Goal: Task Accomplishment & Management: Manage account settings

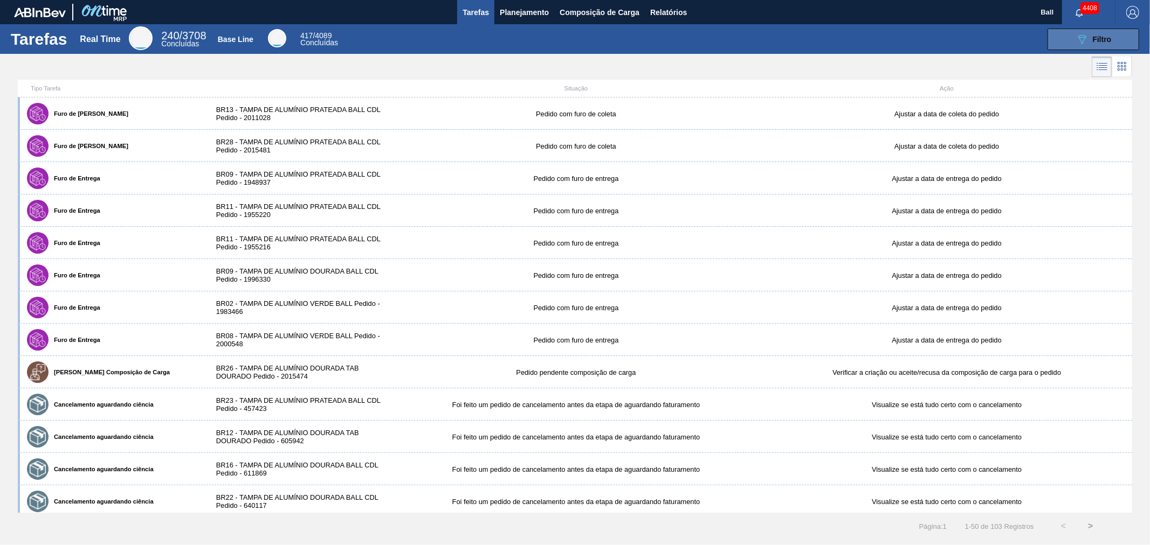
click at [1034, 35] on span "Filtro" at bounding box center [1102, 39] width 19 height 9
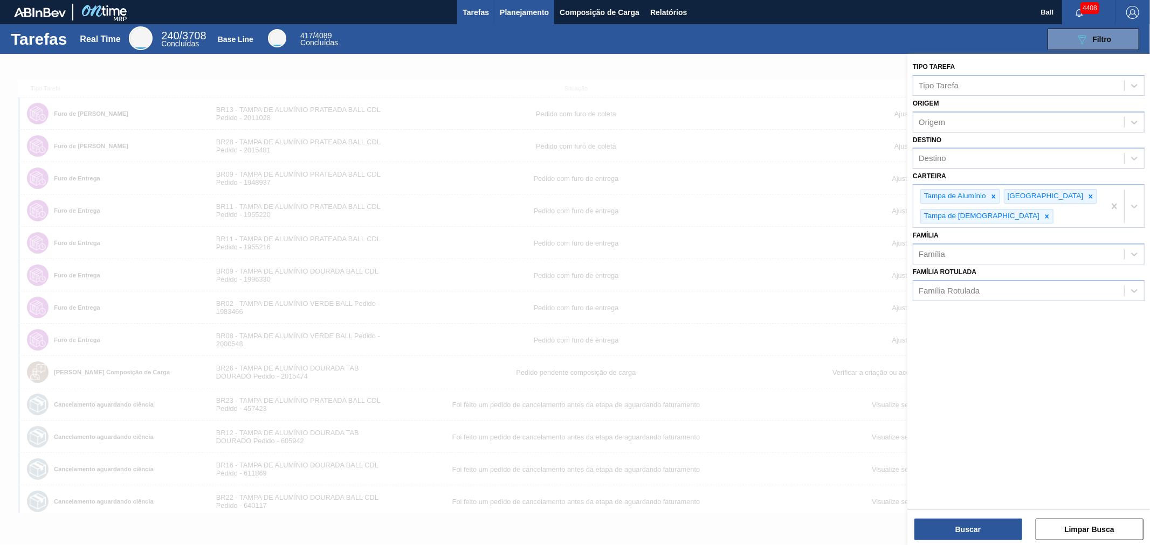
click at [504, 10] on span "Planejamento" at bounding box center [524, 12] width 49 height 13
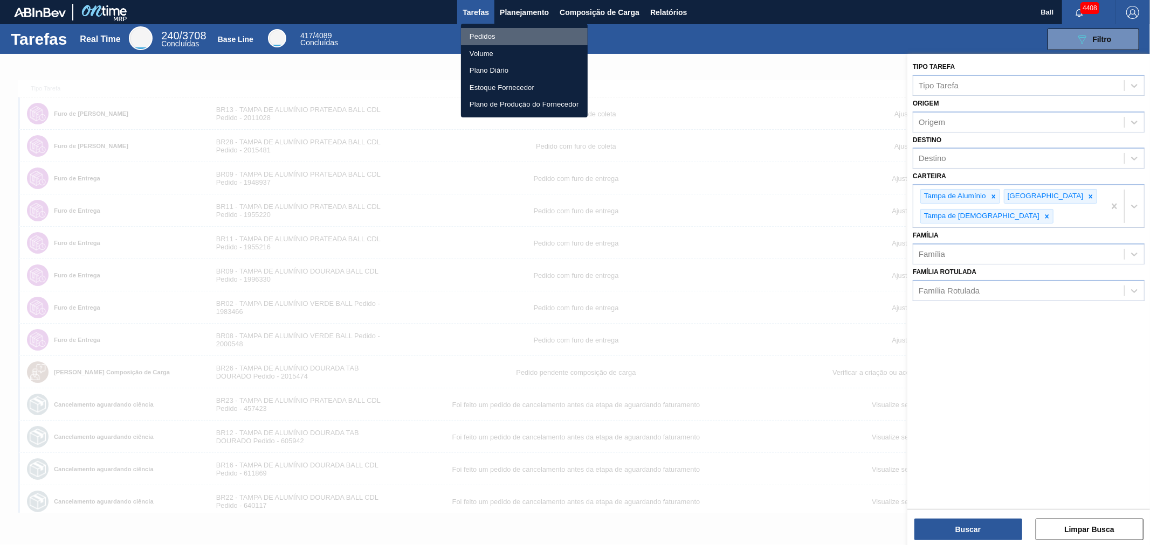
click at [489, 29] on li "Pedidos" at bounding box center [524, 36] width 127 height 17
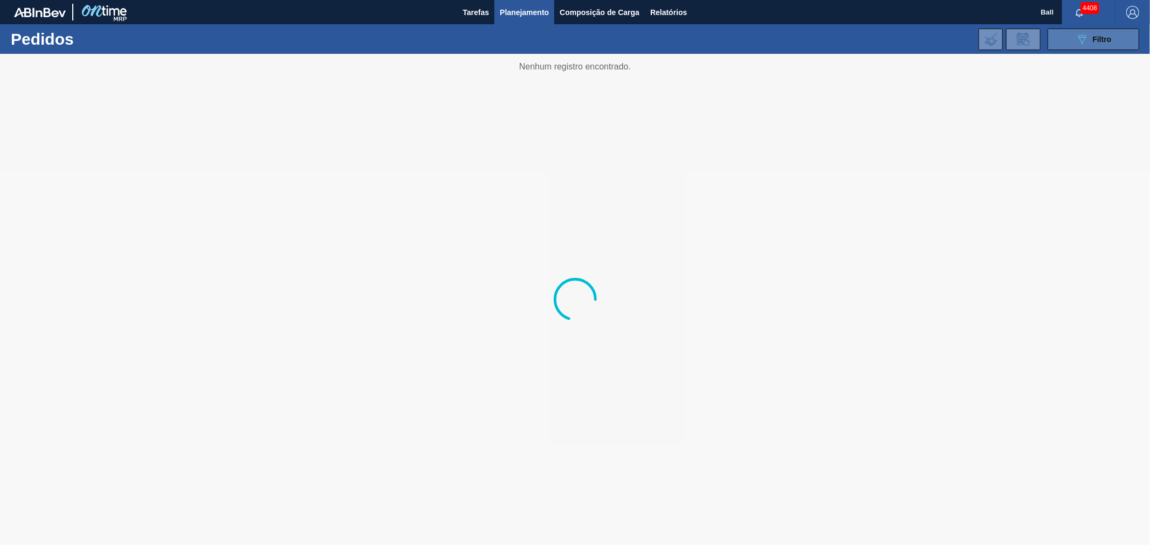
click at [1034, 37] on icon at bounding box center [1082, 39] width 8 height 9
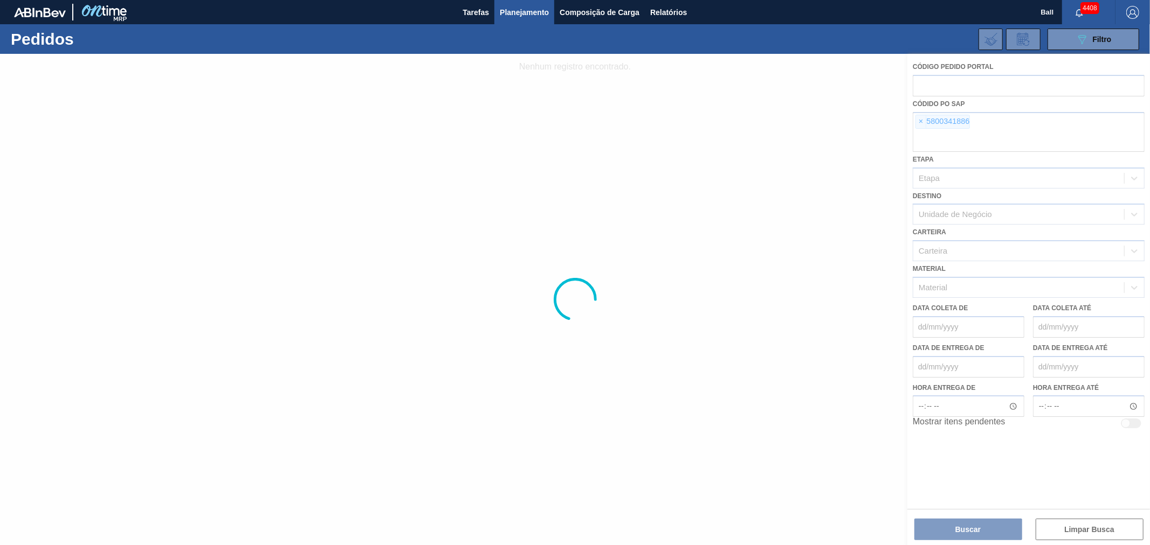
click at [920, 121] on div at bounding box center [575, 300] width 1150 height 492
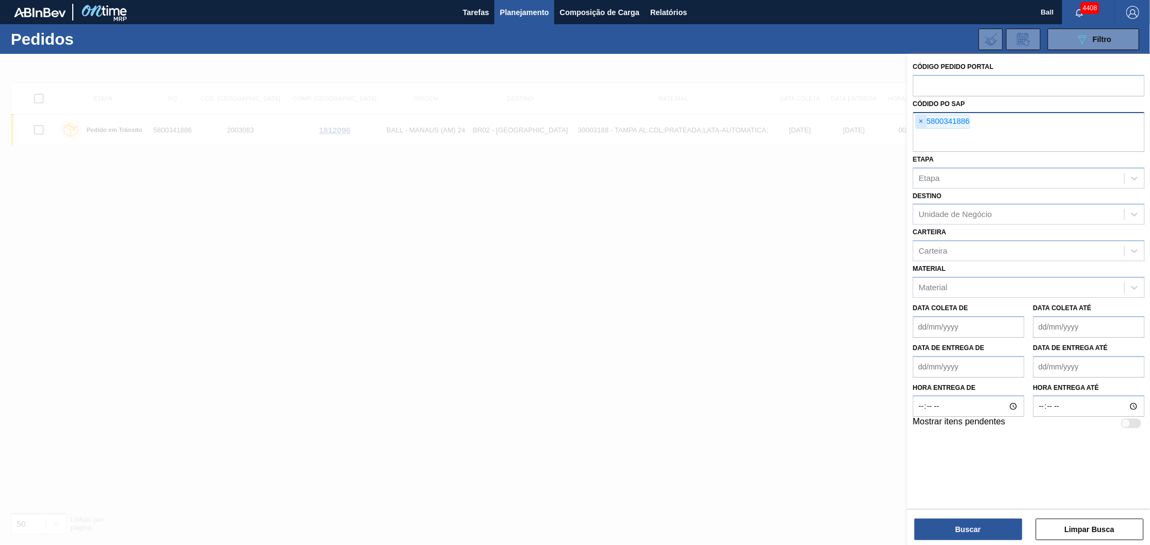
click at [923, 119] on span "×" at bounding box center [921, 121] width 10 height 13
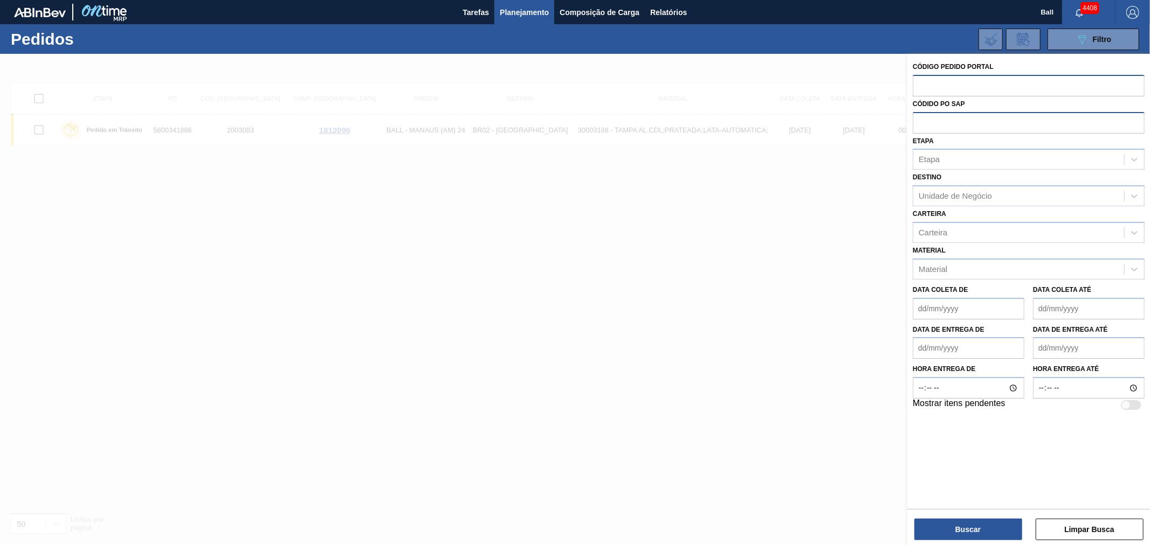
click at [928, 84] on input "text" at bounding box center [1029, 85] width 232 height 20
paste input "text"
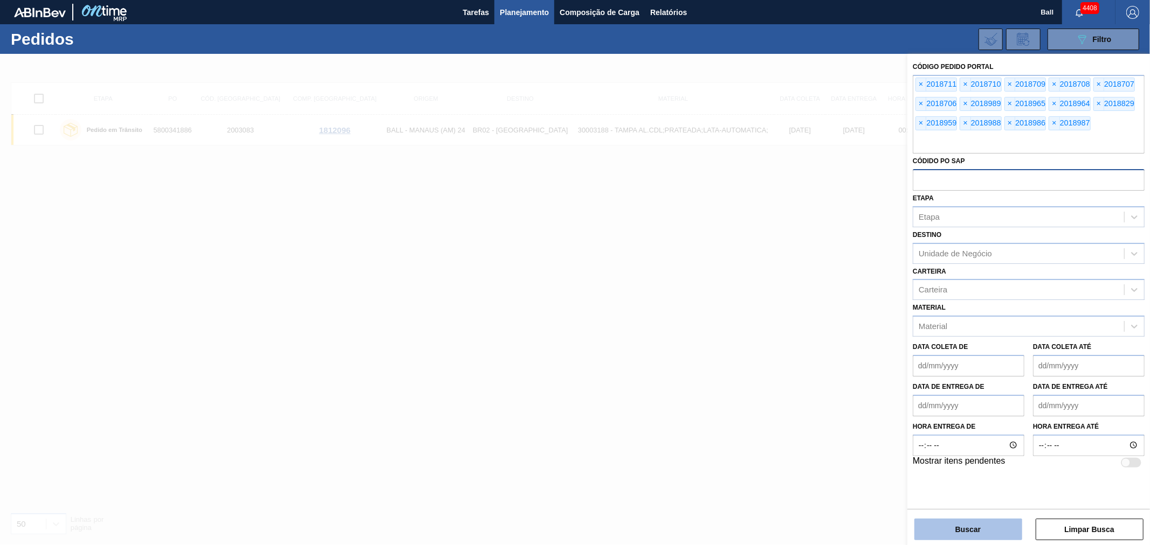
click at [945, 490] on button "Buscar" at bounding box center [968, 530] width 108 height 22
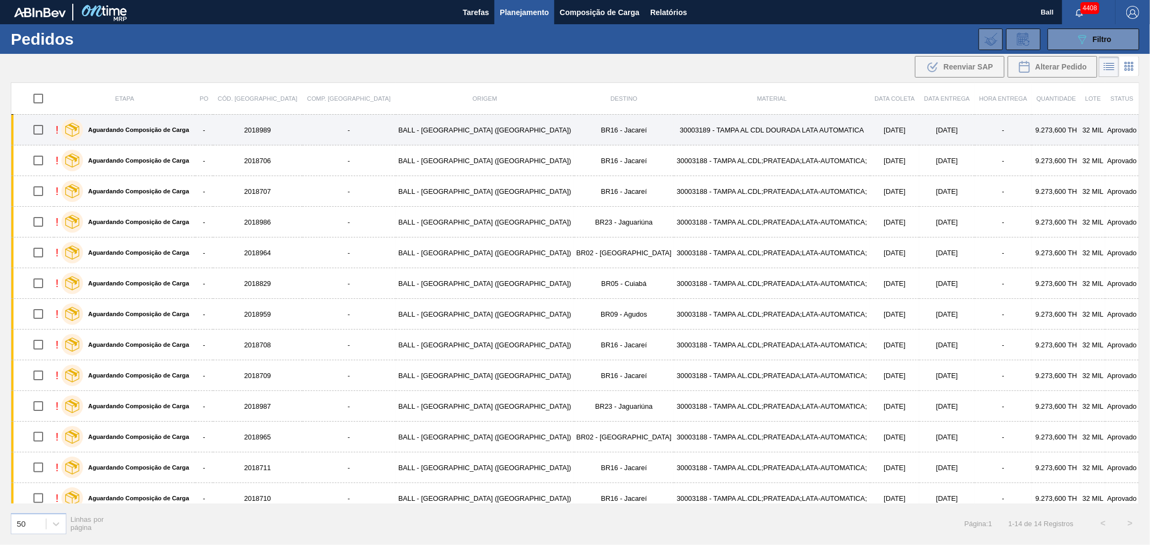
click at [192, 126] on div "Aguardando Composição de Carga" at bounding box center [125, 129] width 133 height 27
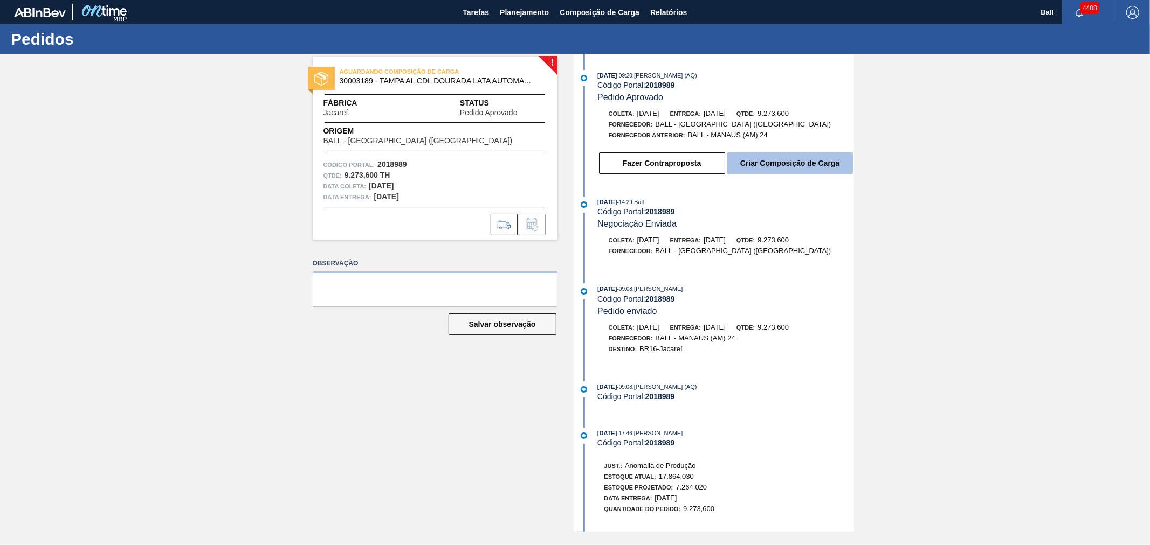
click at [780, 167] on button "Criar Composição de Carga" at bounding box center [790, 164] width 126 height 22
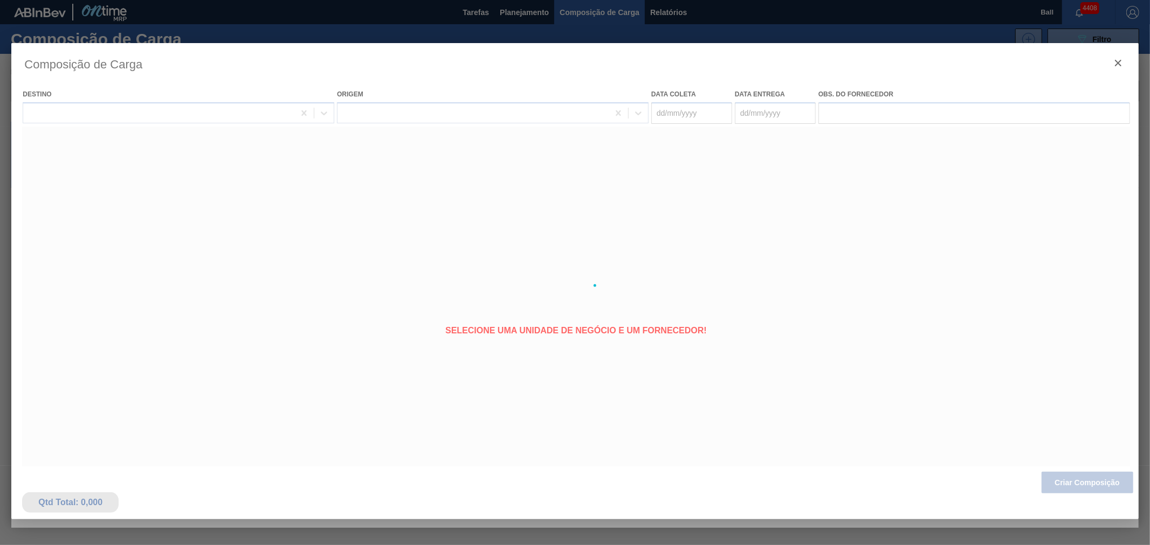
type coleta "[DATE]"
type entrega "[DATE]"
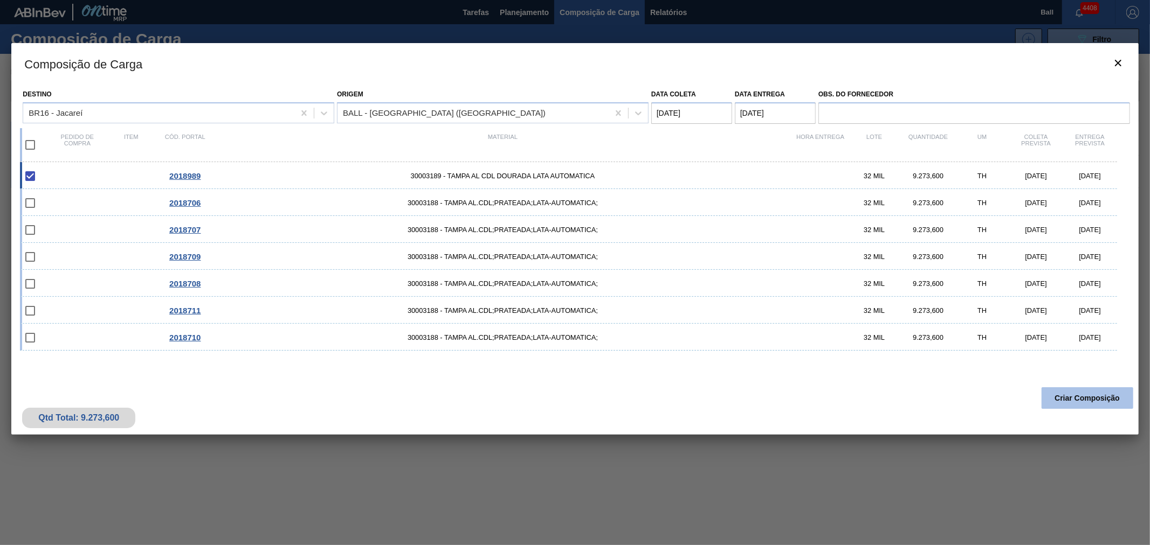
click at [1034, 390] on button "Criar Composição" at bounding box center [1087, 399] width 92 height 22
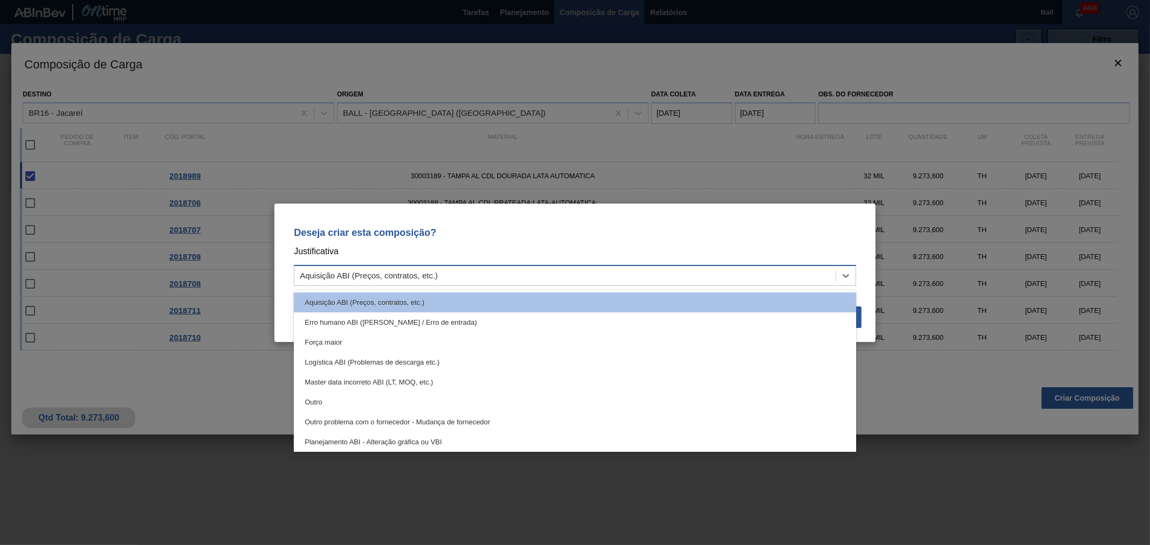
click at [543, 278] on div "Aquisição ABI (Preços, contratos, etc.)" at bounding box center [564, 276] width 541 height 16
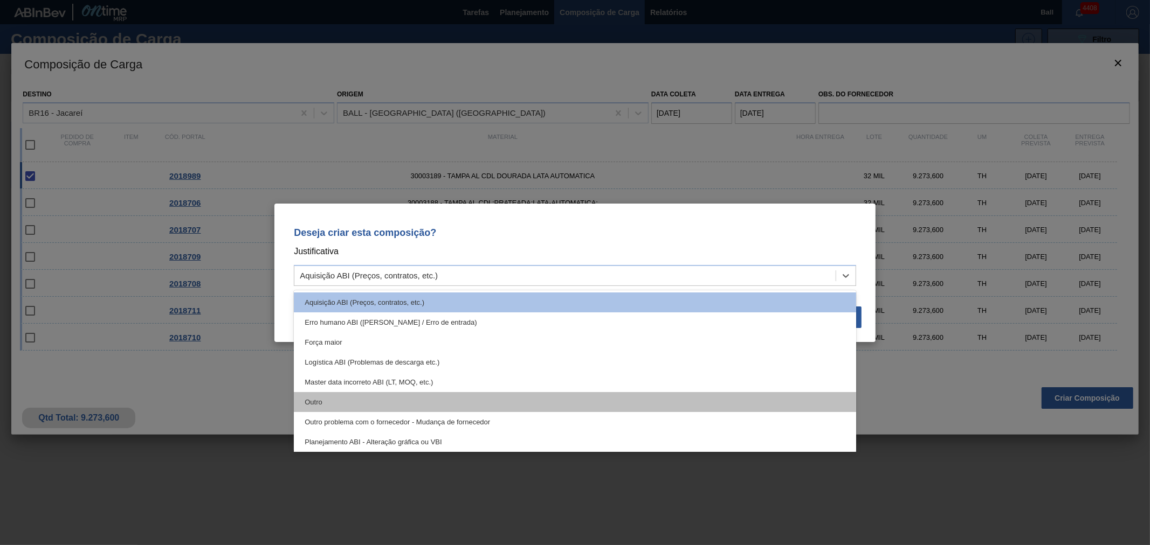
click at [380, 394] on div "Outro" at bounding box center [575, 402] width 562 height 20
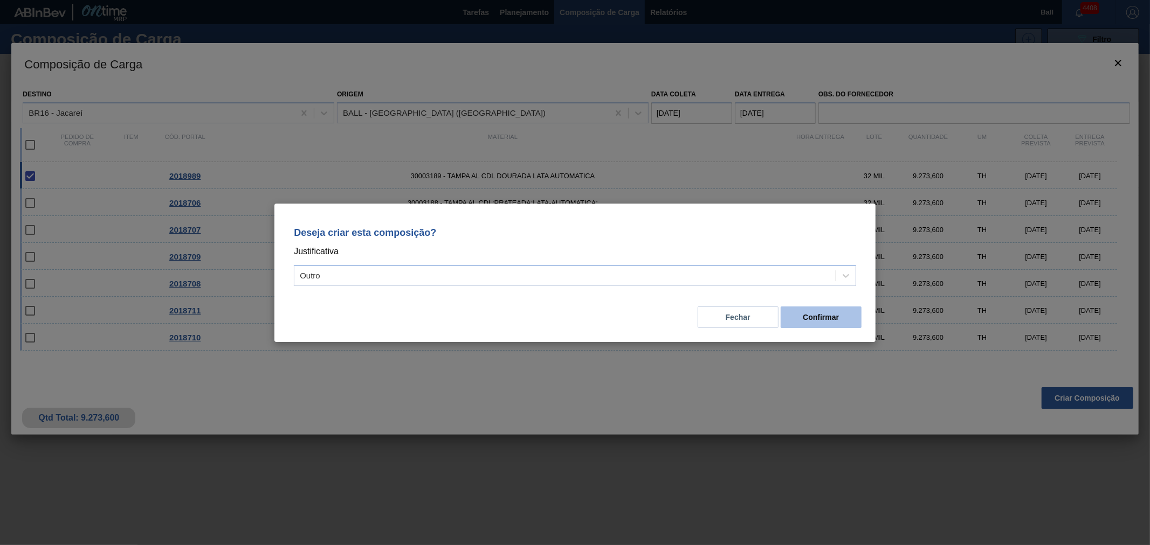
click at [829, 320] on button "Confirmar" at bounding box center [820, 318] width 81 height 22
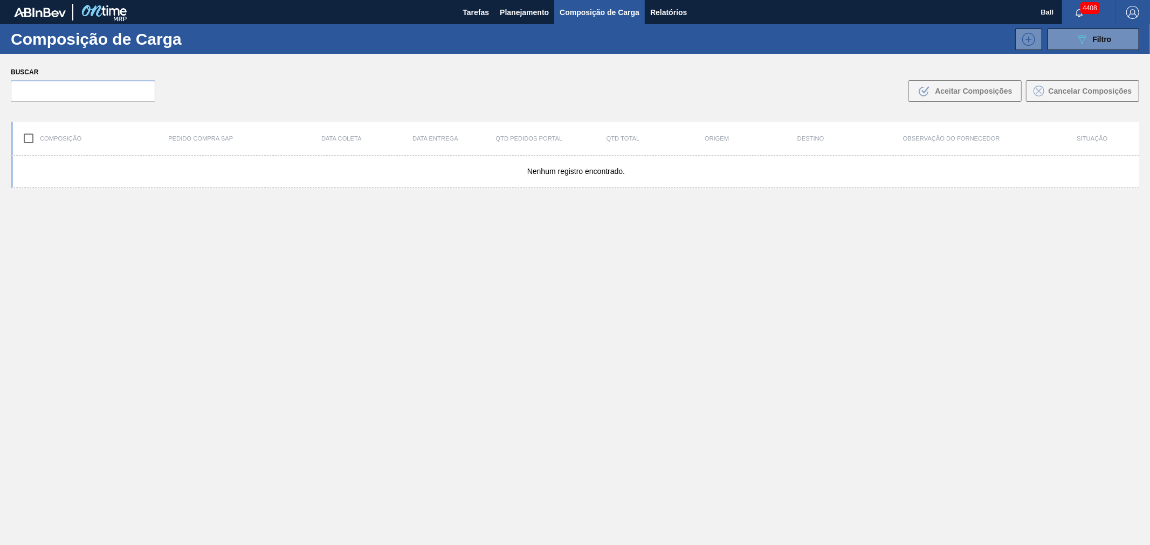
click at [1034, 51] on div "Composição de Carga 089F7B8B-B2A5-4AFE-B5C0-19BA573D28AC Filtro" at bounding box center [575, 39] width 1150 height 30
click at [1034, 41] on span "Filtro" at bounding box center [1102, 39] width 19 height 9
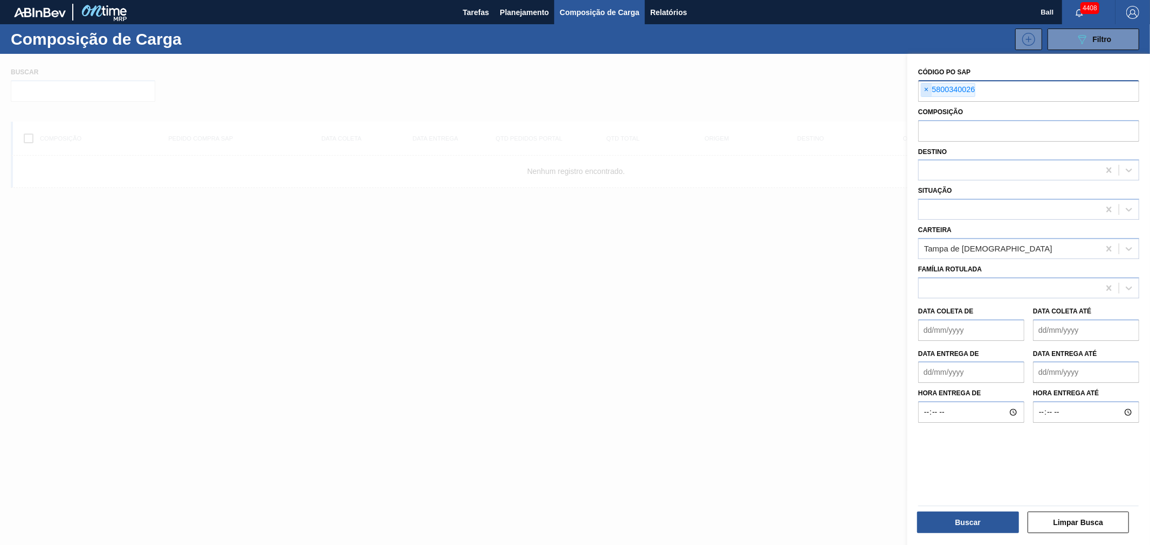
click at [929, 89] on span "×" at bounding box center [926, 90] width 10 height 13
click at [527, 9] on span "Planejamento" at bounding box center [524, 12] width 49 height 13
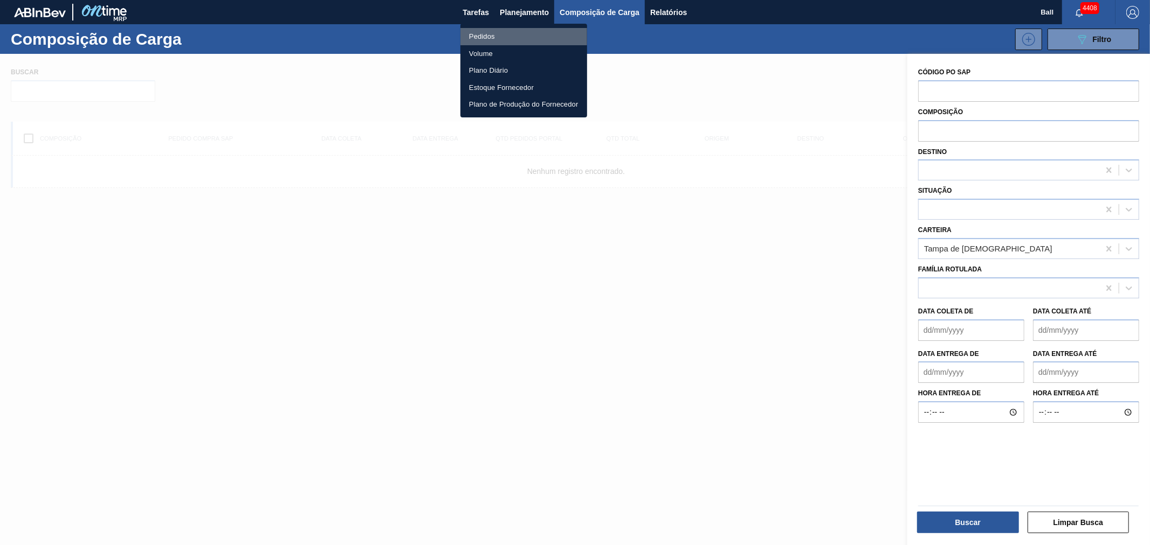
click at [480, 38] on li "Pedidos" at bounding box center [523, 36] width 127 height 17
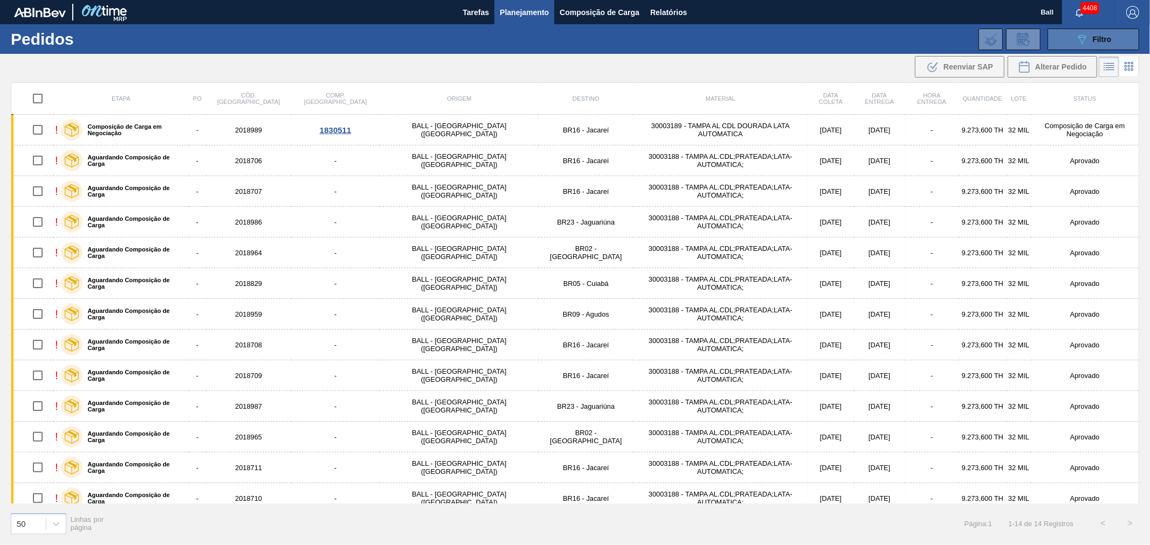
click at [1034, 38] on span "Filtro" at bounding box center [1102, 39] width 19 height 9
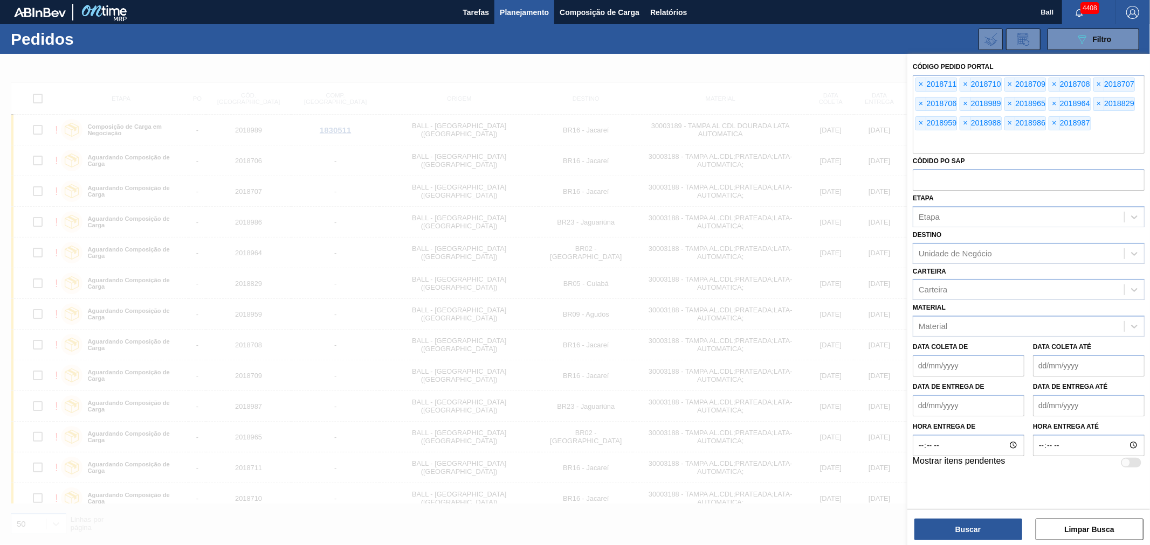
click at [744, 30] on div "089F7B8B-B2A5-4AFE-B5C0-19BA573D28AC Filtro Código Pedido Portal × 2018711 × 20…" at bounding box center [660, 39] width 970 height 32
click at [877, 29] on div "089F7B8B-B2A5-4AFE-B5C0-19BA573D28AC Filtro Código Pedido Portal × 2018711 × 20…" at bounding box center [660, 39] width 970 height 32
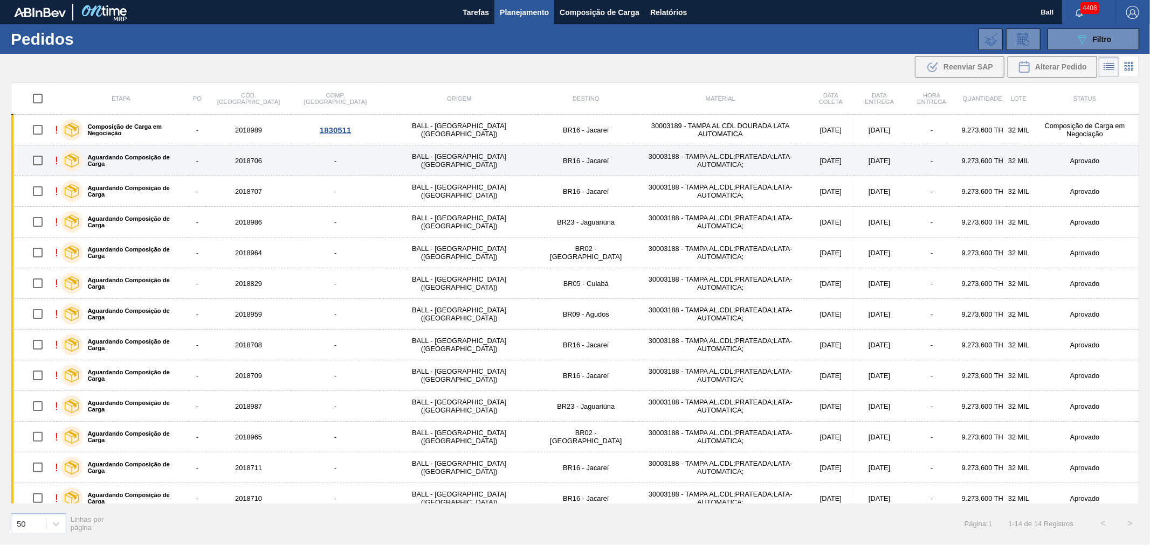
click at [167, 157] on div "Aguardando Composição de Carga" at bounding box center [122, 160] width 129 height 27
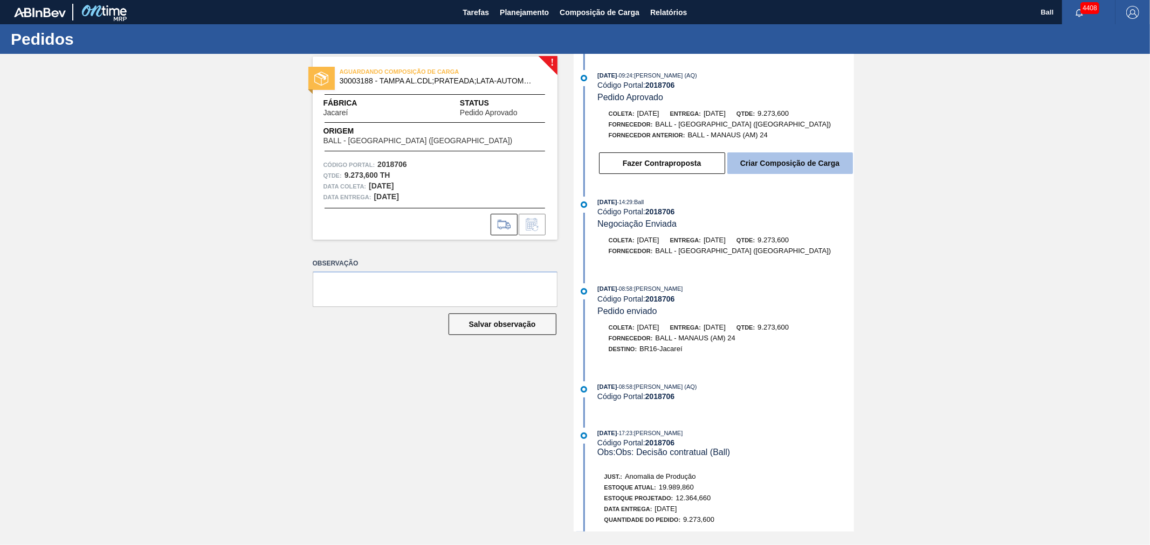
click at [782, 160] on button "Criar Composição de Carga" at bounding box center [790, 164] width 126 height 22
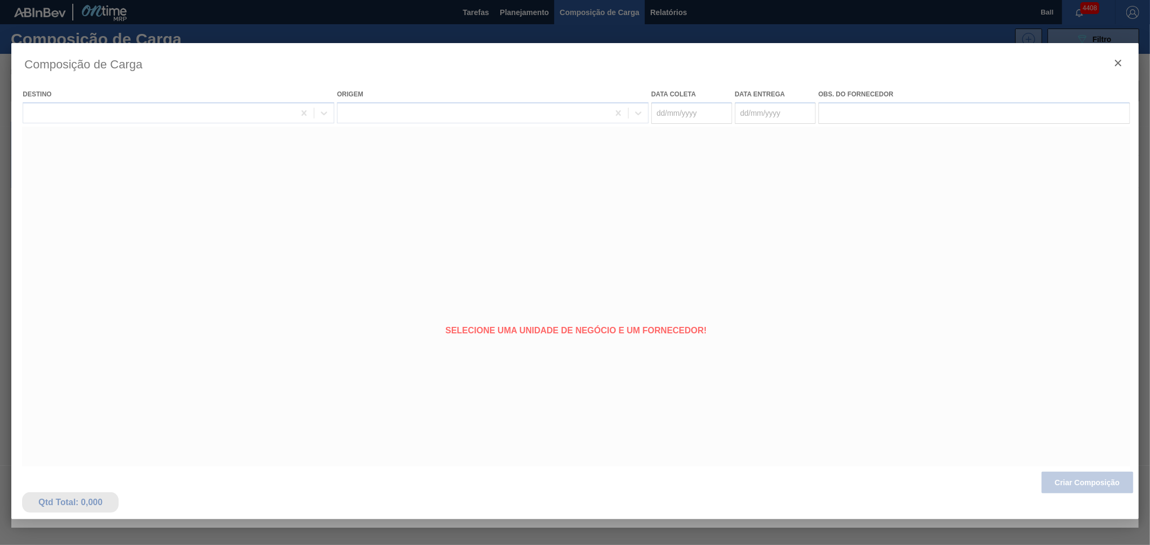
type coleta "[DATE]"
type entrega "[DATE]"
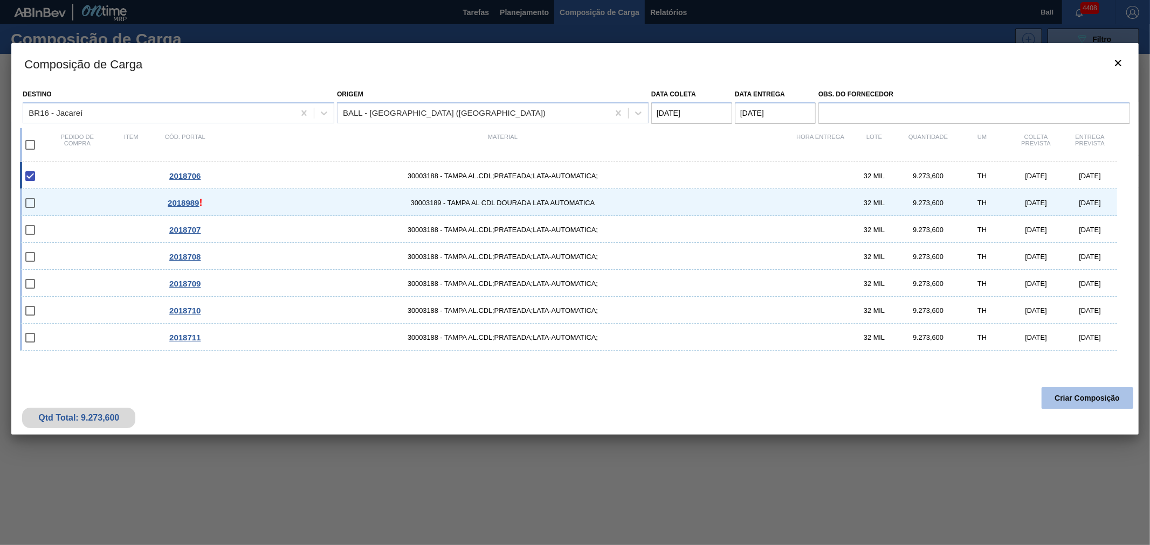
click at [1034, 396] on button "Criar Composição" at bounding box center [1087, 399] width 92 height 22
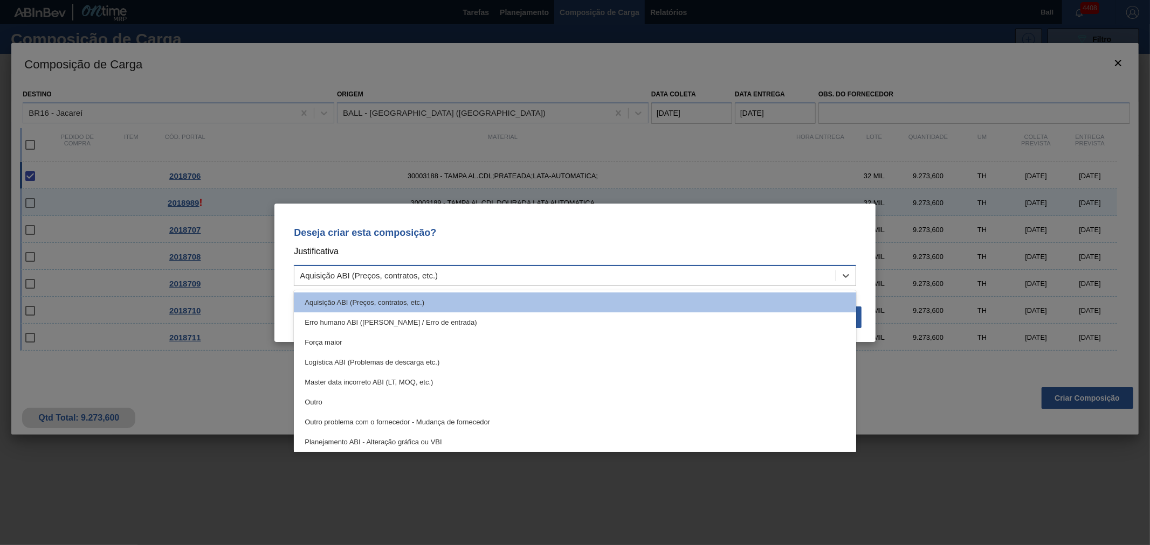
click at [511, 280] on div "Aquisição ABI (Preços, contratos, etc.)" at bounding box center [564, 276] width 541 height 16
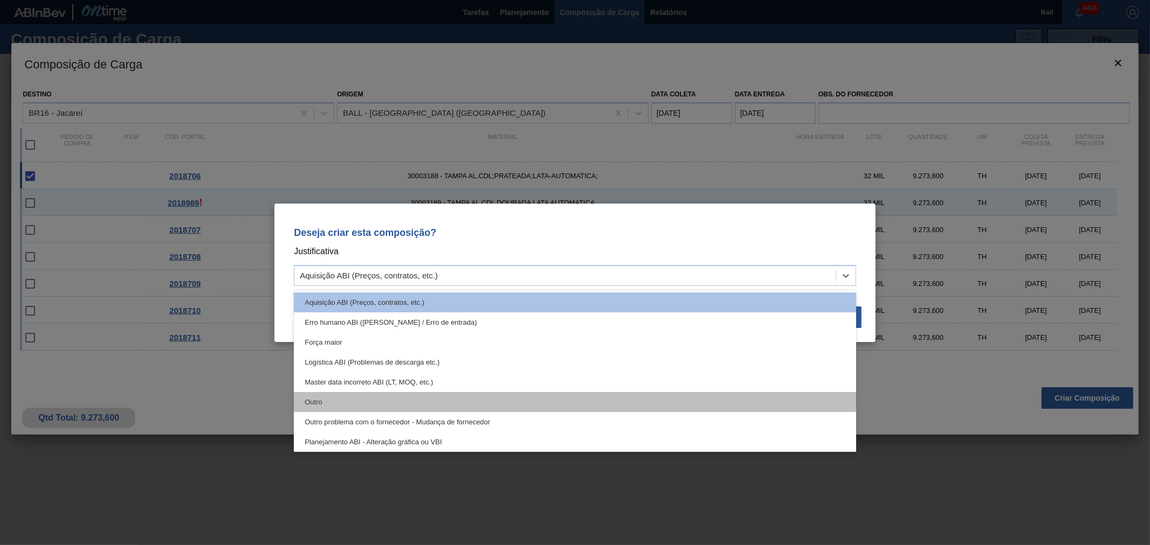
click at [391, 405] on div "Outro" at bounding box center [575, 402] width 562 height 20
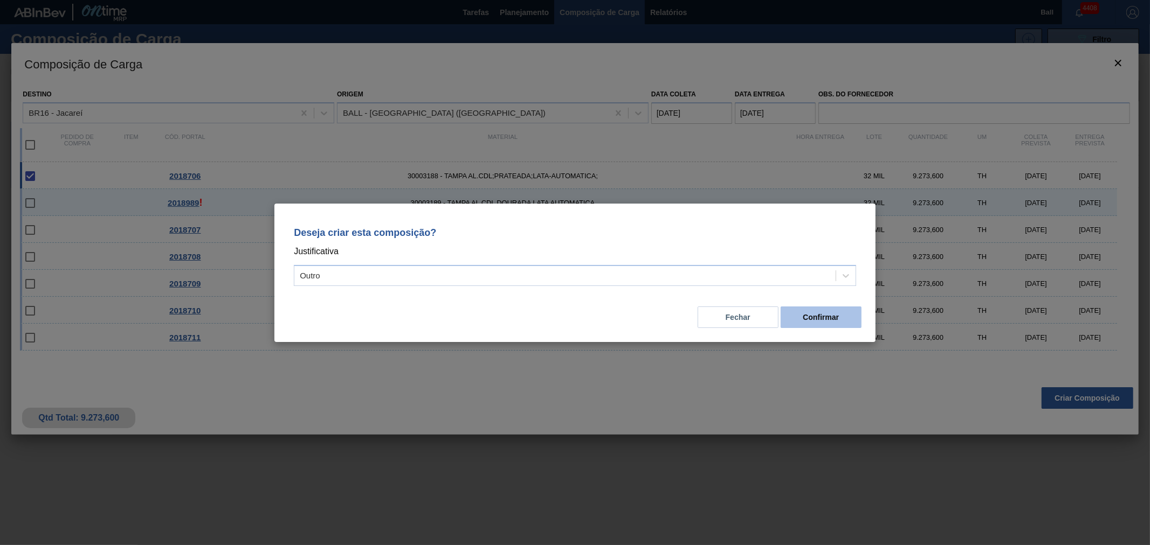
click at [820, 316] on button "Confirmar" at bounding box center [820, 318] width 81 height 22
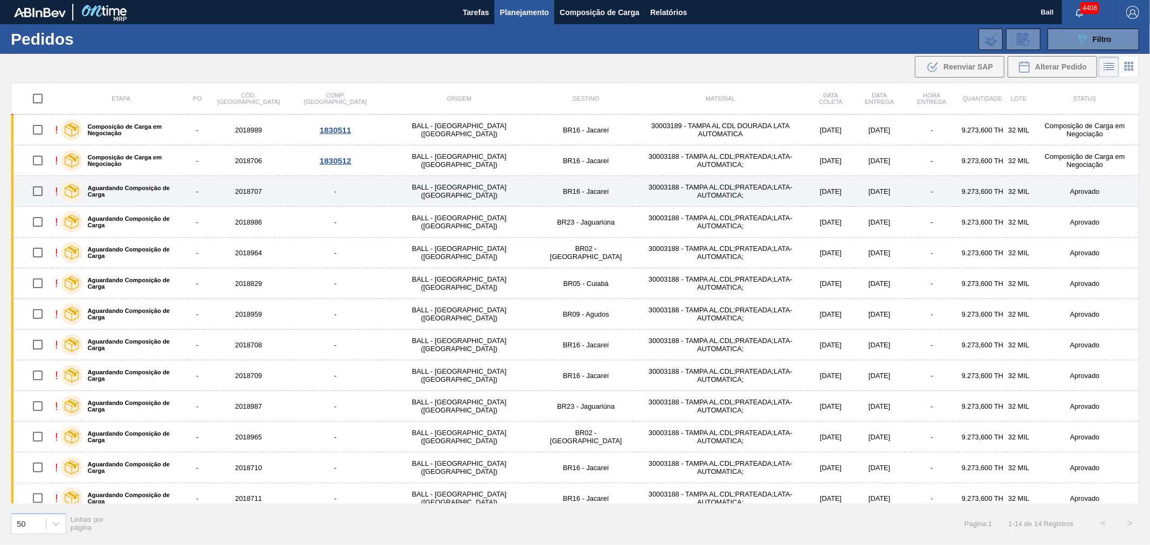
click at [656, 197] on td "30003188 - TAMPA AL.CDL;PRATEADA;LATA-AUTOMATICA;" at bounding box center [720, 191] width 175 height 31
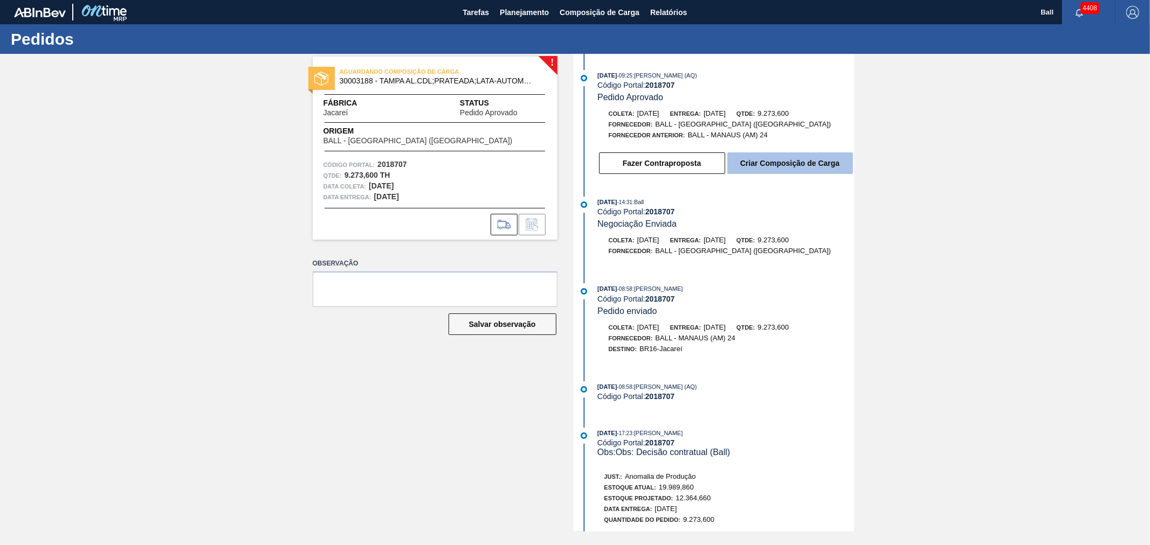
click at [763, 167] on button "Criar Composição de Carga" at bounding box center [790, 164] width 126 height 22
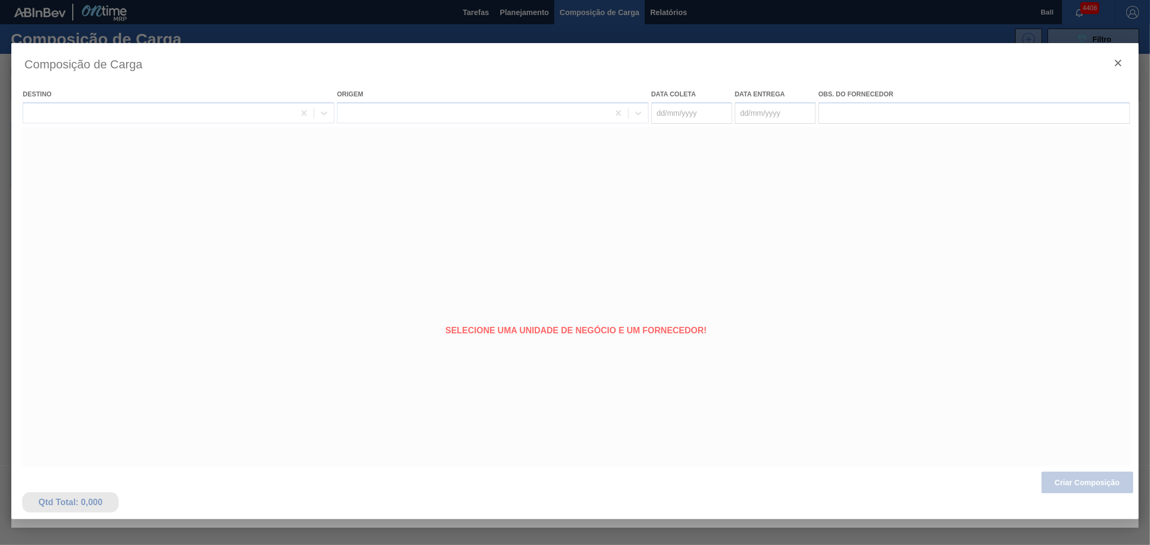
type coleta "[DATE]"
type entrega "[DATE]"
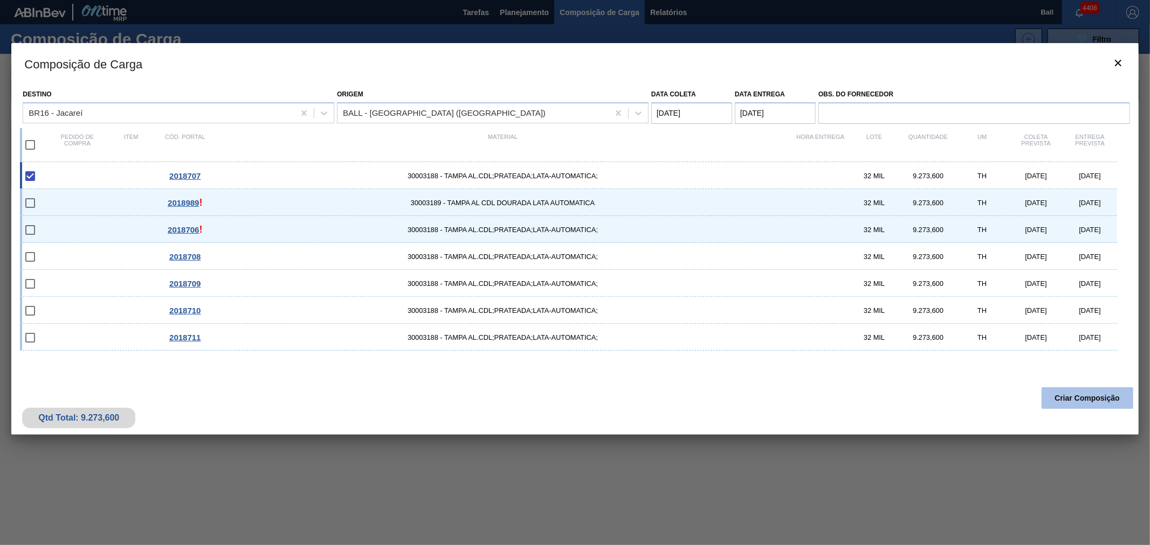
click at [1034, 402] on button "Criar Composição" at bounding box center [1087, 399] width 92 height 22
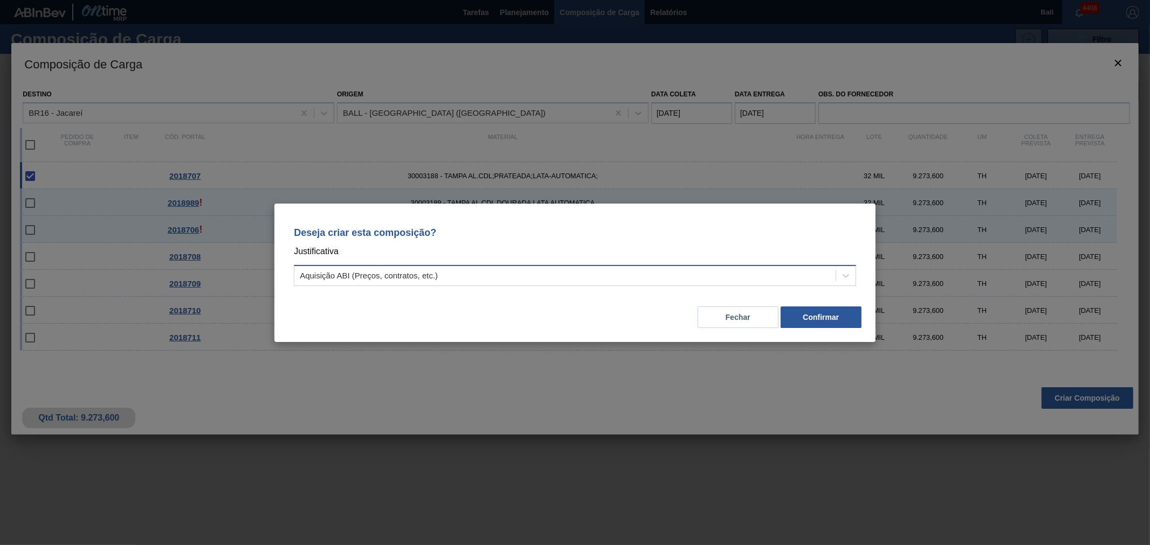
click at [536, 282] on div "Aquisição ABI (Preços, contratos, etc.)" at bounding box center [564, 276] width 541 height 16
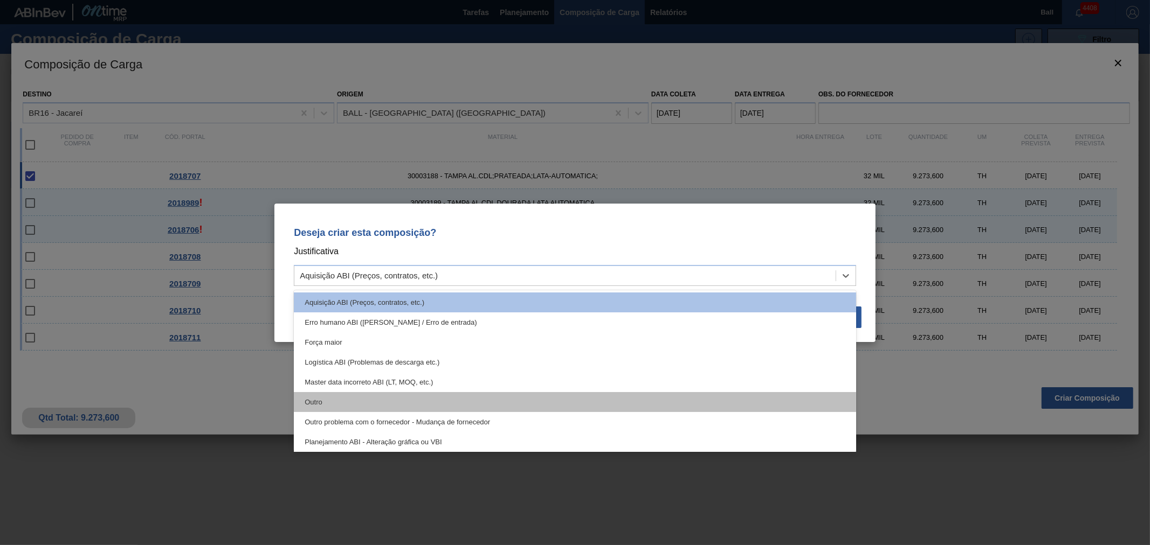
click at [439, 395] on div "Outro" at bounding box center [575, 402] width 562 height 20
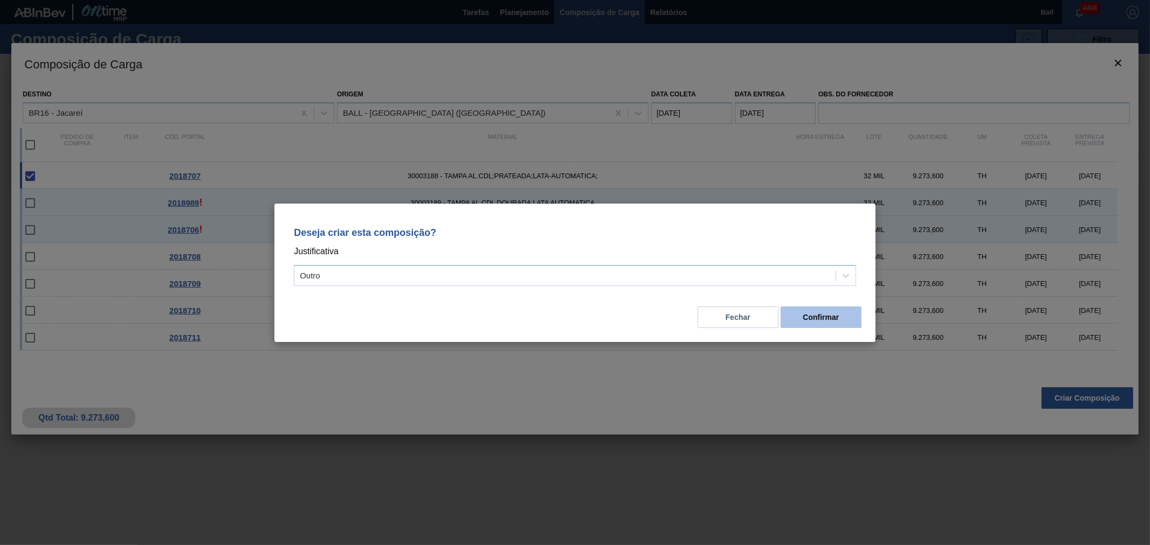
click at [829, 314] on button "Confirmar" at bounding box center [820, 318] width 81 height 22
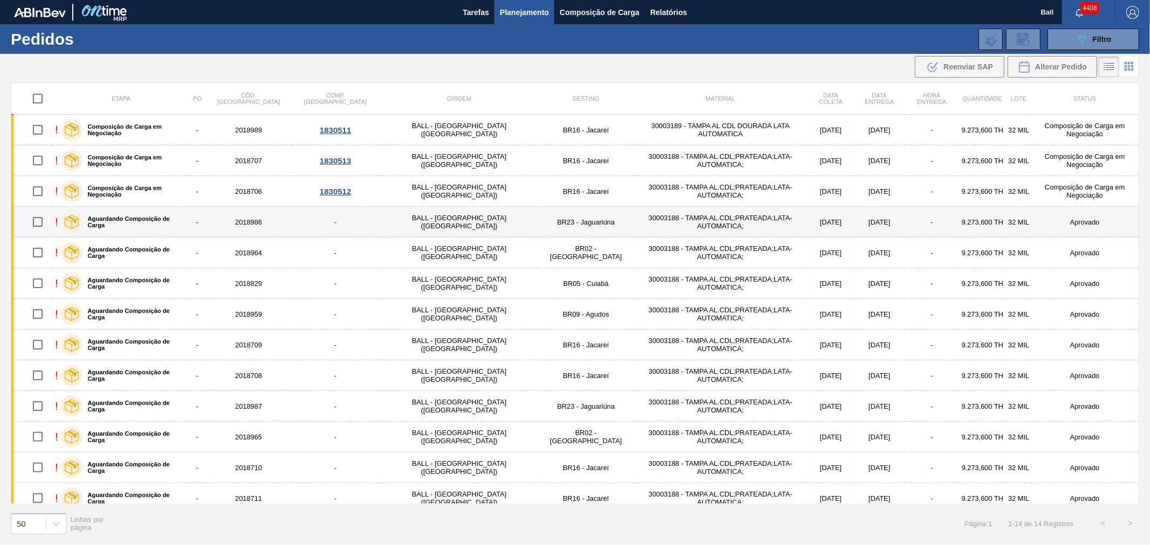
click at [633, 215] on td "30003188 - TAMPA AL.CDL;PRATEADA;LATA-AUTOMATICA;" at bounding box center [720, 222] width 175 height 31
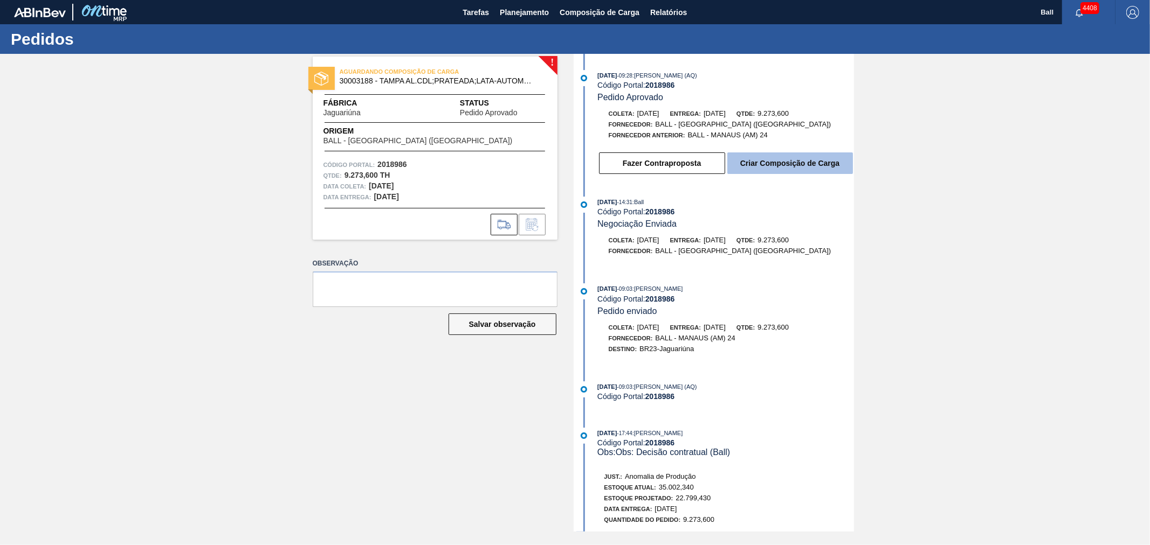
click at [780, 171] on button "Criar Composição de Carga" at bounding box center [790, 164] width 126 height 22
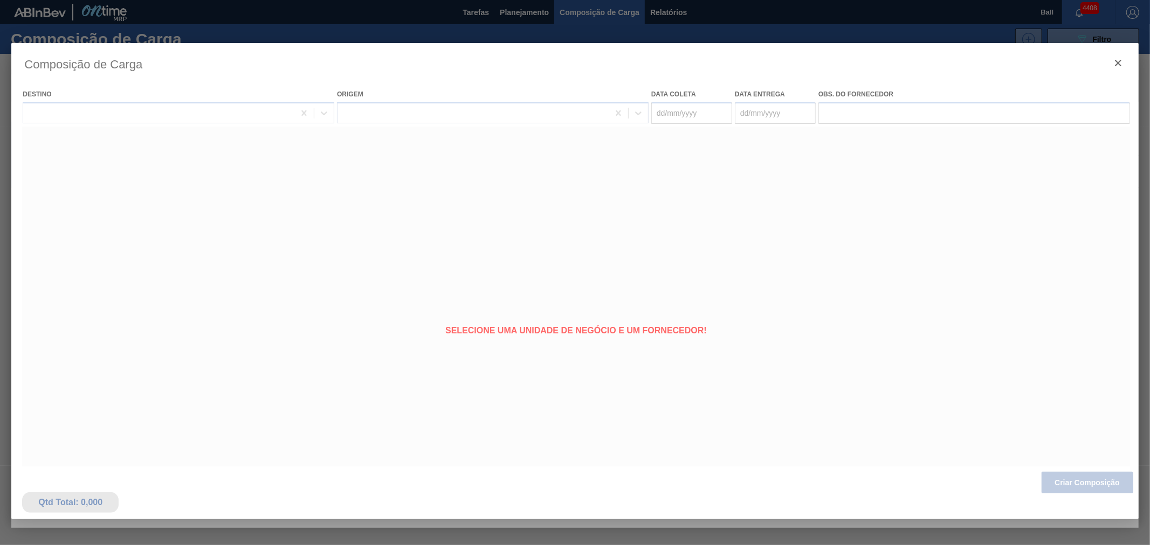
type coleta "[DATE]"
type entrega "[DATE]"
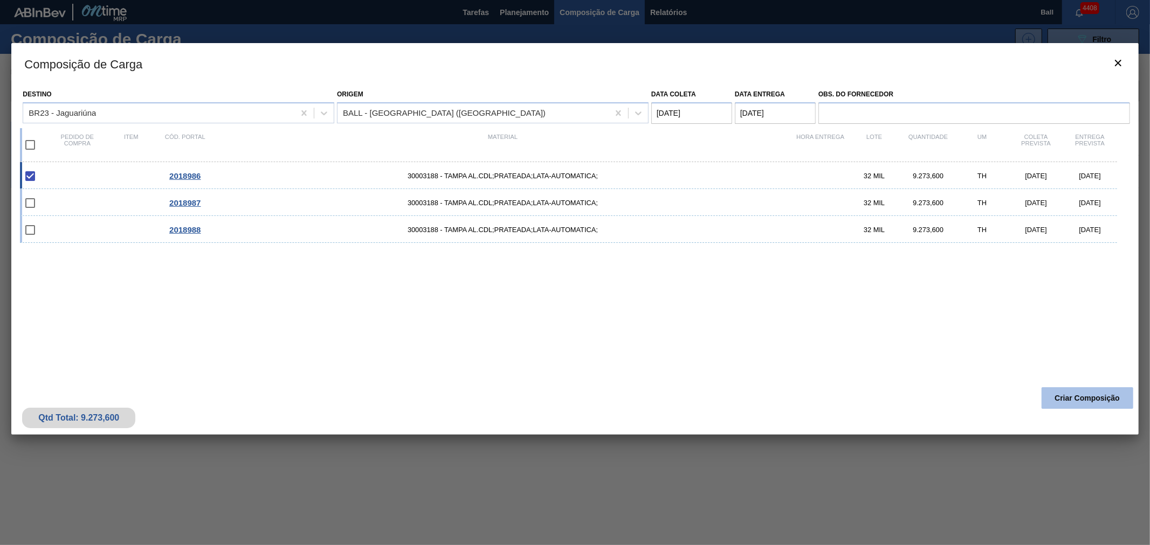
click at [1034, 398] on button "Criar Composição" at bounding box center [1087, 399] width 92 height 22
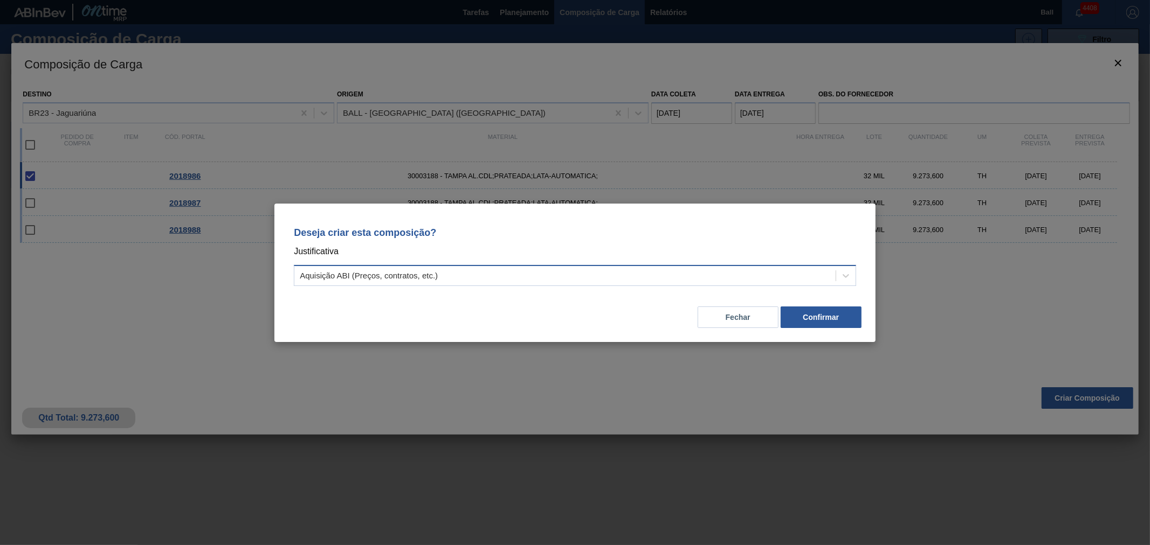
click at [405, 279] on div "Aquisição ABI (Preços, contratos, etc.)" at bounding box center [369, 275] width 138 height 9
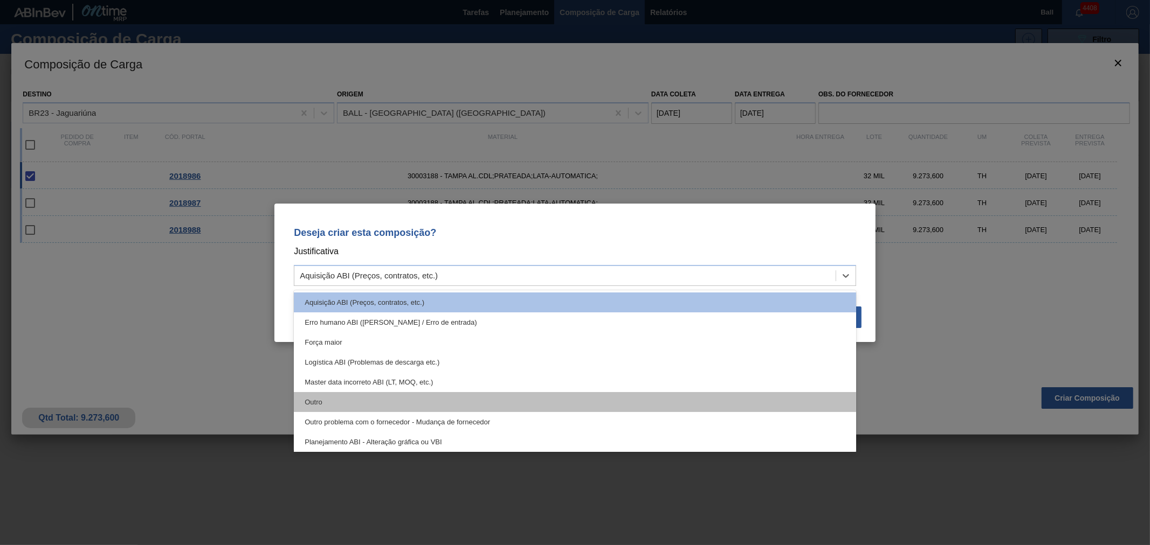
click at [348, 394] on div "Outro" at bounding box center [575, 402] width 562 height 20
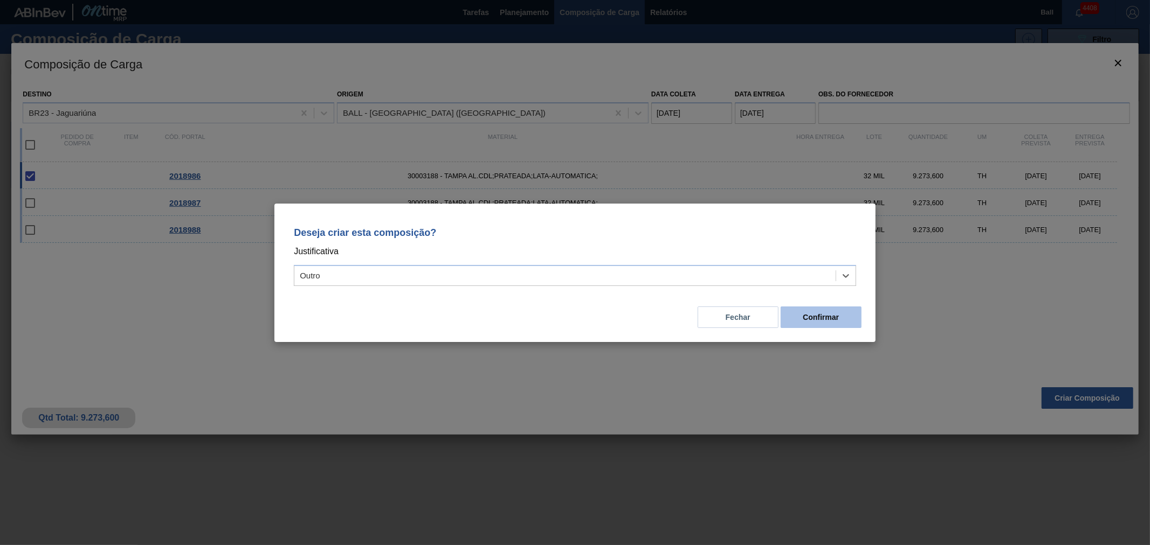
click at [831, 317] on button "Confirmar" at bounding box center [820, 318] width 81 height 22
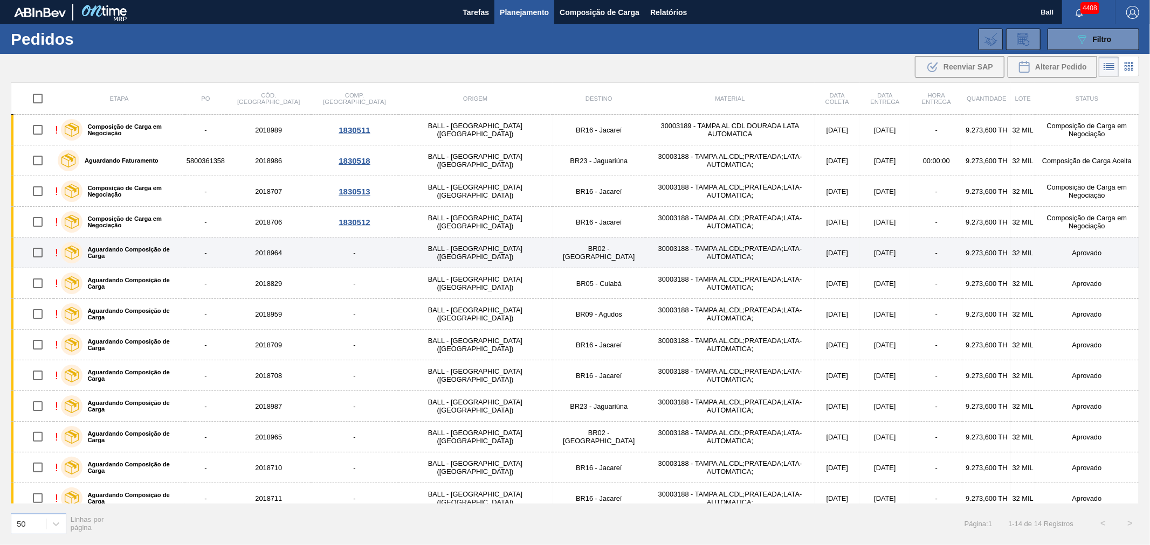
click at [860, 254] on td "[DATE]" at bounding box center [885, 253] width 51 height 31
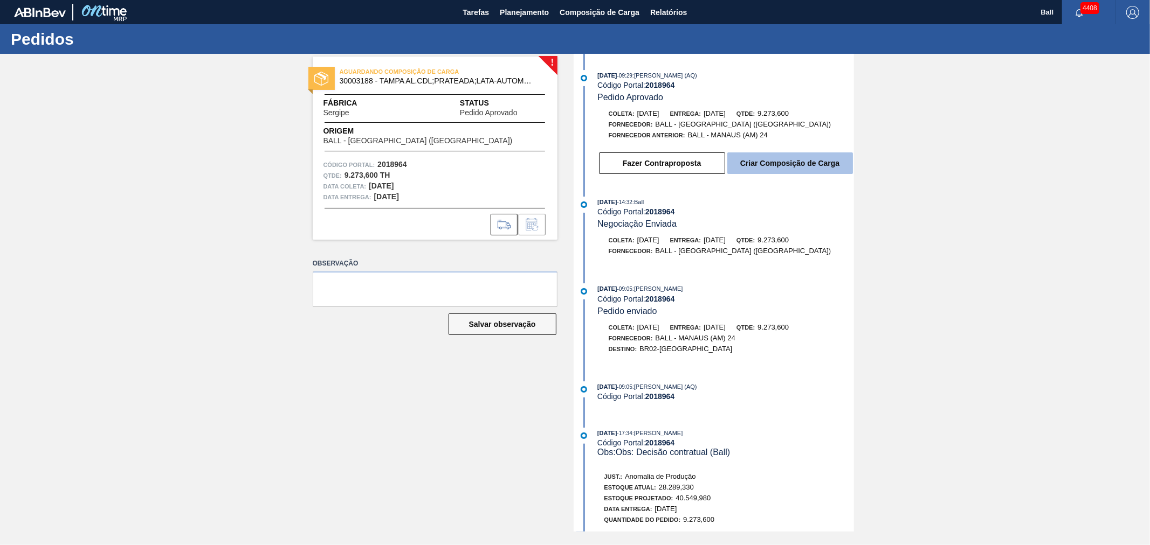
click at [783, 158] on button "Criar Composição de Carga" at bounding box center [790, 164] width 126 height 22
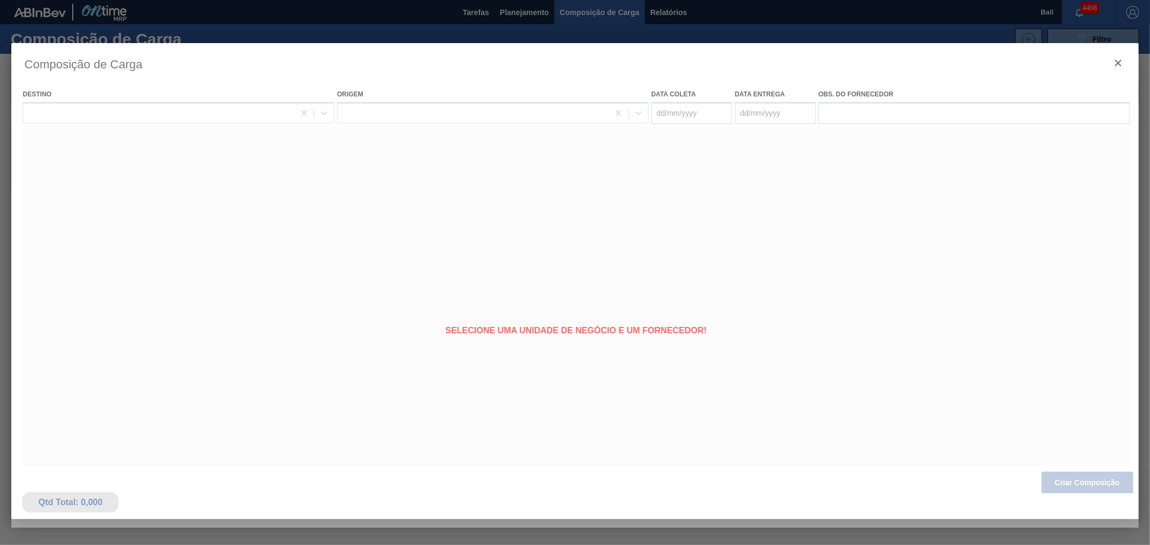
type coleta "[DATE]"
type entrega "[DATE]"
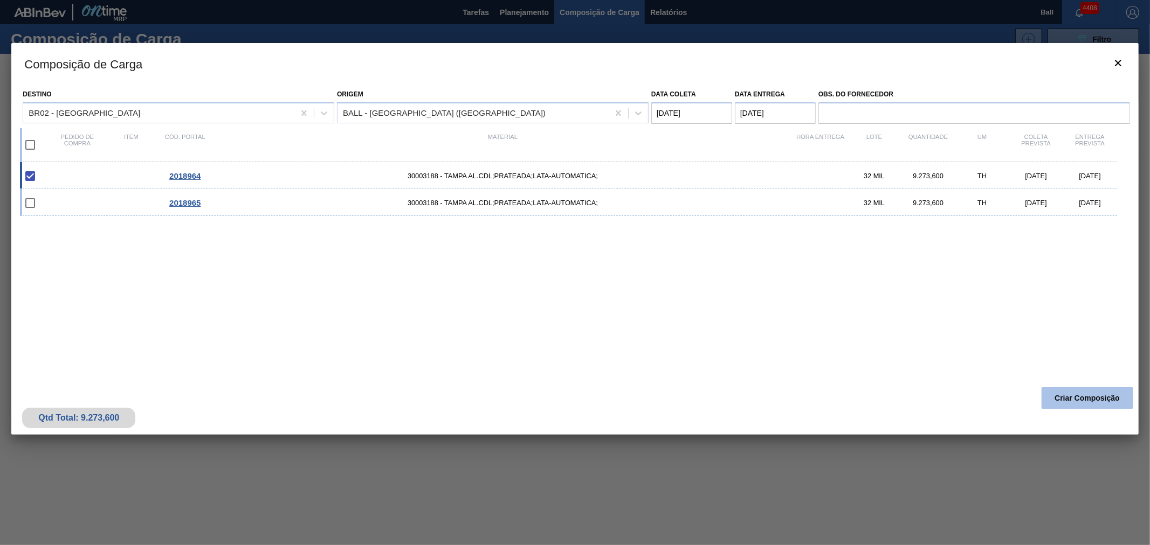
click at [1034, 392] on button "Criar Composição" at bounding box center [1087, 399] width 92 height 22
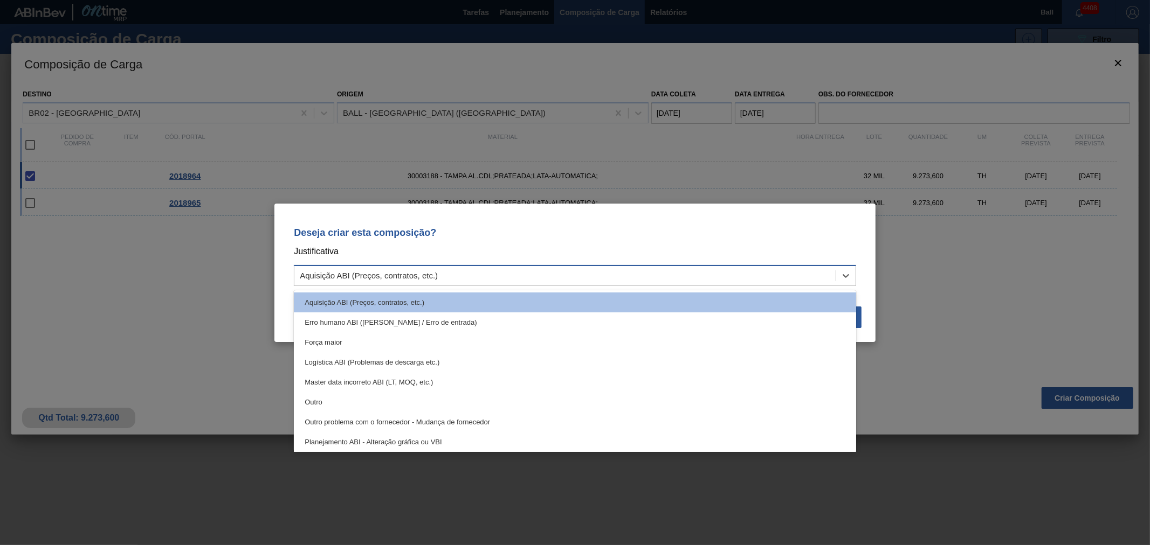
click at [488, 276] on div "Aquisição ABI (Preços, contratos, etc.)" at bounding box center [564, 276] width 541 height 16
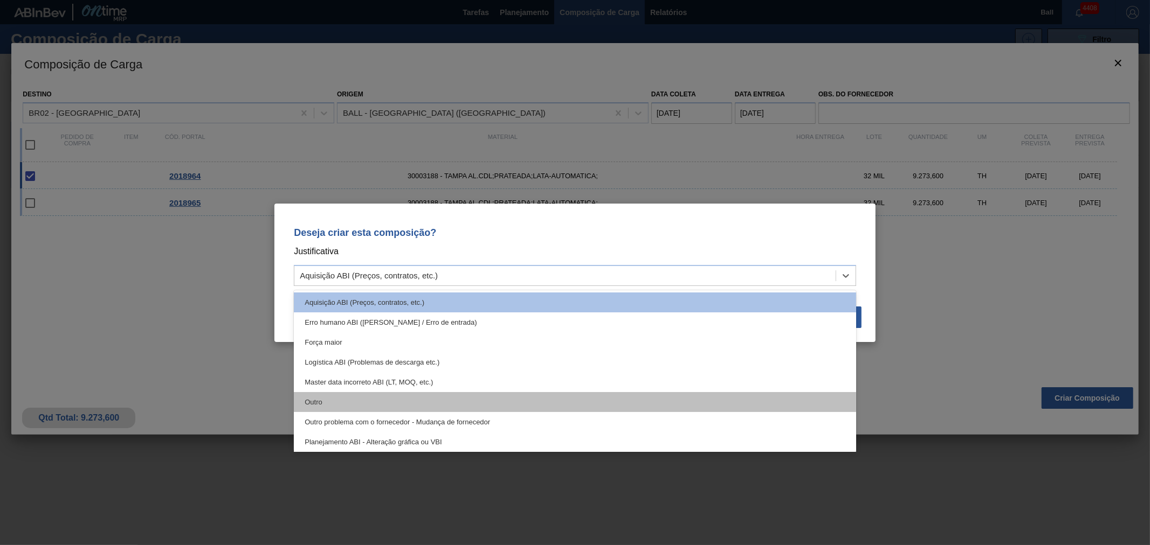
click at [386, 400] on div "Outro" at bounding box center [575, 402] width 562 height 20
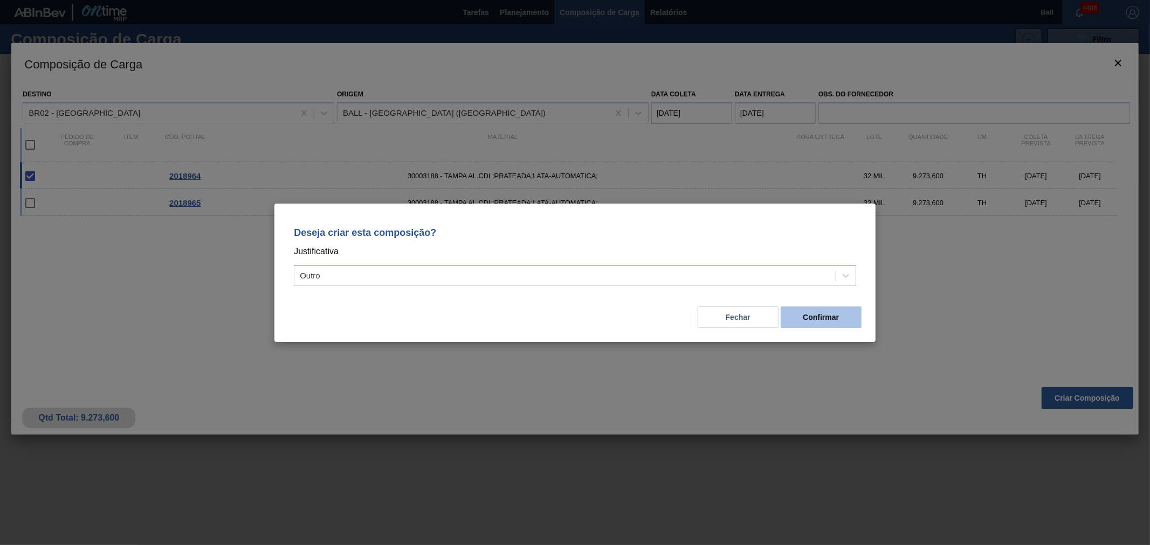
click at [805, 319] on button "Confirmar" at bounding box center [820, 318] width 81 height 22
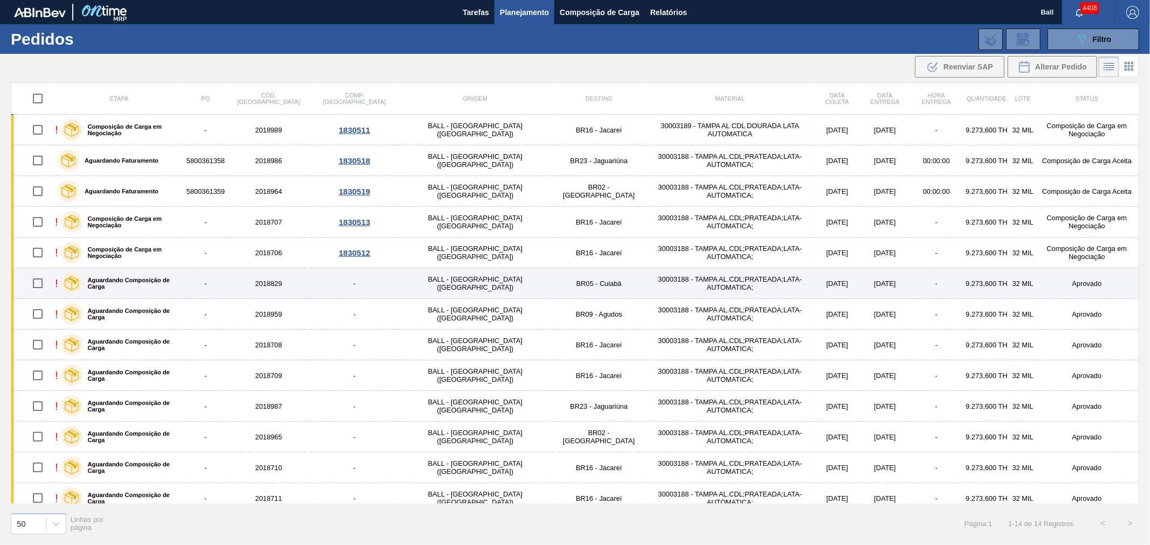
click at [324, 282] on td "-" at bounding box center [354, 283] width 87 height 31
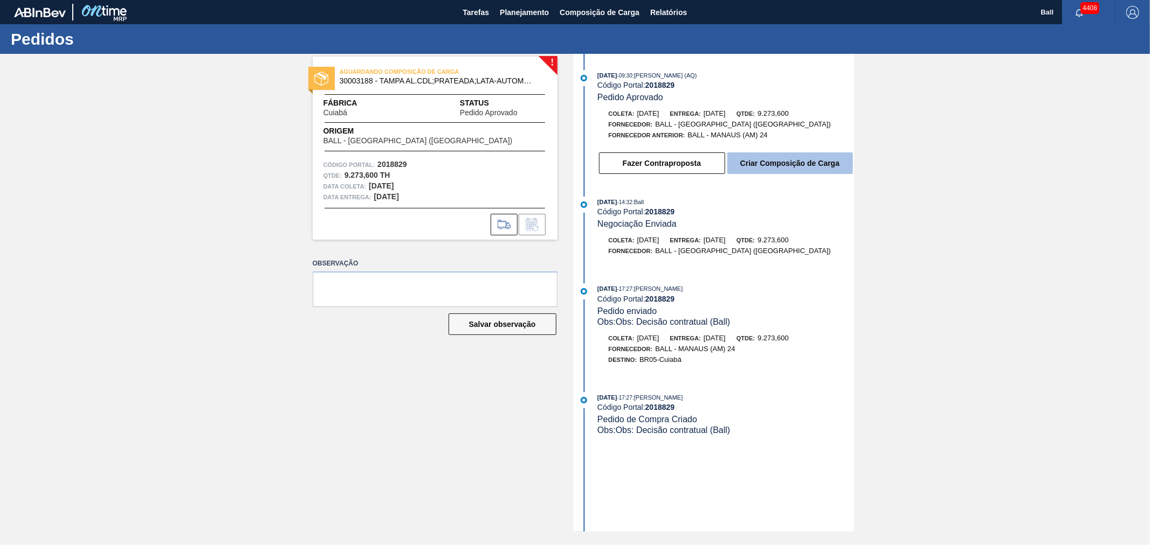
click at [768, 167] on button "Criar Composição de Carga" at bounding box center [790, 164] width 126 height 22
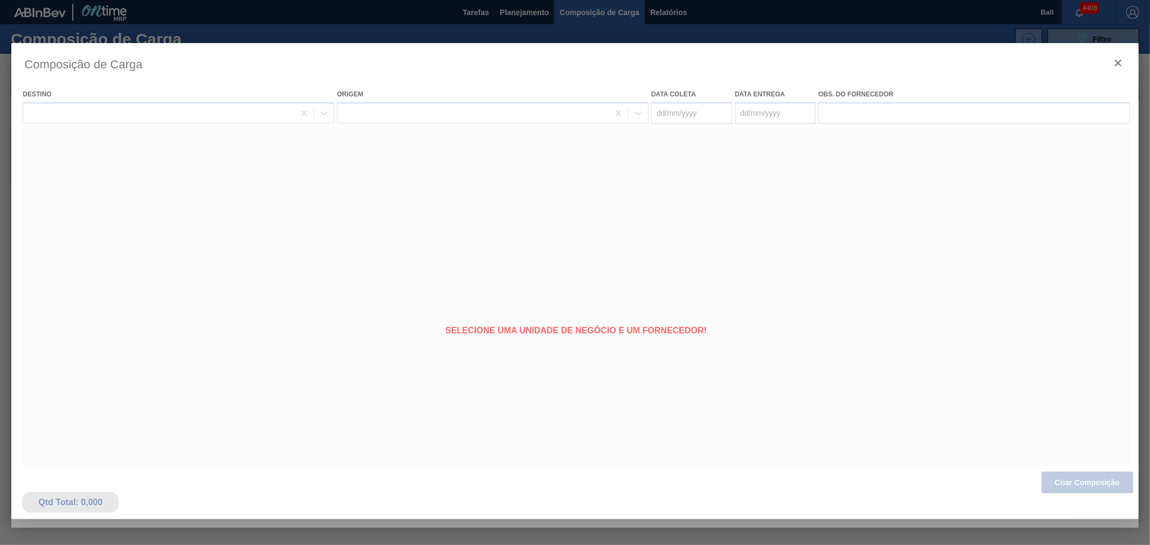
type coleta "[DATE]"
type entrega "[DATE]"
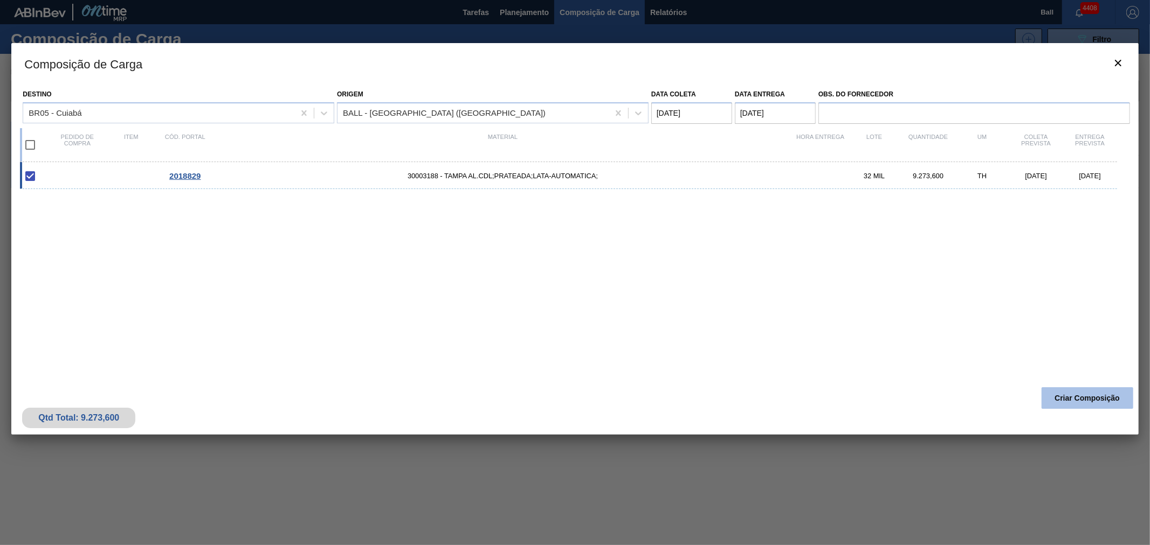
click at [1034, 395] on button "Criar Composição" at bounding box center [1087, 399] width 92 height 22
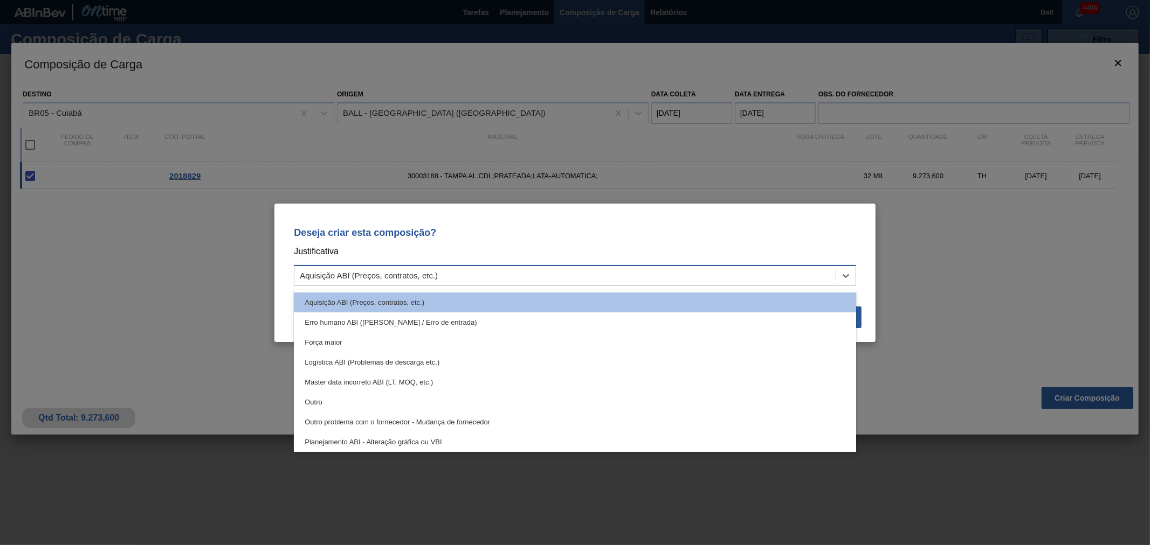
drag, startPoint x: 542, startPoint y: 269, endPoint x: 534, endPoint y: 278, distance: 11.4
click at [541, 269] on div "Aquisição ABI (Preços, contratos, etc.)" at bounding box center [564, 276] width 541 height 16
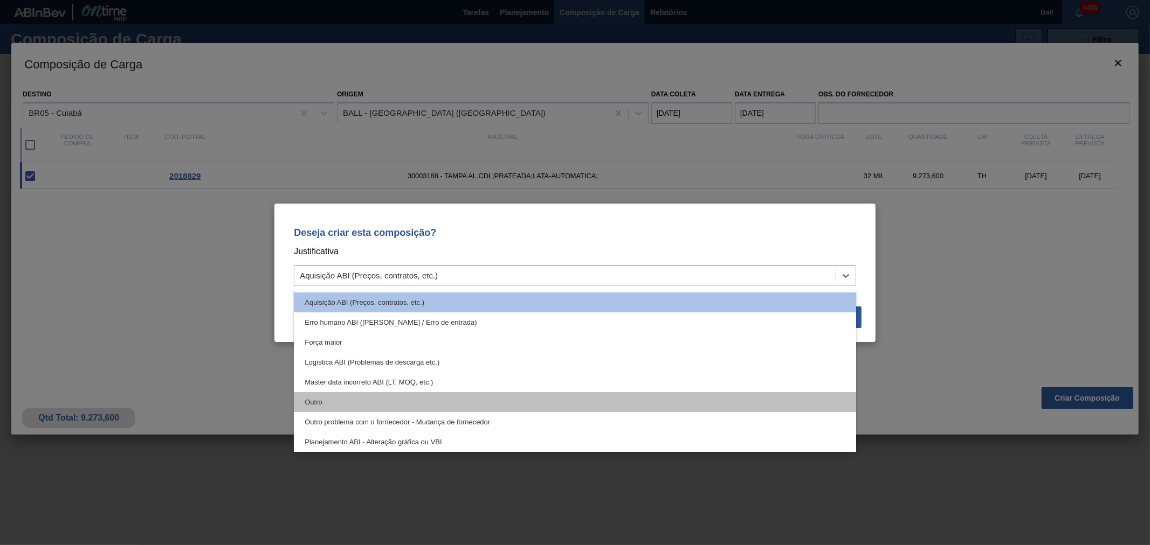
click at [464, 396] on div "Outro" at bounding box center [575, 402] width 562 height 20
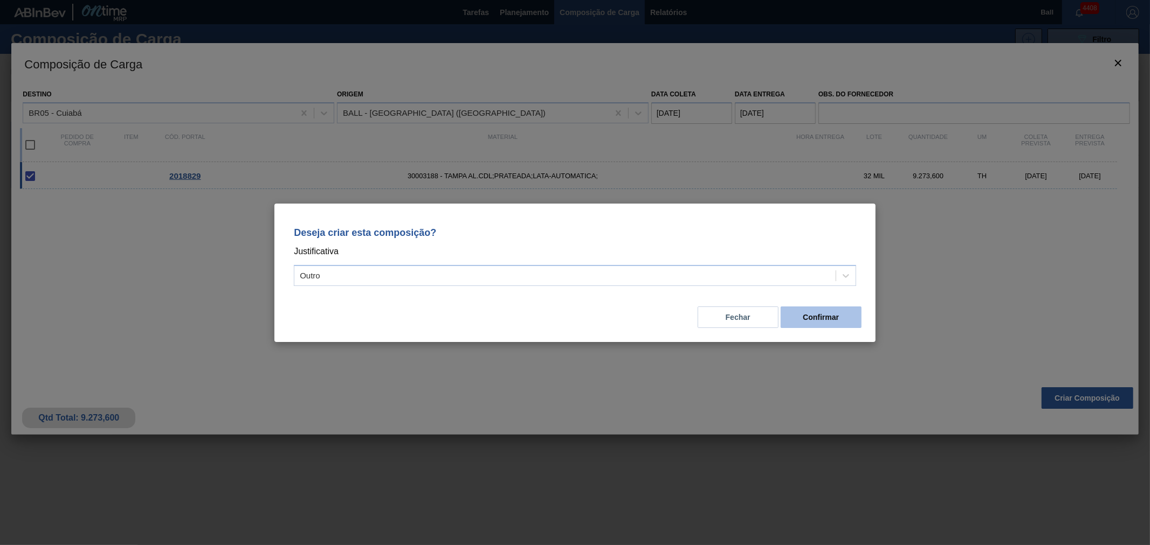
click at [815, 317] on button "Confirmar" at bounding box center [820, 318] width 81 height 22
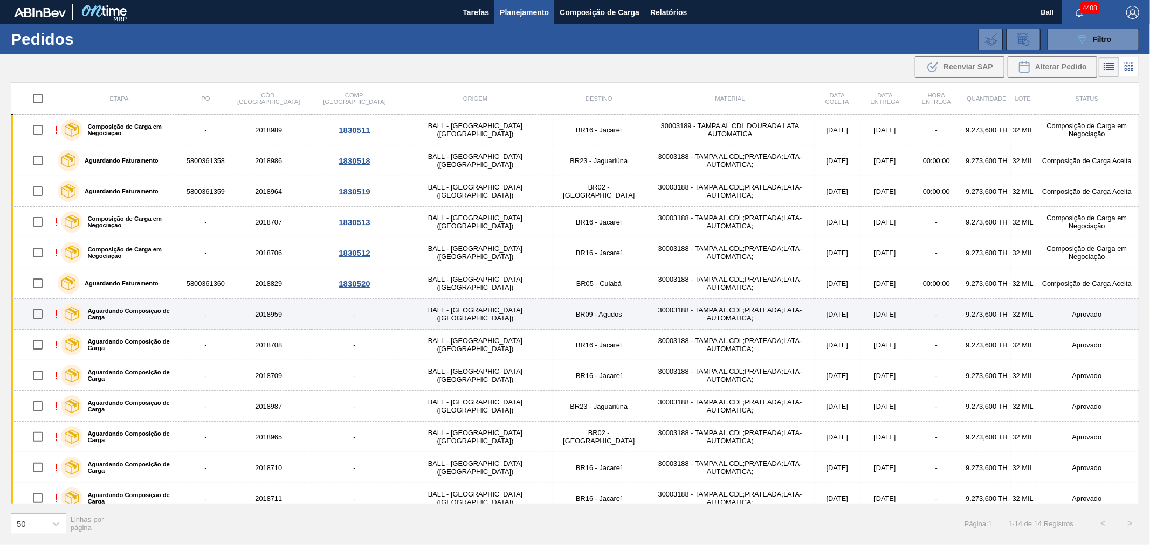
click at [398, 322] on td "BALL - [GEOGRAPHIC_DATA] ([GEOGRAPHIC_DATA])" at bounding box center [475, 314] width 154 height 31
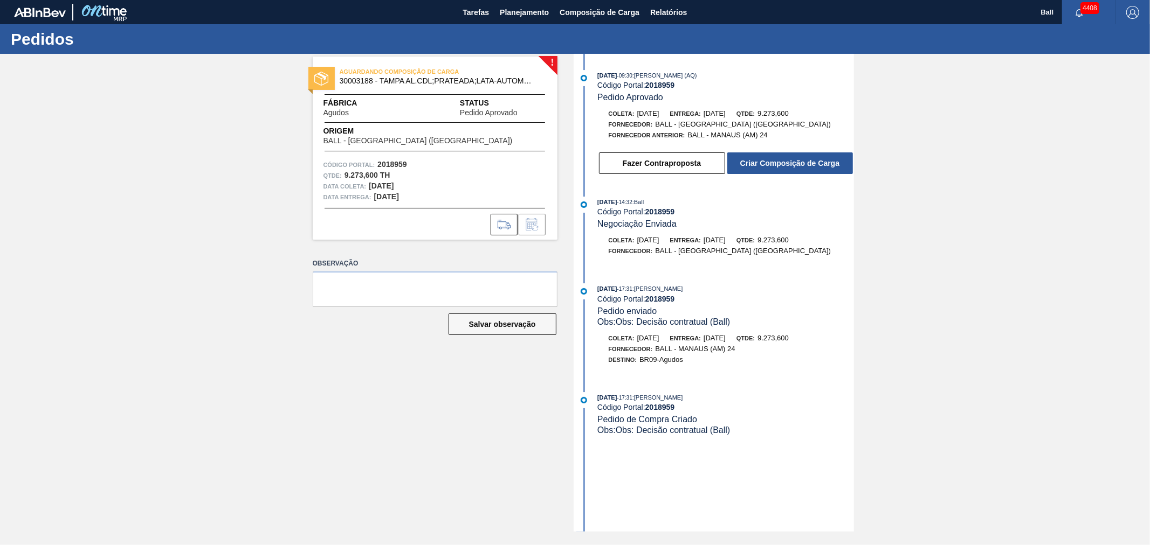
click at [748, 169] on button "Criar Composição de Carga" at bounding box center [790, 164] width 126 height 22
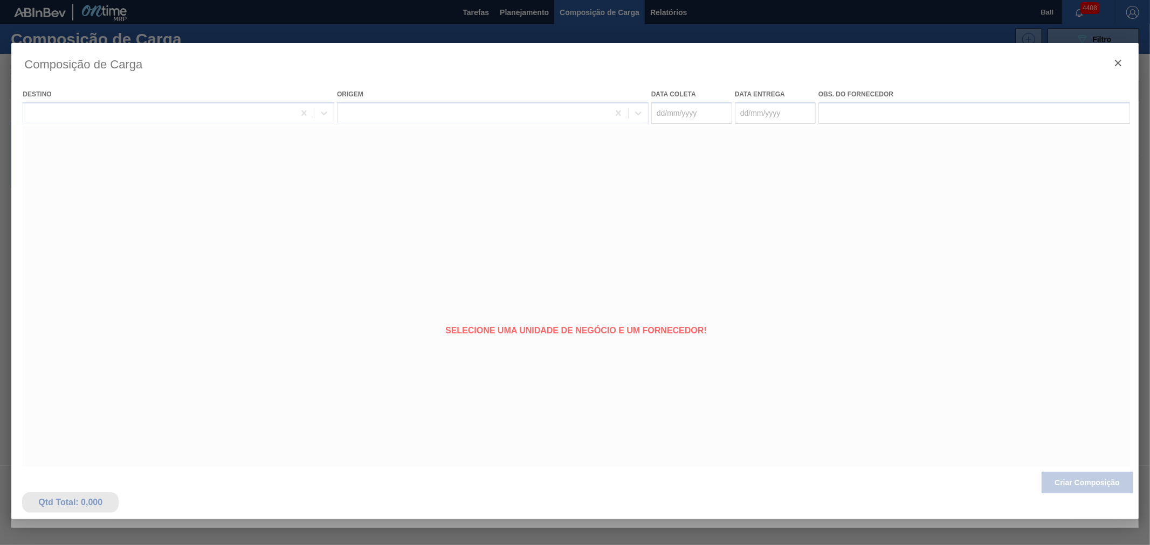
type coleta "[DATE]"
type entrega "[DATE]"
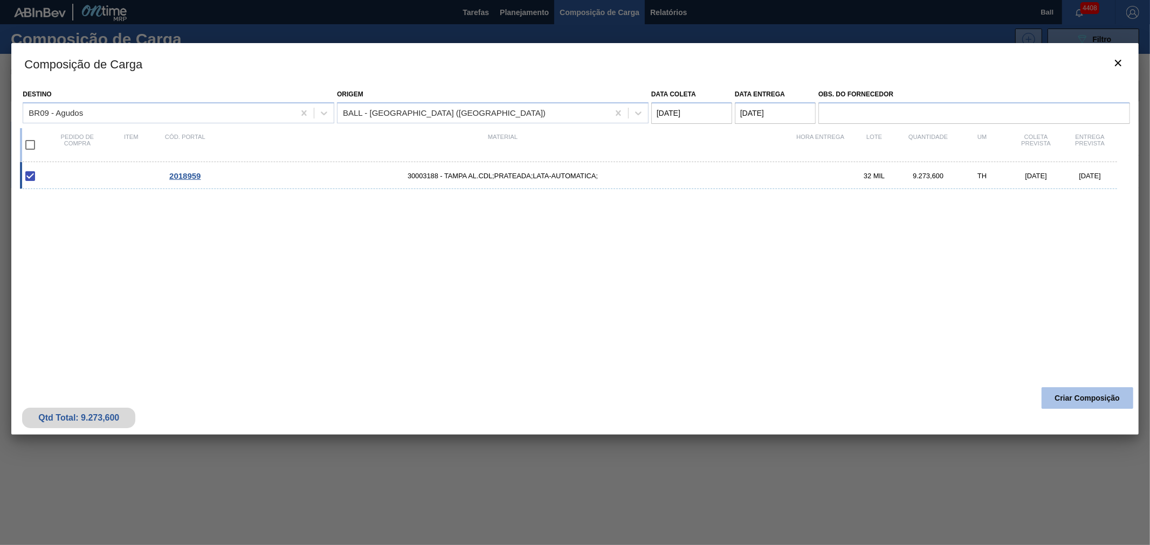
click at [1034, 399] on button "Criar Composição" at bounding box center [1087, 399] width 92 height 22
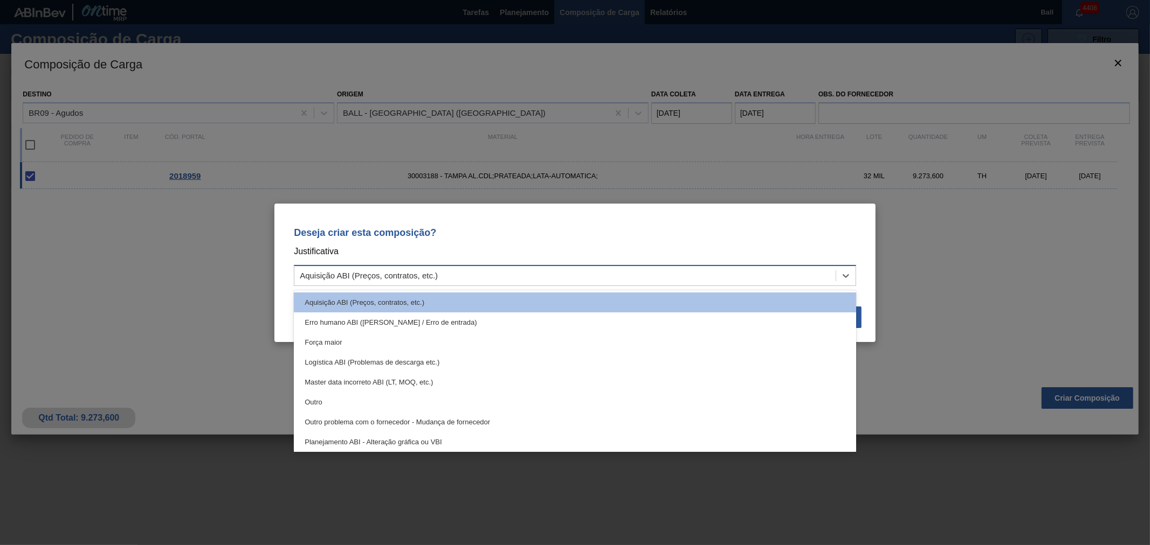
click at [498, 276] on div "Aquisição ABI (Preços, contratos, etc.)" at bounding box center [564, 276] width 541 height 16
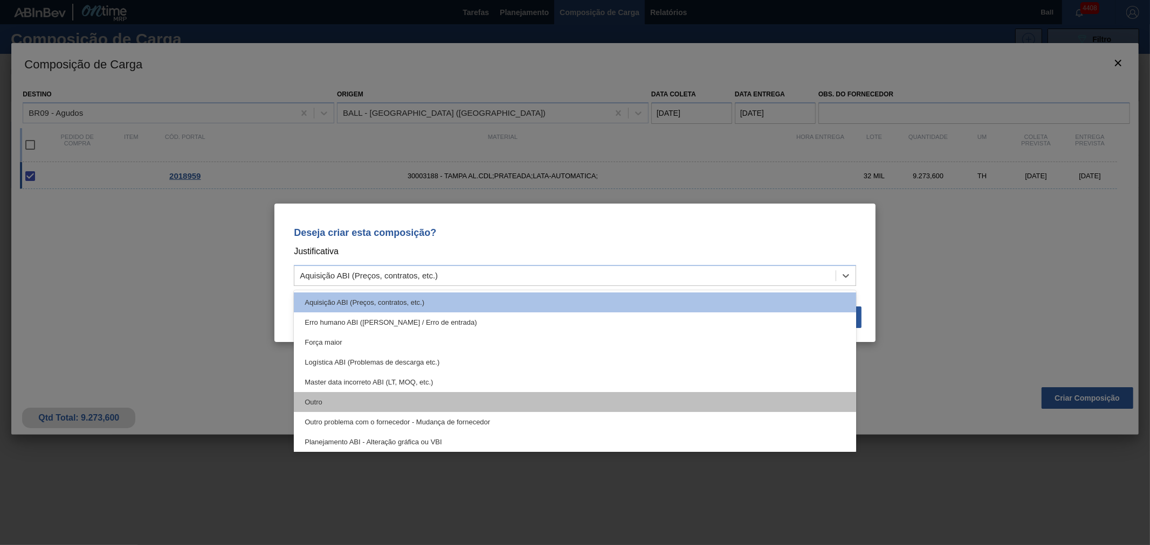
click at [420, 392] on div "Outro" at bounding box center [575, 402] width 562 height 20
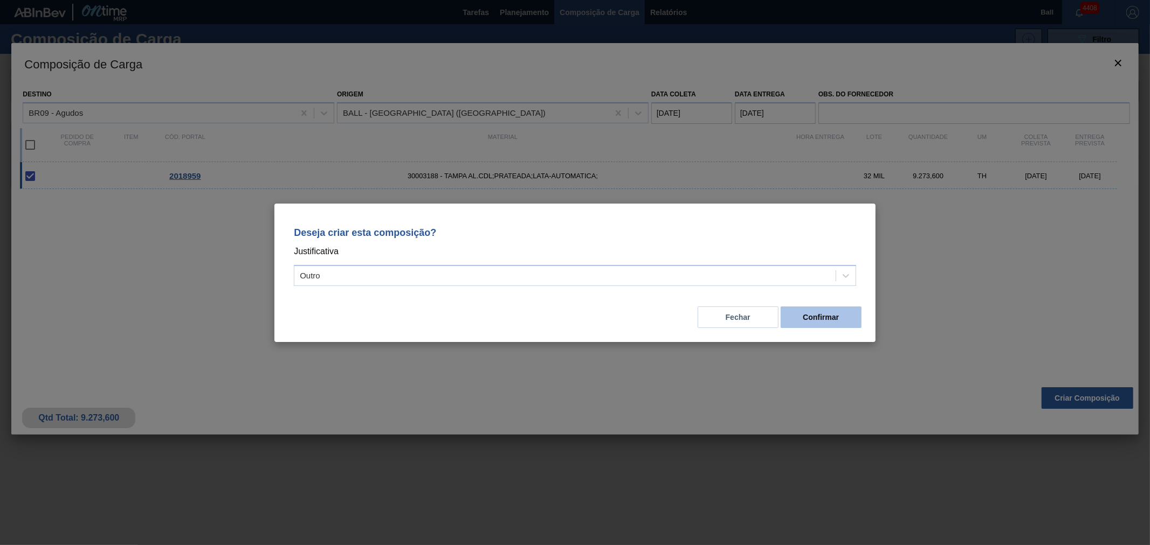
click at [827, 320] on button "Confirmar" at bounding box center [820, 318] width 81 height 22
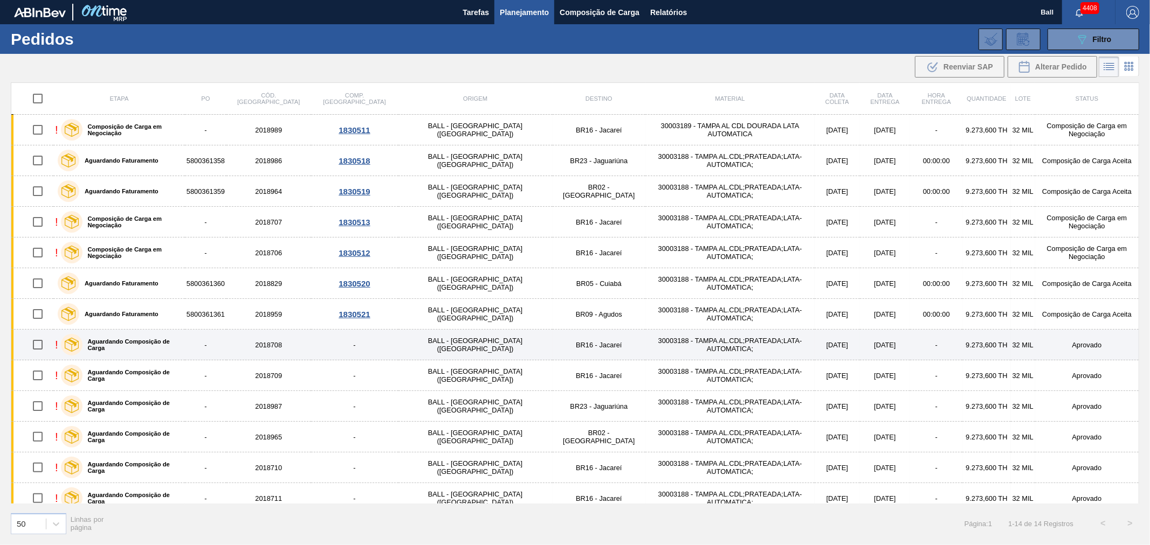
click at [421, 337] on td "BALL - [GEOGRAPHIC_DATA] ([GEOGRAPHIC_DATA])" at bounding box center [475, 345] width 154 height 31
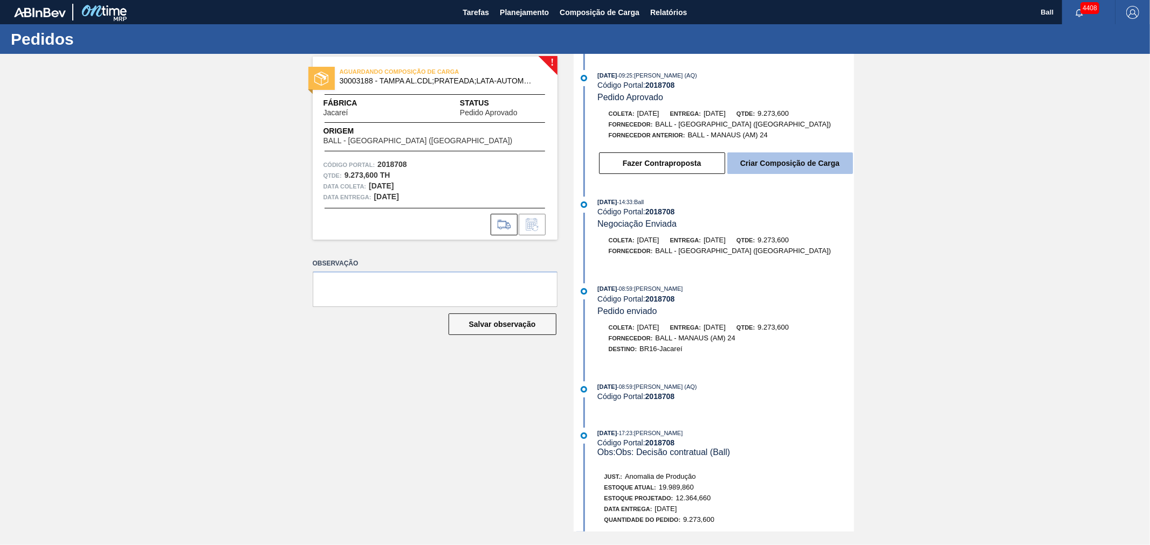
click at [789, 171] on button "Criar Composição de Carga" at bounding box center [790, 164] width 126 height 22
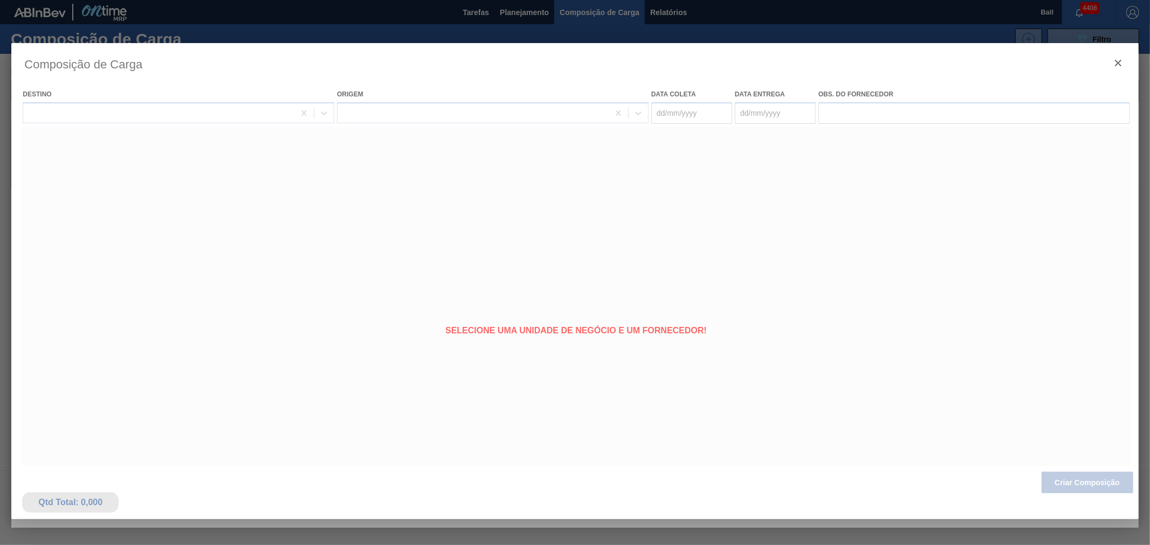
type coleta "[DATE]"
type entrega "[DATE]"
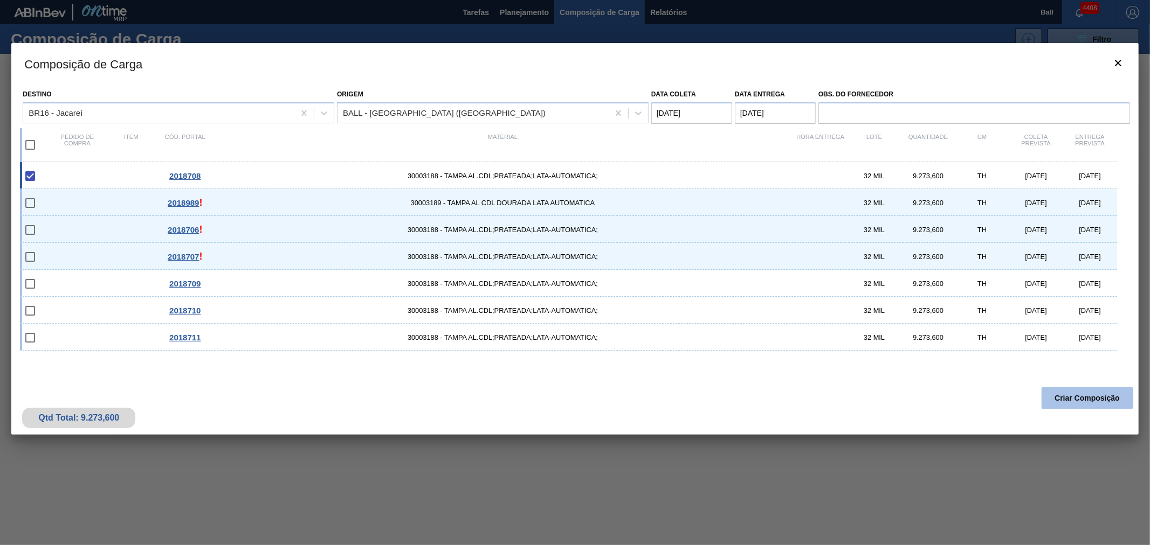
click at [1061, 397] on button "Criar Composição" at bounding box center [1087, 399] width 92 height 22
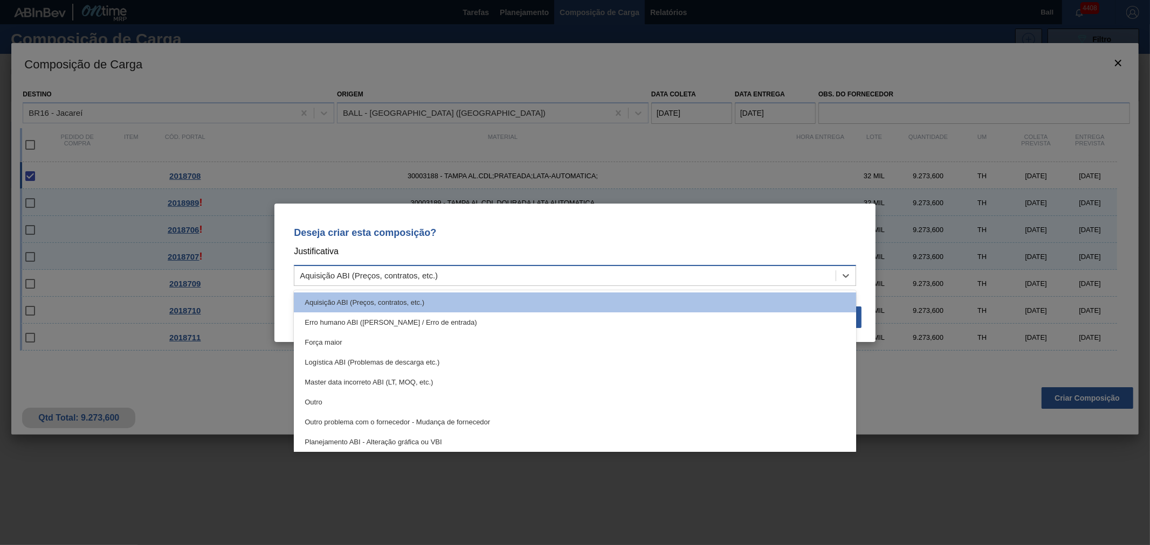
click at [458, 275] on div "Aquisição ABI (Preços, contratos, etc.)" at bounding box center [564, 276] width 541 height 16
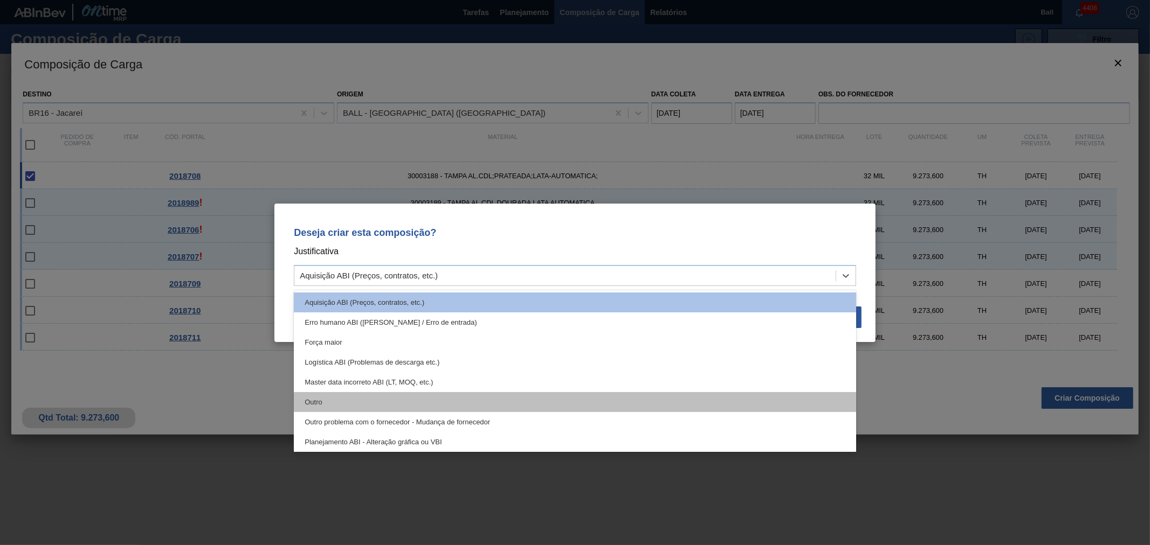
click at [313, 397] on div "Outro" at bounding box center [575, 402] width 562 height 20
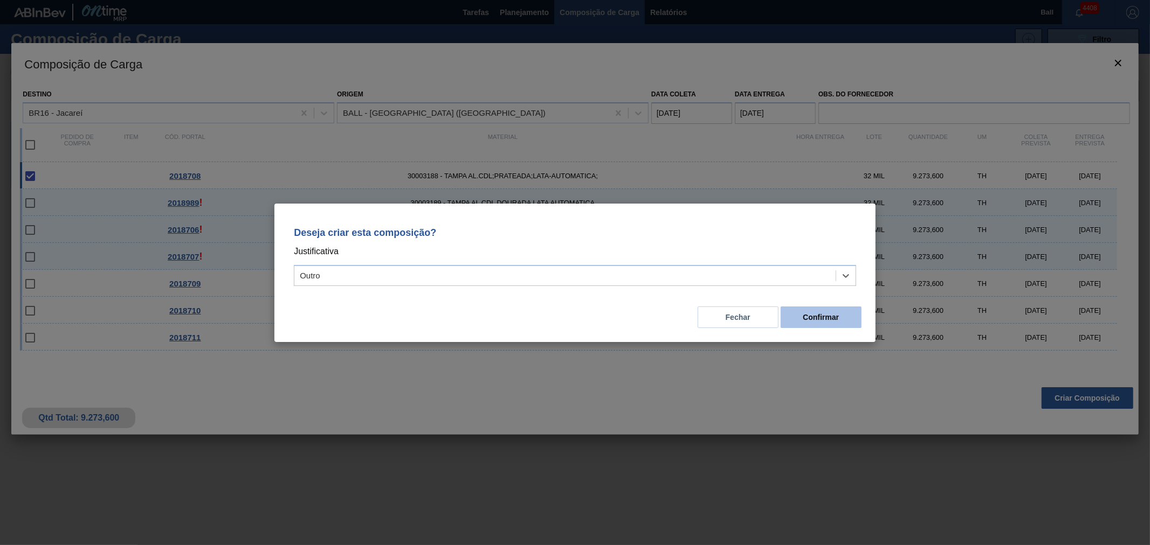
click at [810, 310] on button "Confirmar" at bounding box center [820, 318] width 81 height 22
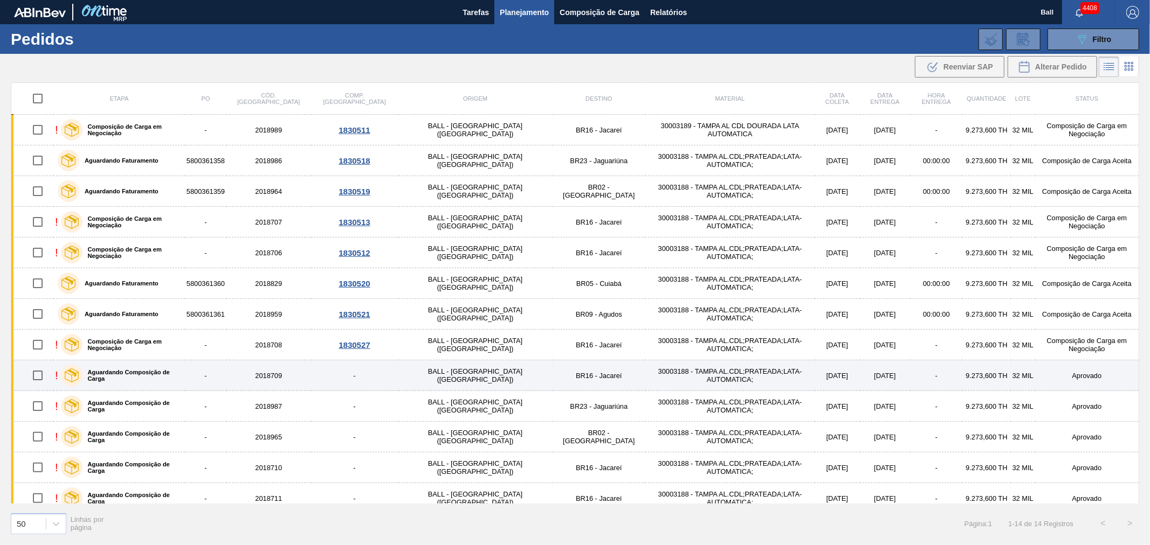
click at [345, 378] on td "-" at bounding box center [354, 376] width 87 height 31
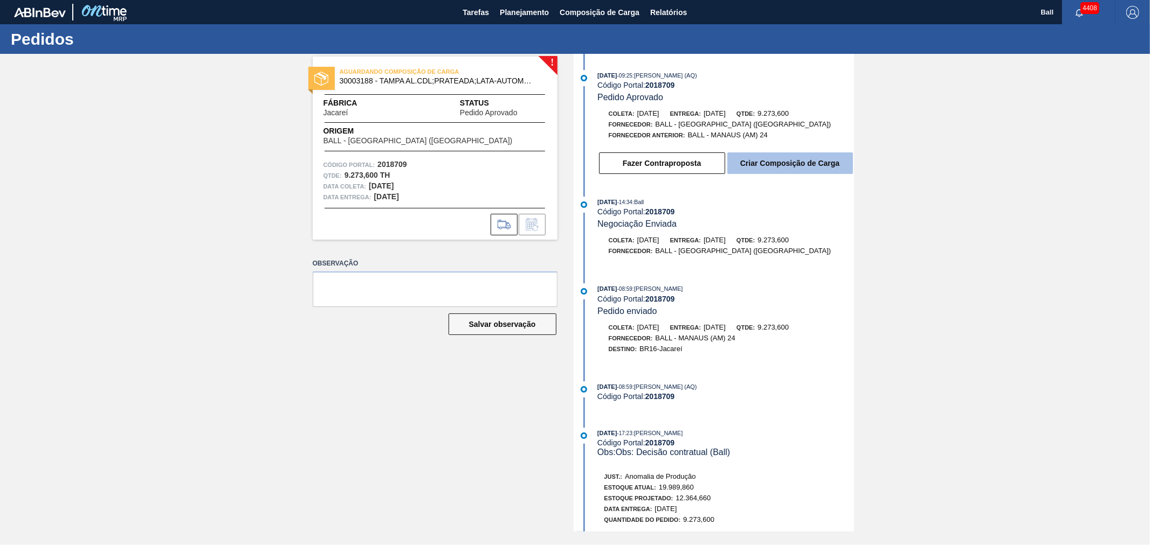
click at [834, 157] on button "Criar Composição de Carga" at bounding box center [790, 164] width 126 height 22
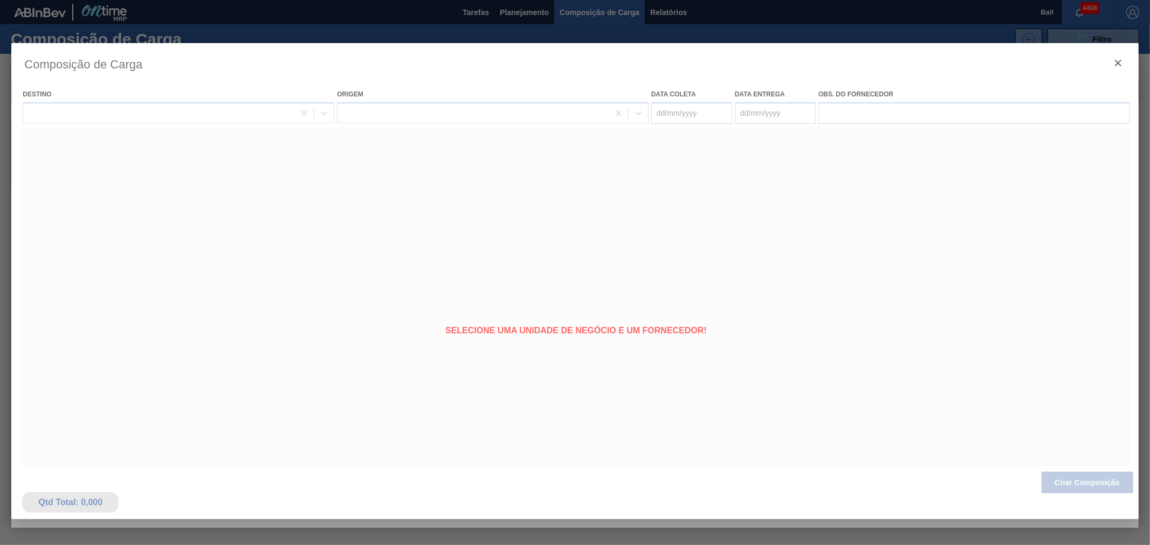
type coleta "[DATE]"
type entrega "[DATE]"
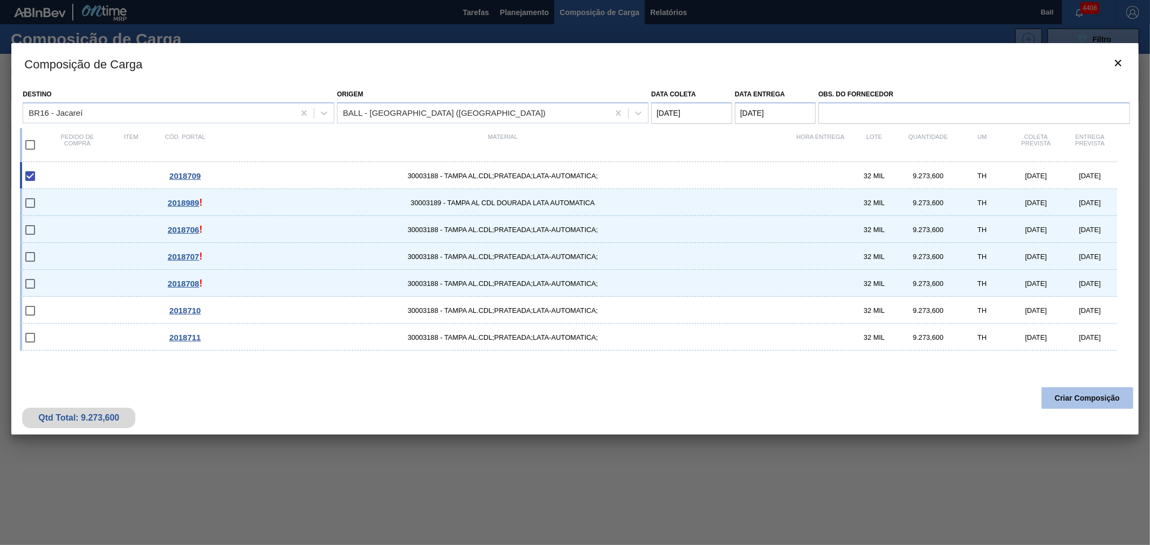
click at [1091, 392] on button "Criar Composição" at bounding box center [1087, 399] width 92 height 22
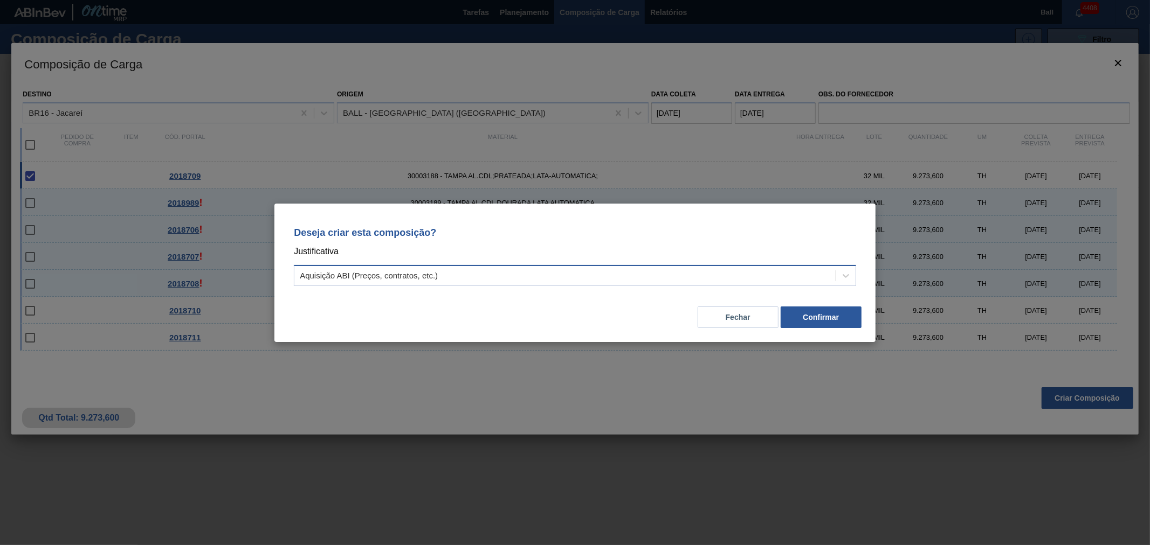
click at [555, 278] on div "Aquisição ABI (Preços, contratos, etc.)" at bounding box center [564, 276] width 541 height 16
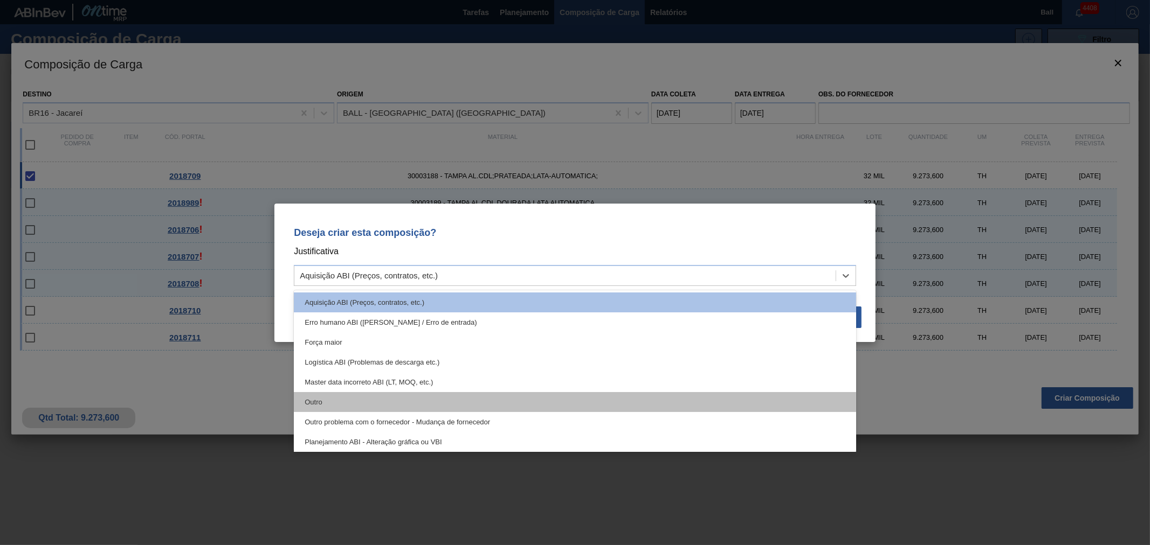
click at [383, 397] on div "Outro" at bounding box center [575, 402] width 562 height 20
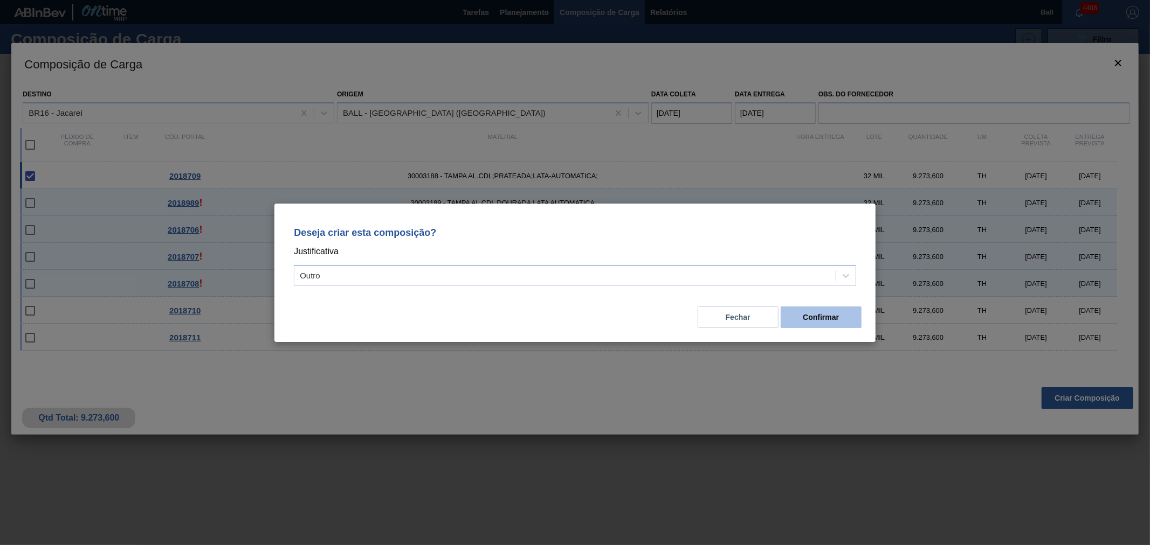
click at [790, 310] on button "Confirmar" at bounding box center [820, 318] width 81 height 22
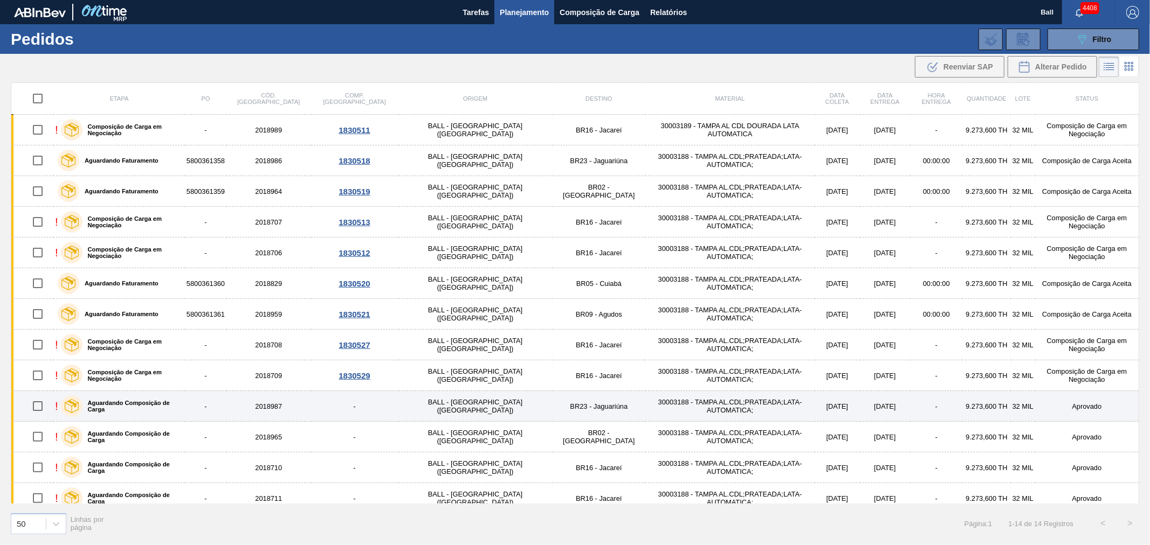
click at [171, 404] on label "Aguardando Composição de Carga" at bounding box center [131, 406] width 98 height 13
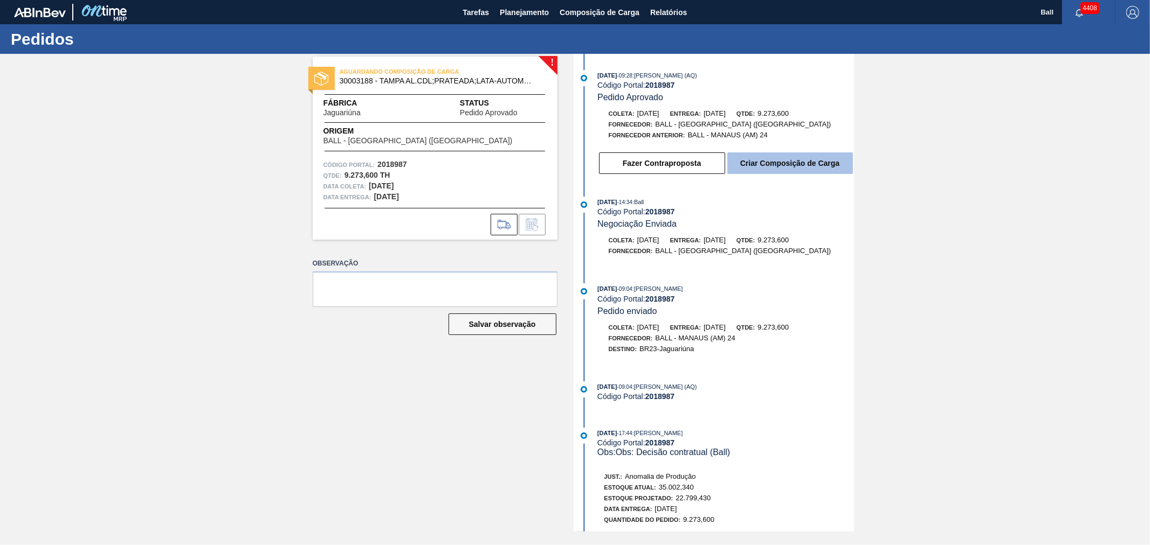
click at [768, 160] on button "Criar Composição de Carga" at bounding box center [790, 164] width 126 height 22
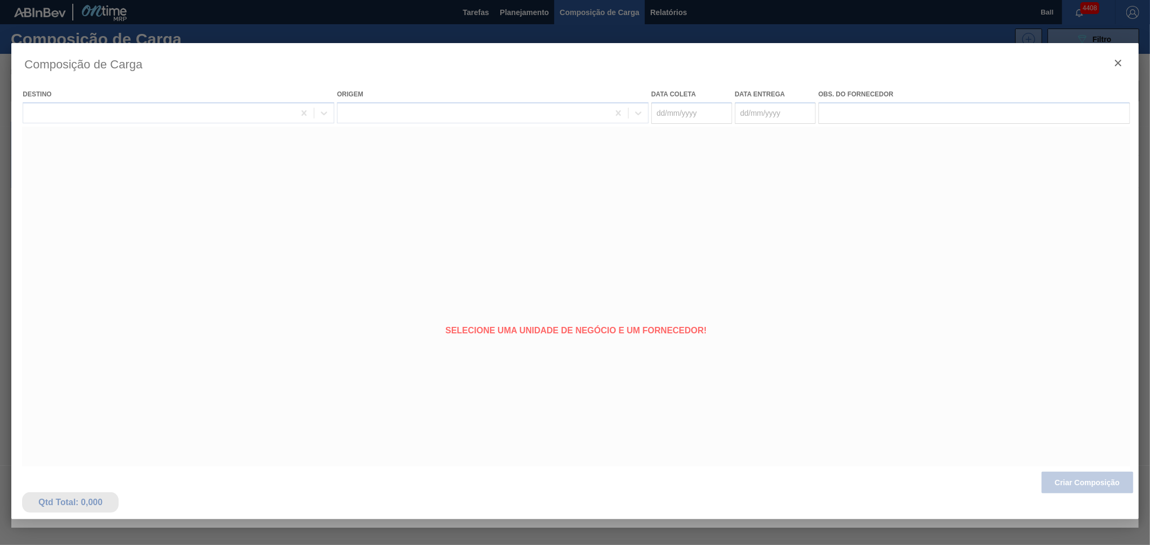
type coleta "[DATE]"
type entrega "[DATE]"
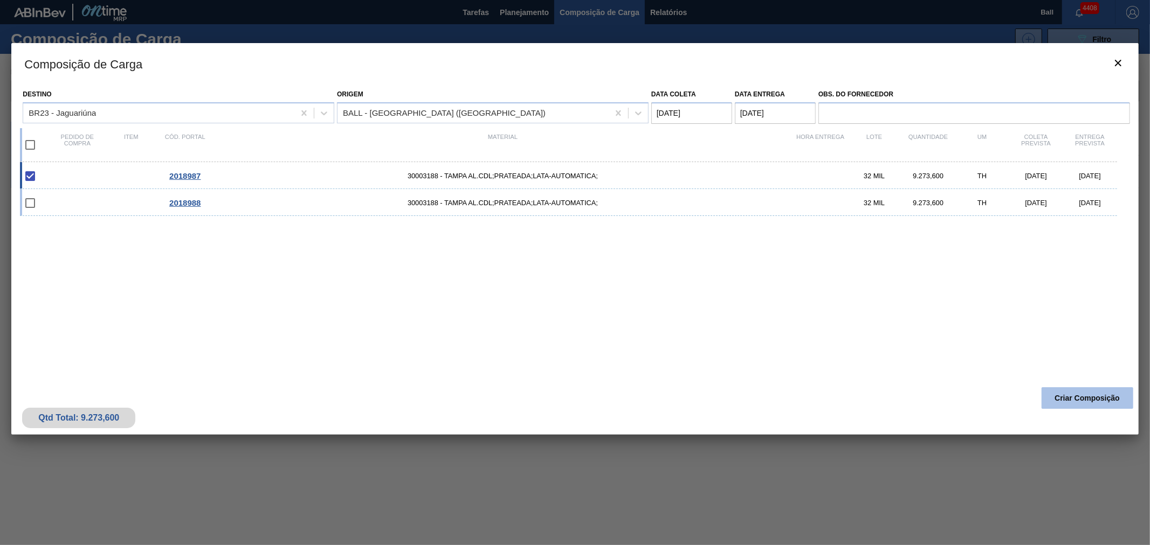
click at [1073, 397] on button "Criar Composição" at bounding box center [1087, 399] width 92 height 22
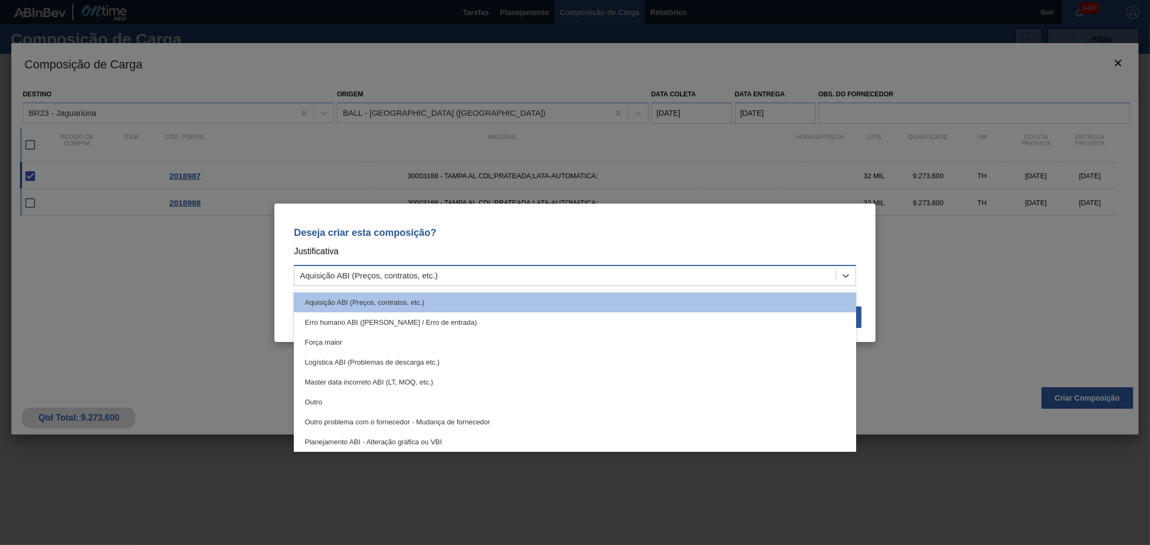
click at [437, 266] on div "Aquisição ABI (Preços, contratos, etc.)" at bounding box center [575, 275] width 562 height 21
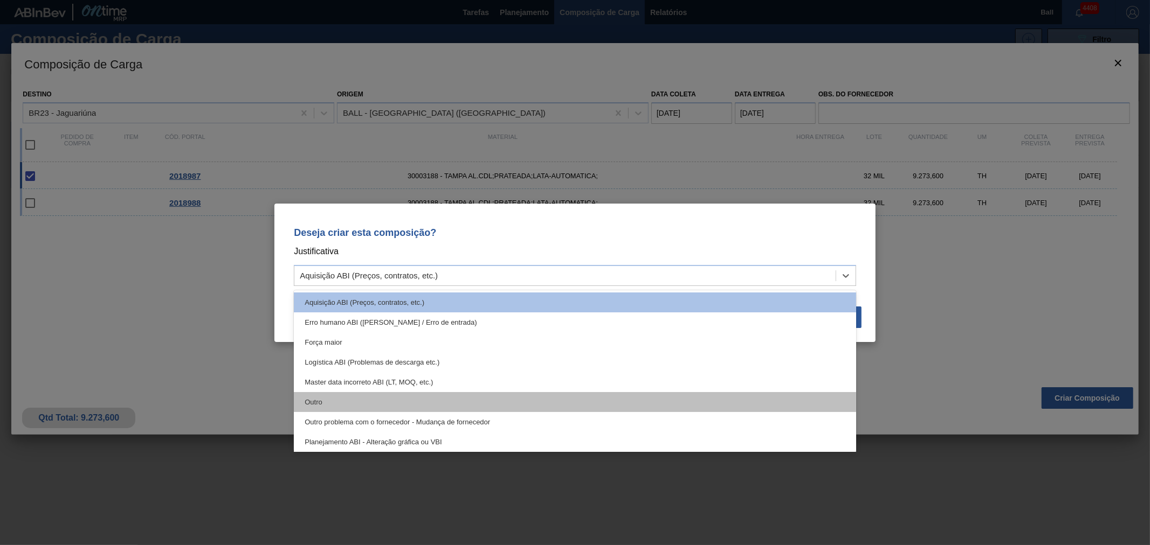
click at [330, 393] on div "Outro" at bounding box center [575, 402] width 562 height 20
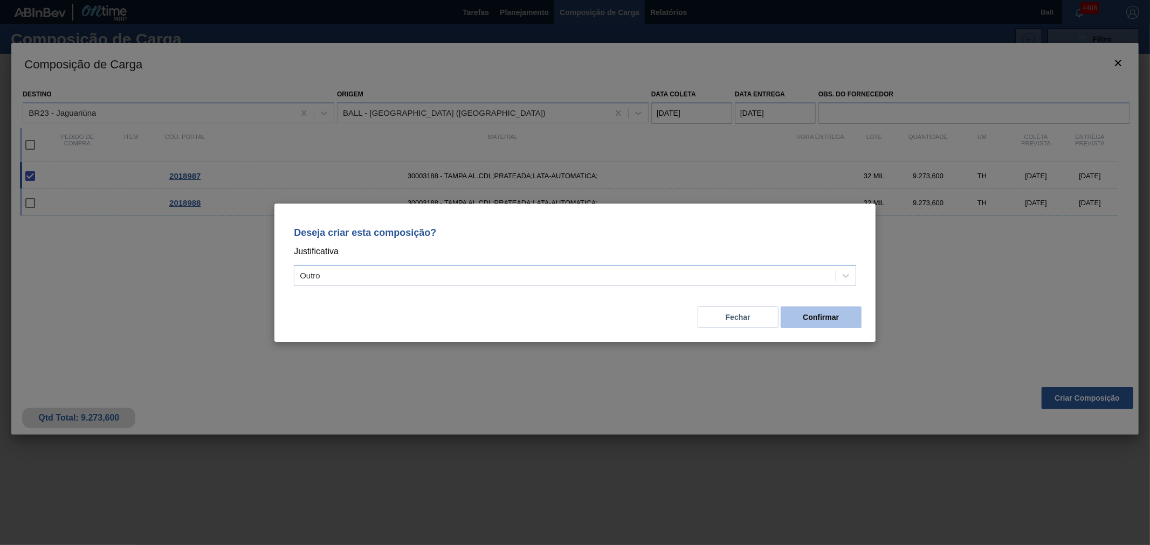
click at [815, 324] on button "Confirmar" at bounding box center [820, 318] width 81 height 22
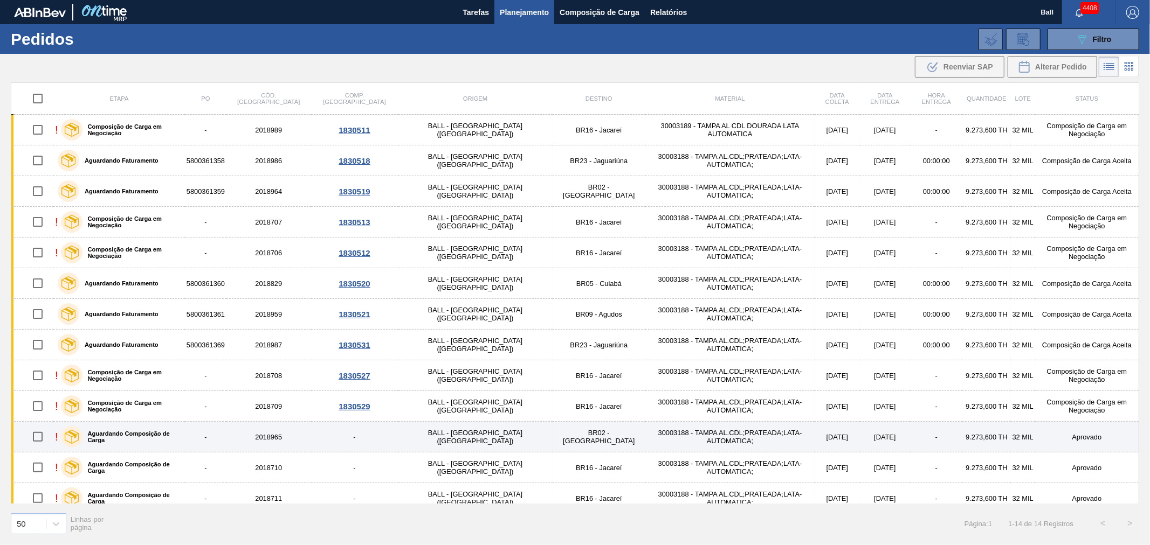
click at [655, 439] on td "30003188 - TAMPA AL.CDL;PRATEADA;LATA-AUTOMATICA;" at bounding box center [729, 437] width 169 height 31
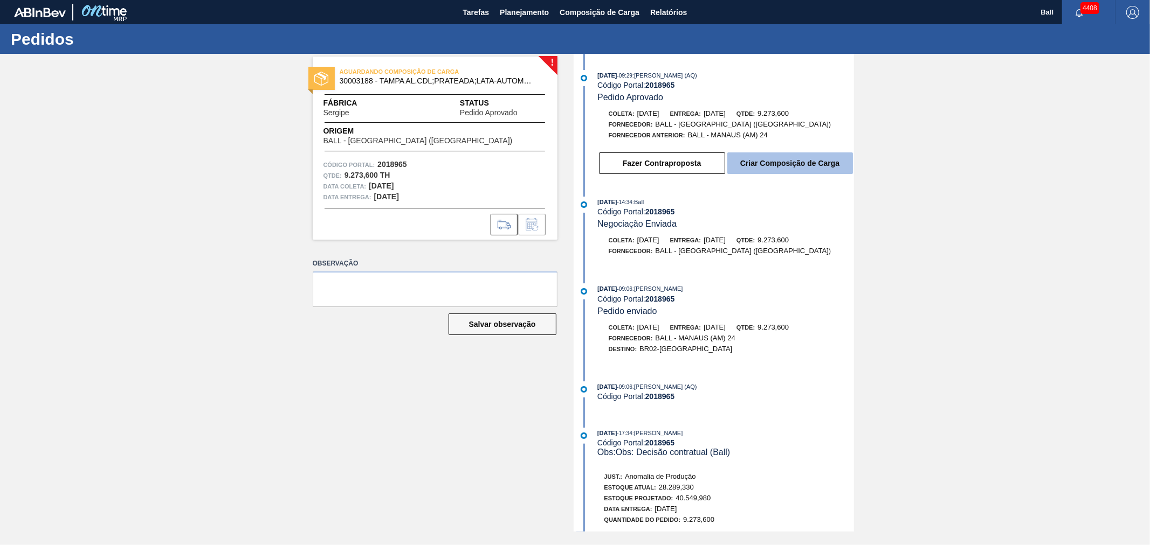
click at [770, 165] on button "Criar Composição de Carga" at bounding box center [790, 164] width 126 height 22
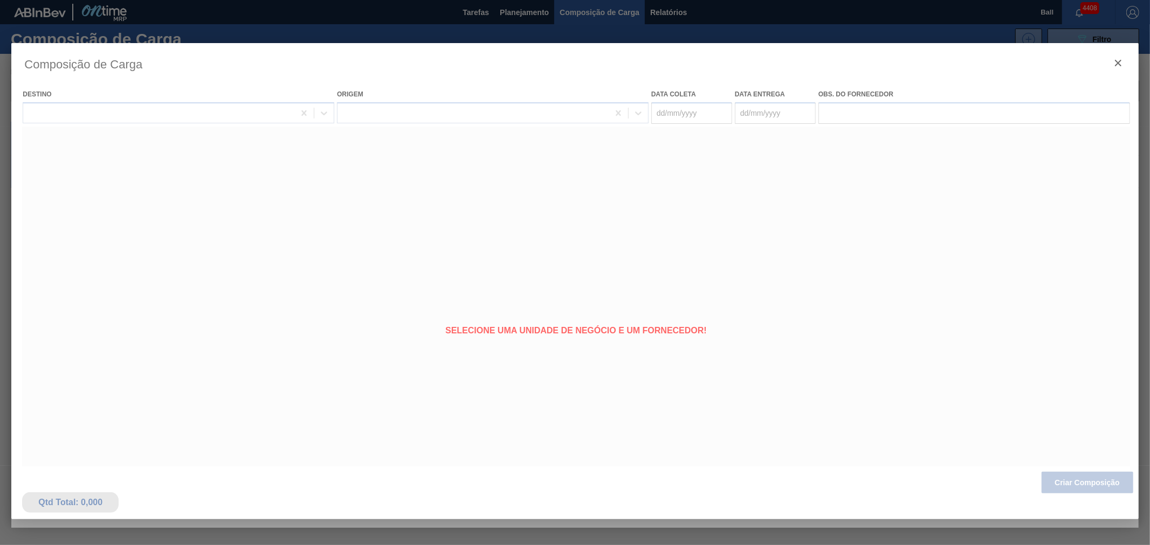
type coleta "[DATE]"
type entrega "[DATE]"
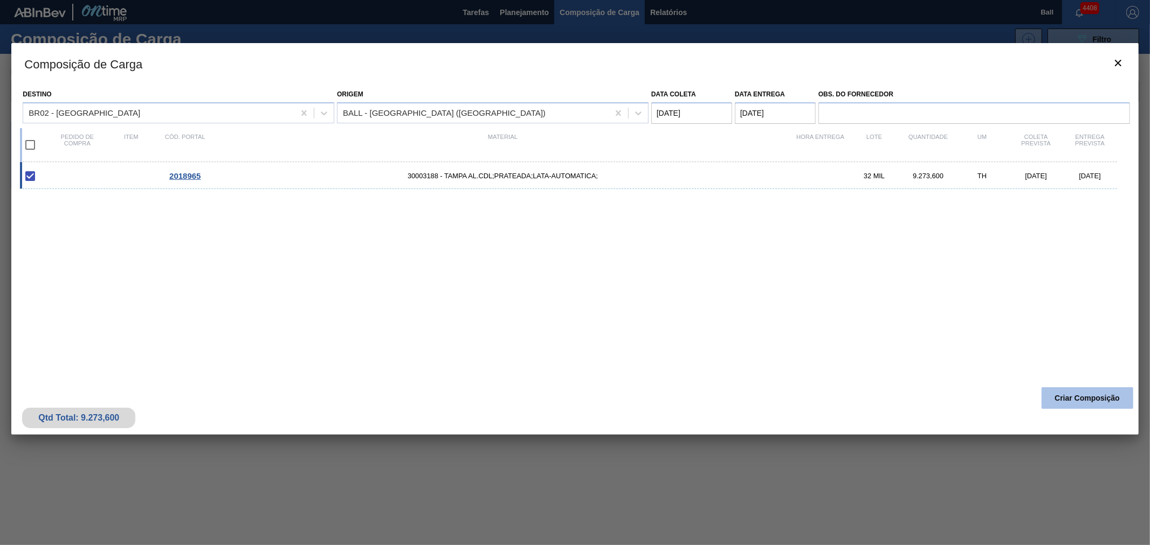
click at [1071, 404] on button "Criar Composição" at bounding box center [1087, 399] width 92 height 22
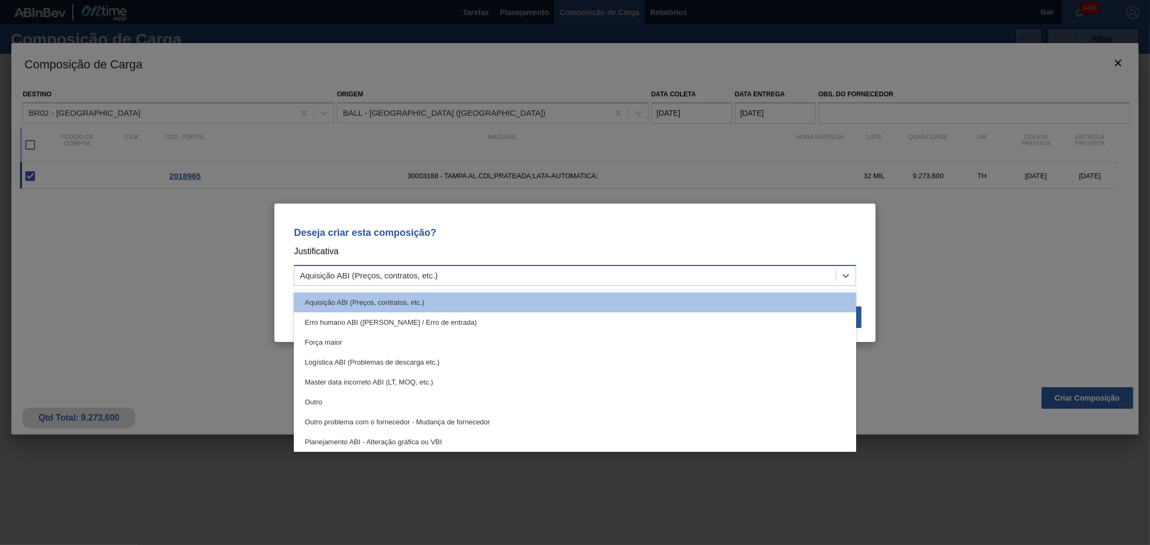
click at [480, 271] on div "Aquisição ABI (Preços, contratos, etc.)" at bounding box center [564, 276] width 541 height 16
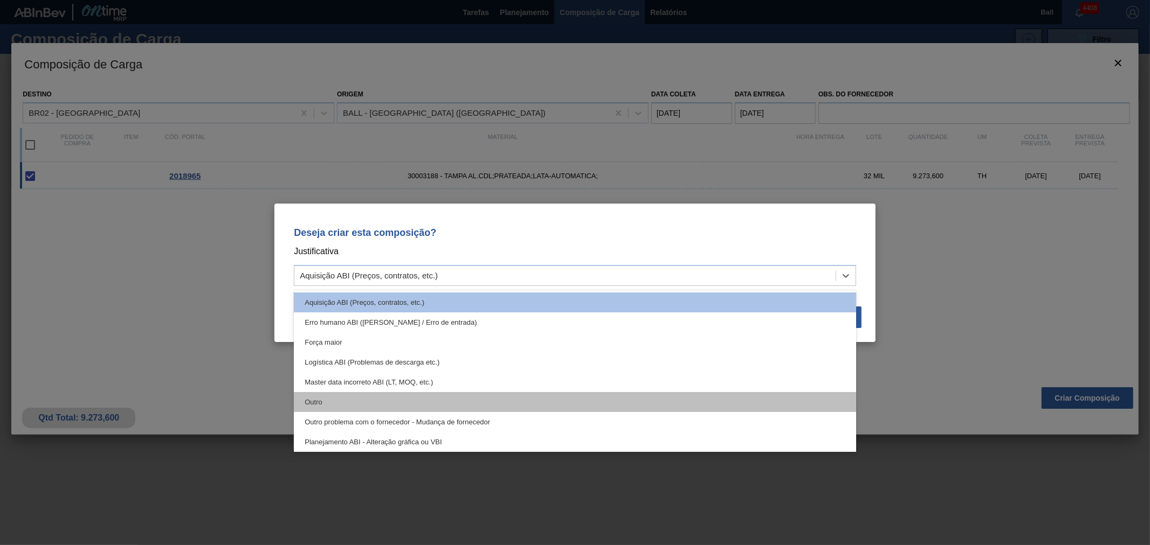
click at [402, 392] on div "Outro" at bounding box center [575, 402] width 562 height 20
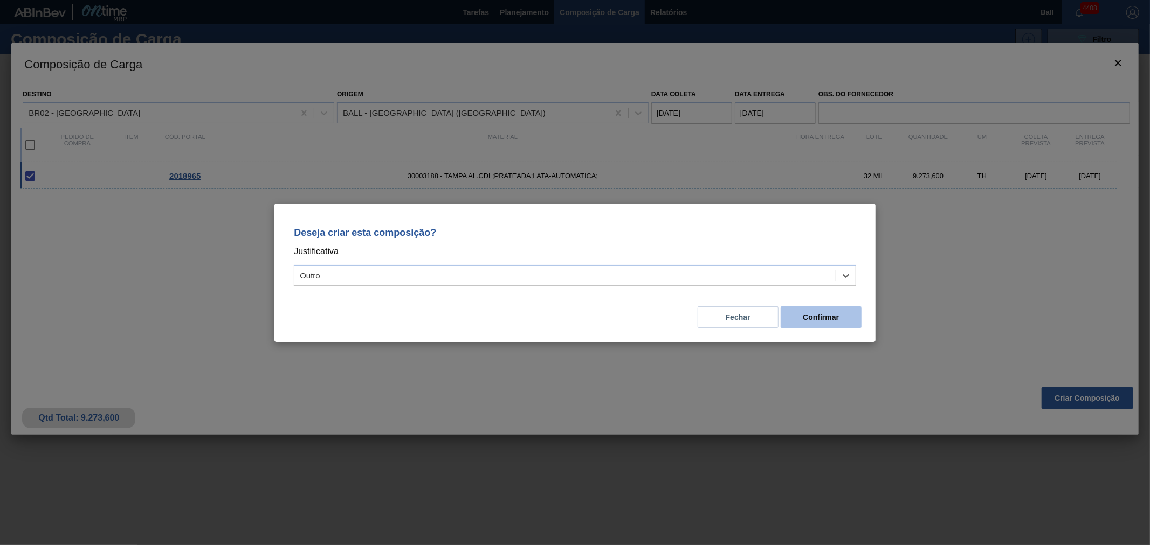
click at [814, 321] on button "Confirmar" at bounding box center [820, 318] width 81 height 22
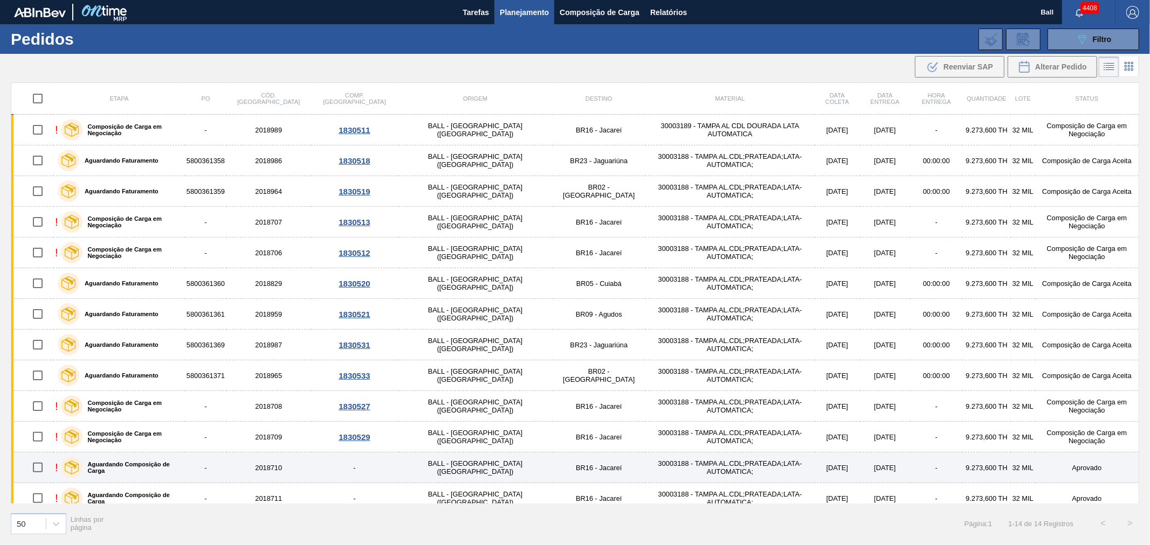
drag, startPoint x: 791, startPoint y: 476, endPoint x: 756, endPoint y: 471, distance: 34.9
click at [814, 471] on td "[DATE]" at bounding box center [836, 468] width 45 height 31
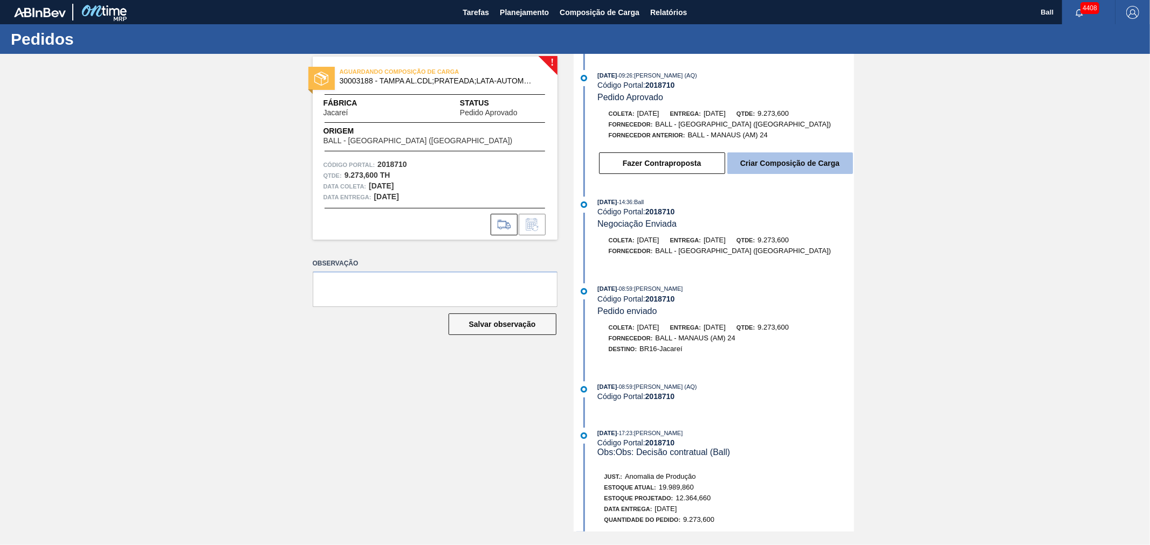
click at [815, 166] on button "Criar Composição de Carga" at bounding box center [790, 164] width 126 height 22
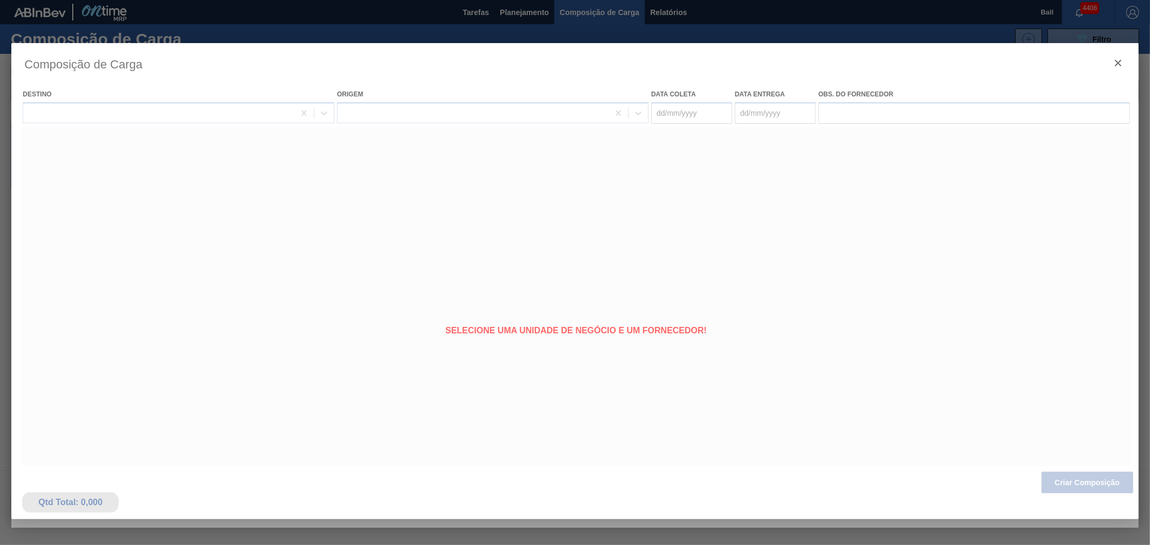
type coleta "[DATE]"
type entrega "[DATE]"
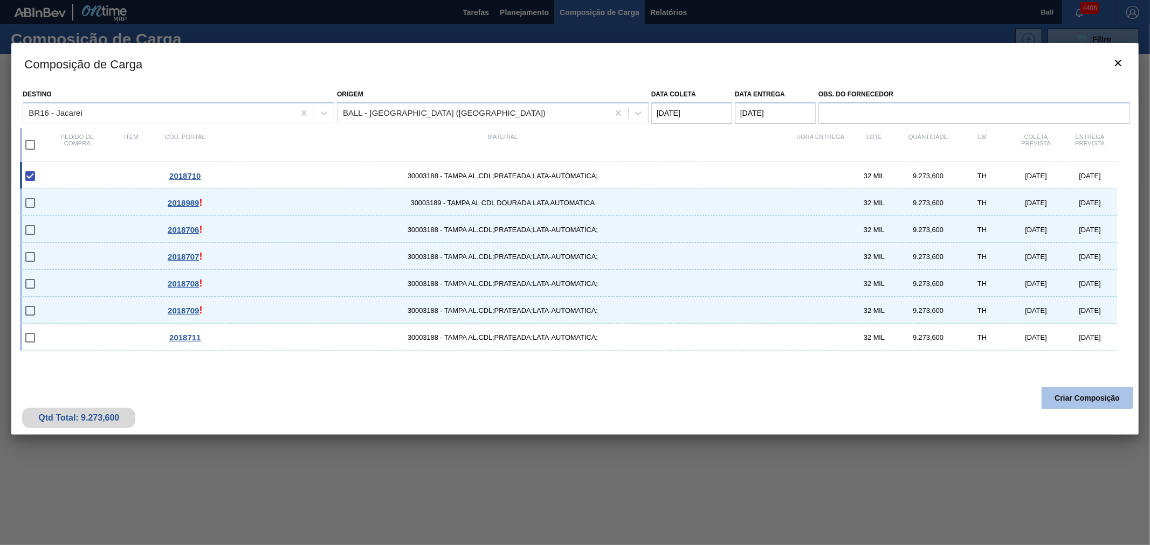
click at [1086, 399] on button "Criar Composição" at bounding box center [1087, 399] width 92 height 22
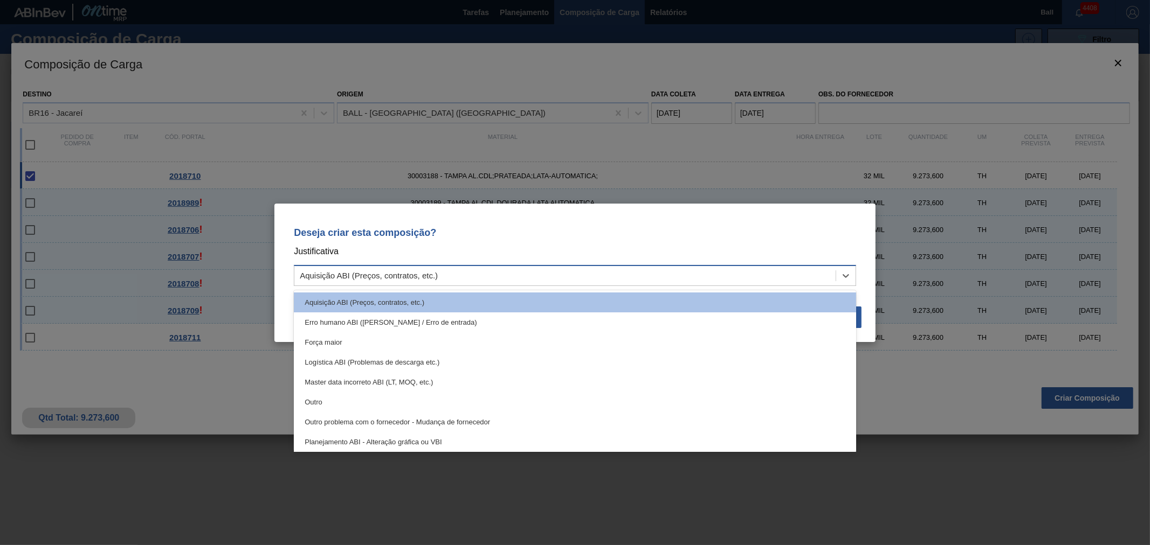
click at [667, 268] on div "Aquisição ABI (Preços, contratos, etc.)" at bounding box center [564, 276] width 541 height 16
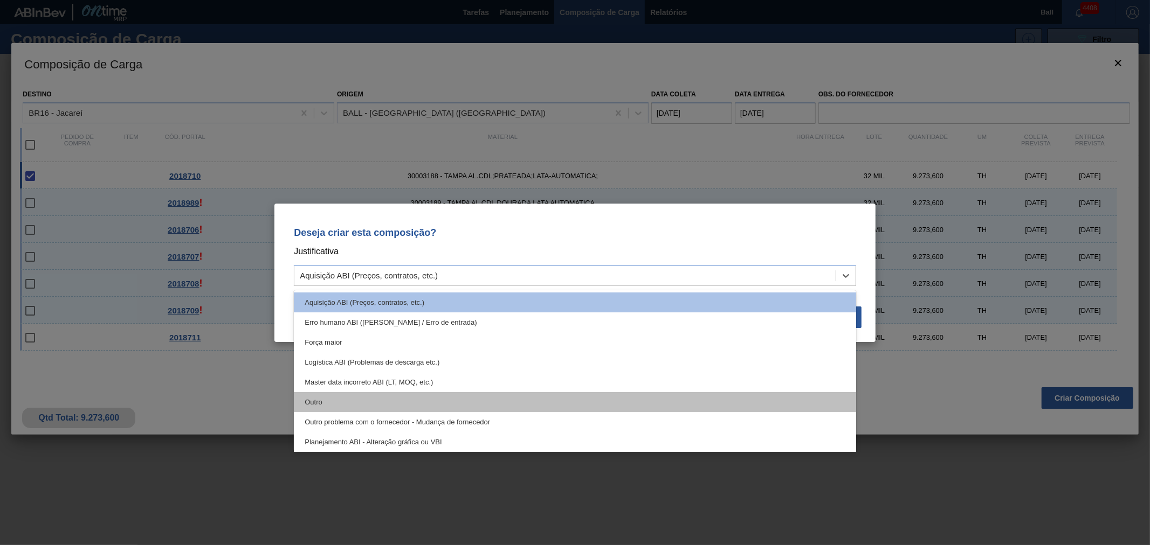
click at [578, 396] on div "Outro" at bounding box center [575, 402] width 562 height 20
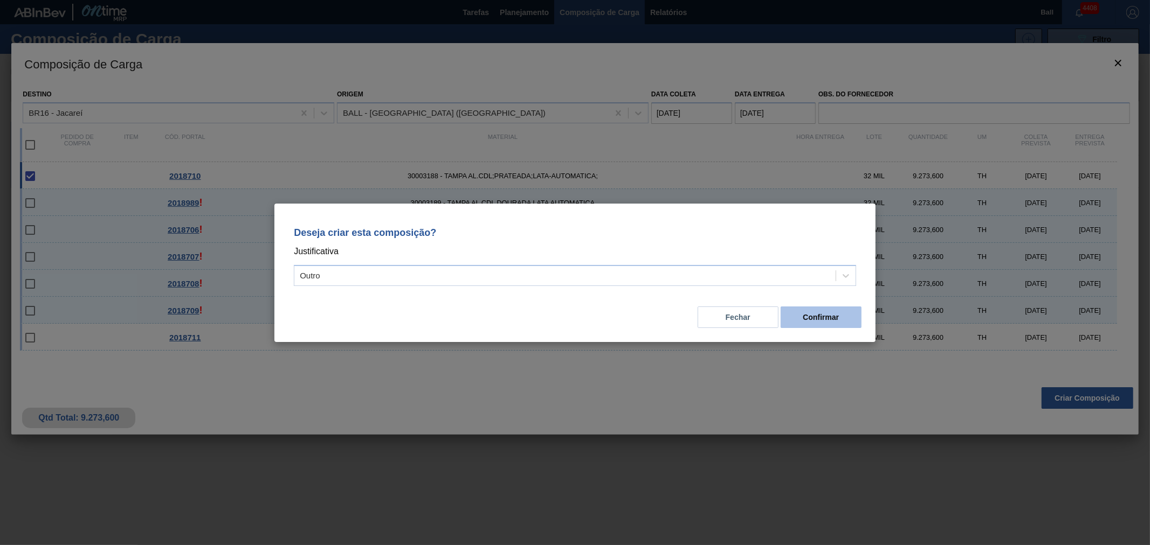
click at [831, 320] on button "Confirmar" at bounding box center [820, 318] width 81 height 22
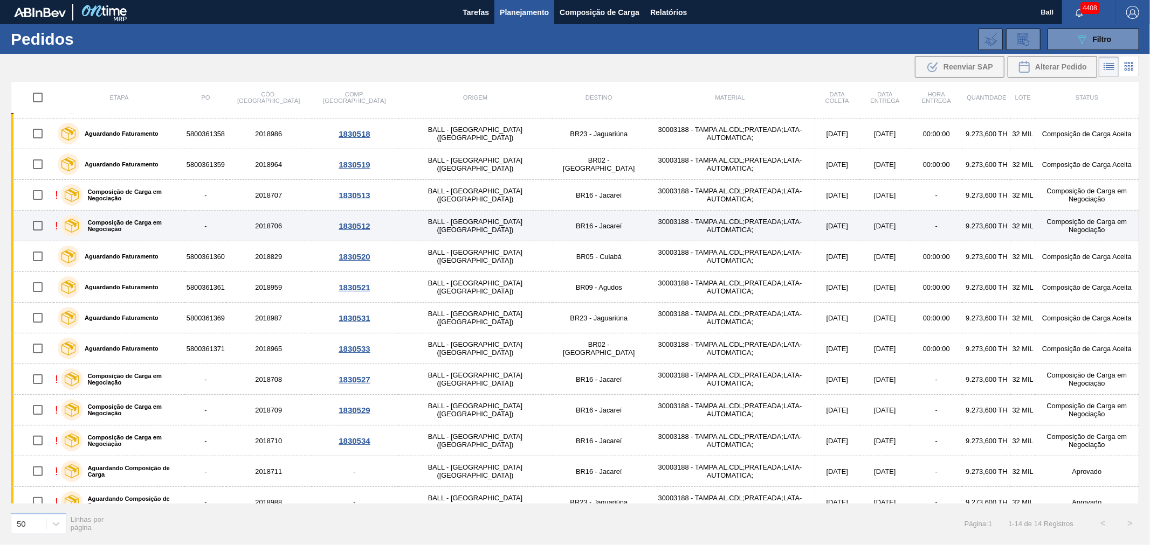
scroll to position [41, 0]
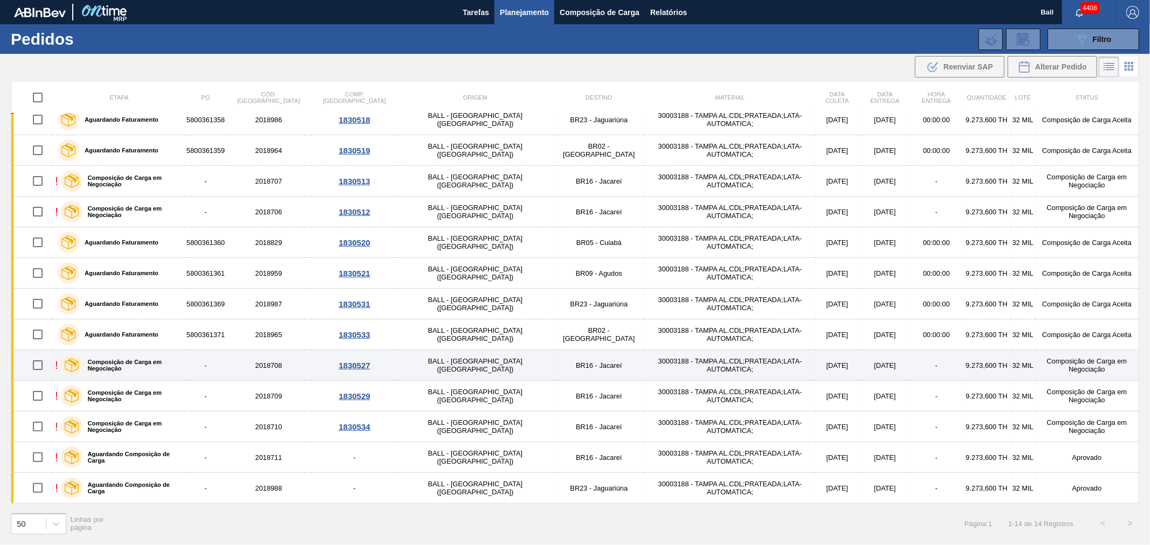
click at [740, 378] on td "30003188 - TAMPA AL.CDL;PRATEADA;LATA-AUTOMATICA;" at bounding box center [729, 365] width 169 height 31
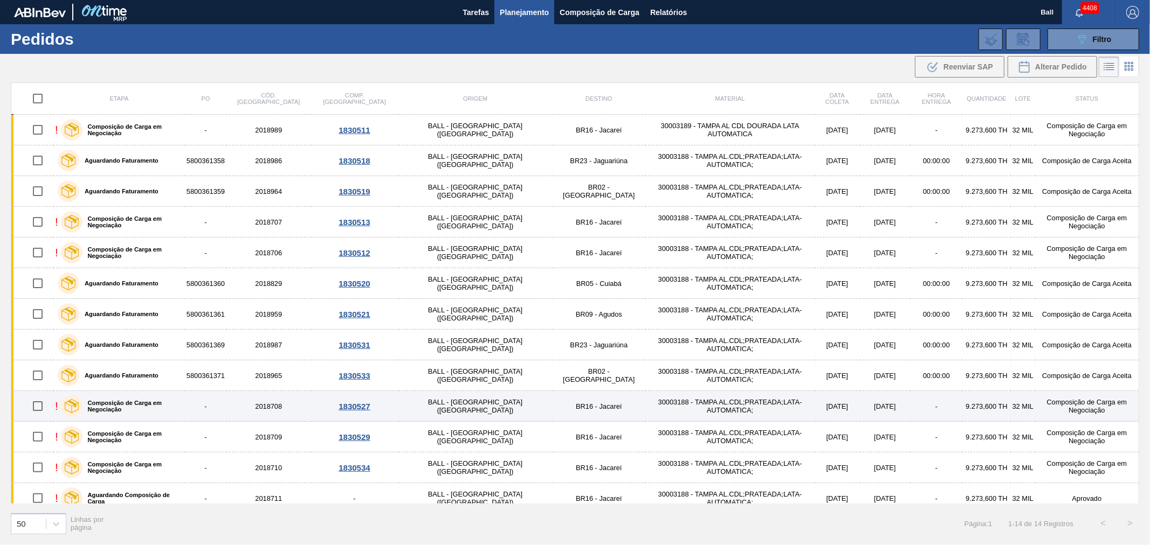
click at [663, 407] on td "30003188 - TAMPA AL.CDL;PRATEADA;LATA-AUTOMATICA;" at bounding box center [729, 406] width 169 height 31
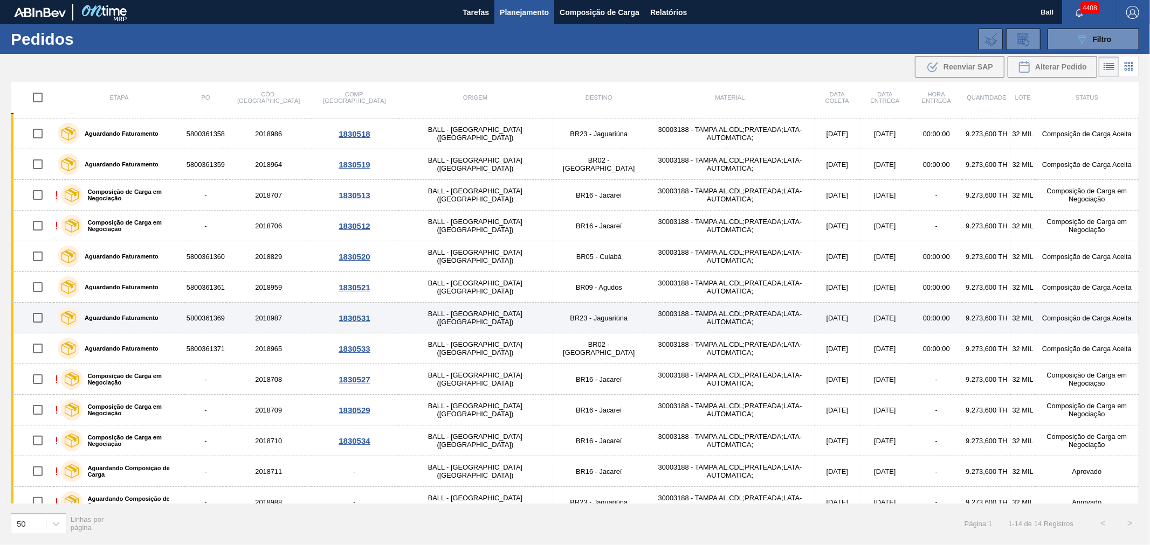
scroll to position [41, 0]
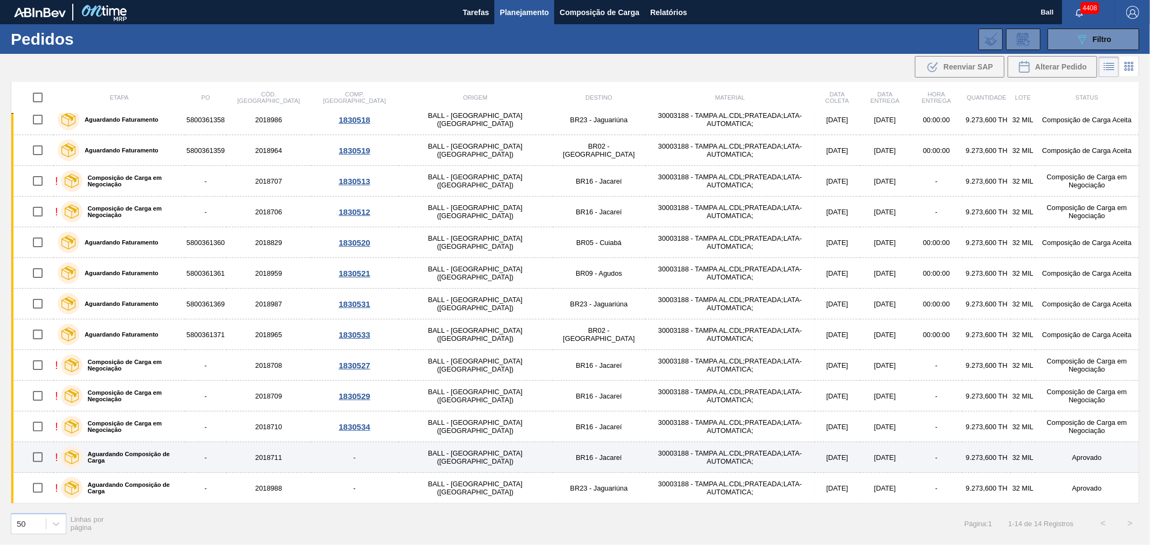
click at [158, 455] on label "Aguardando Composição de Carga" at bounding box center [131, 457] width 98 height 13
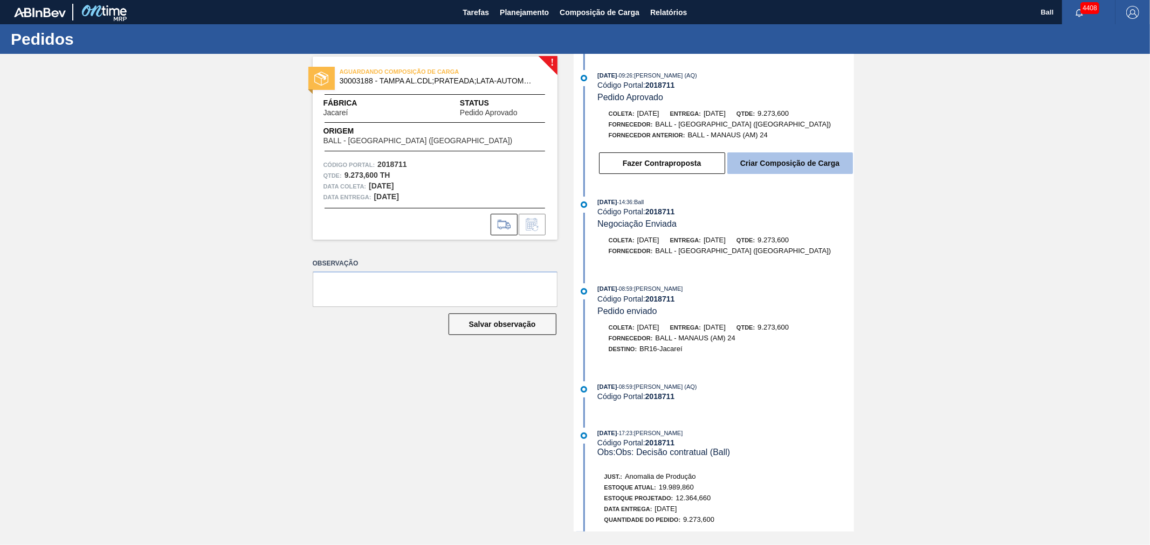
click at [745, 173] on button "Criar Composição de Carga" at bounding box center [790, 164] width 126 height 22
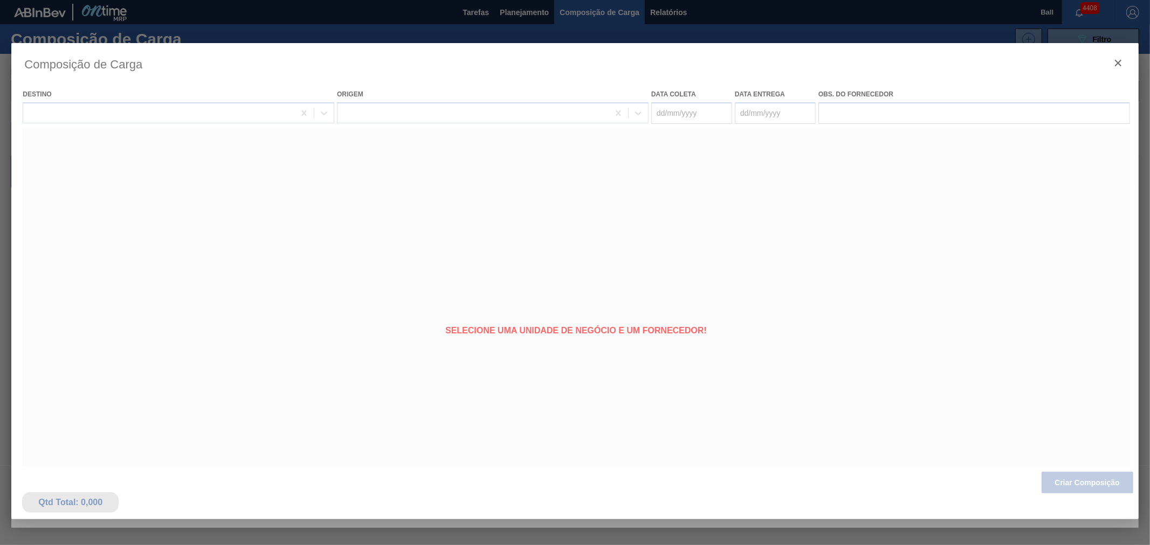
type coleta "[DATE]"
type entrega "[DATE]"
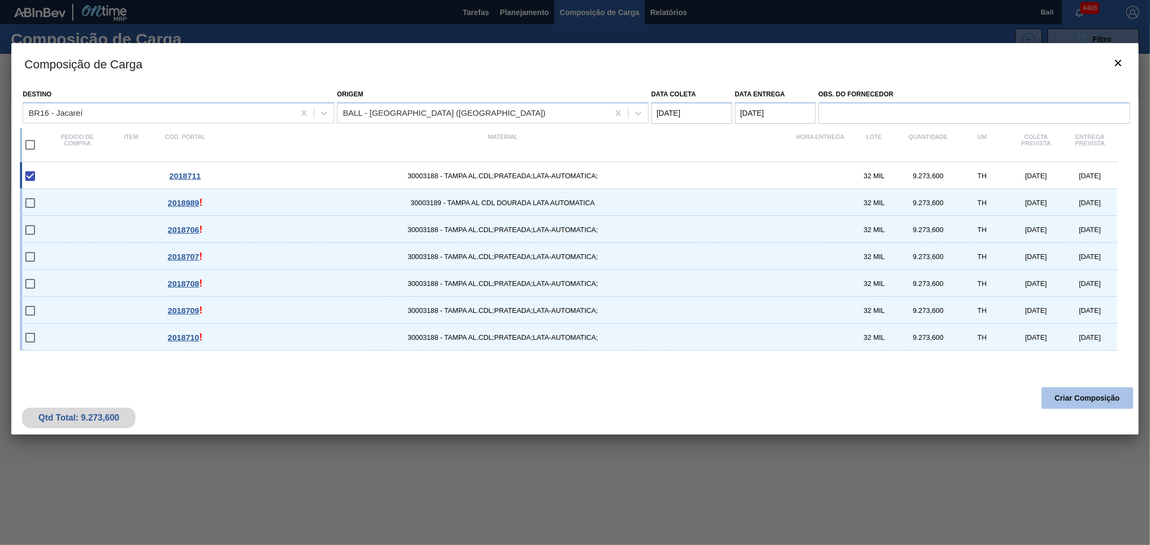
click at [1101, 402] on button "Criar Composição" at bounding box center [1087, 399] width 92 height 22
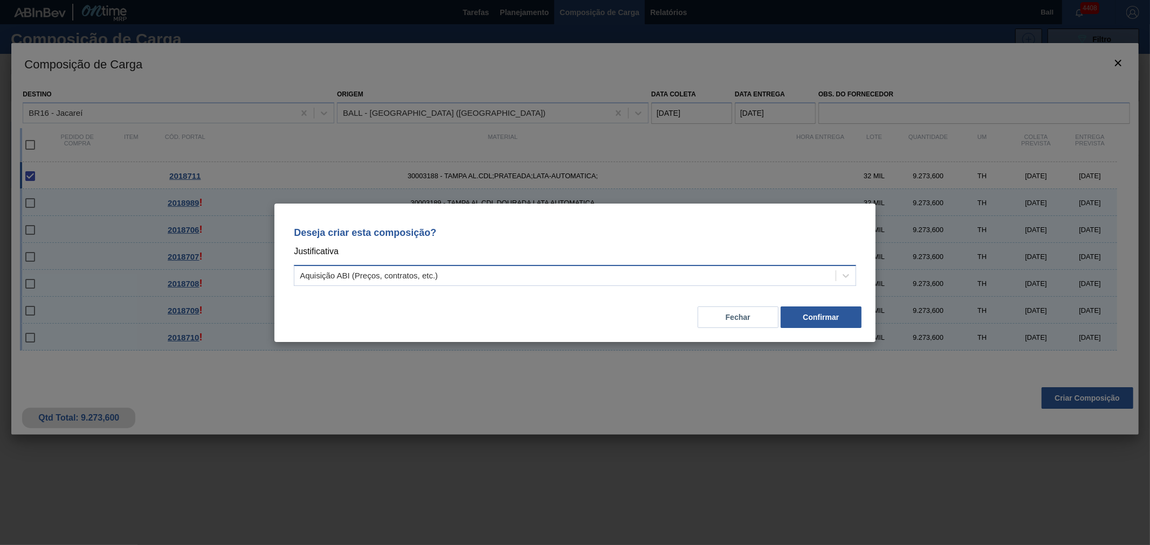
click at [460, 265] on div "Aquisição ABI (Preços, contratos, etc.)" at bounding box center [575, 275] width 562 height 21
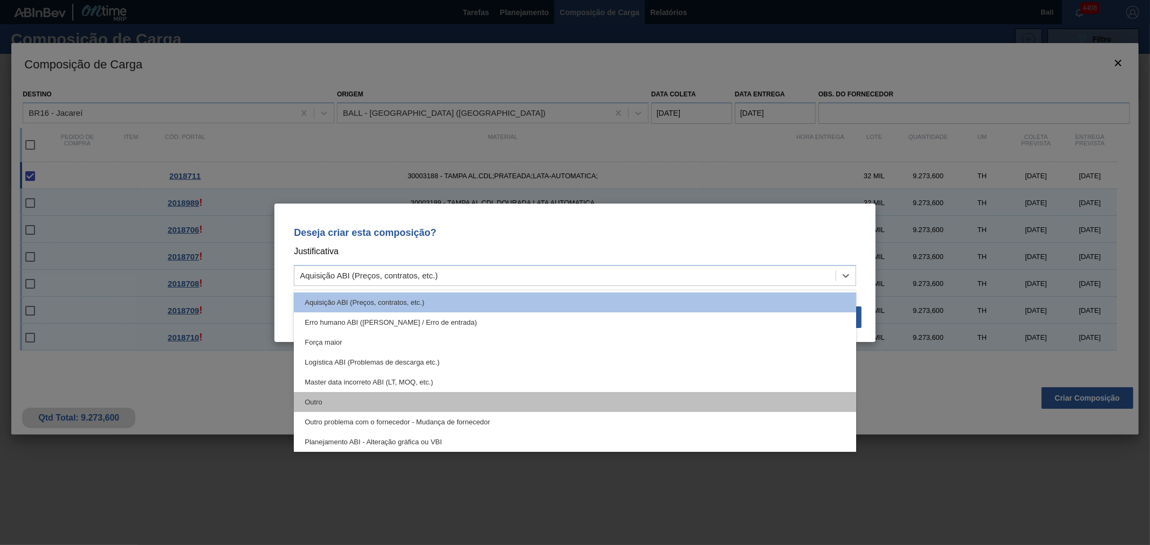
click at [413, 396] on div "Outro" at bounding box center [575, 402] width 562 height 20
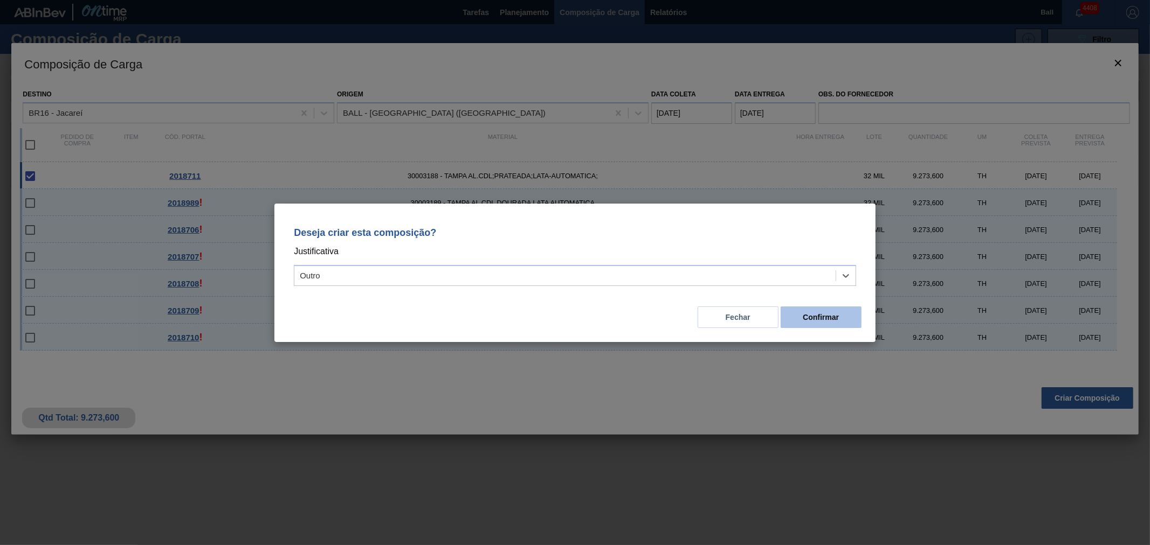
click at [829, 315] on button "Confirmar" at bounding box center [820, 318] width 81 height 22
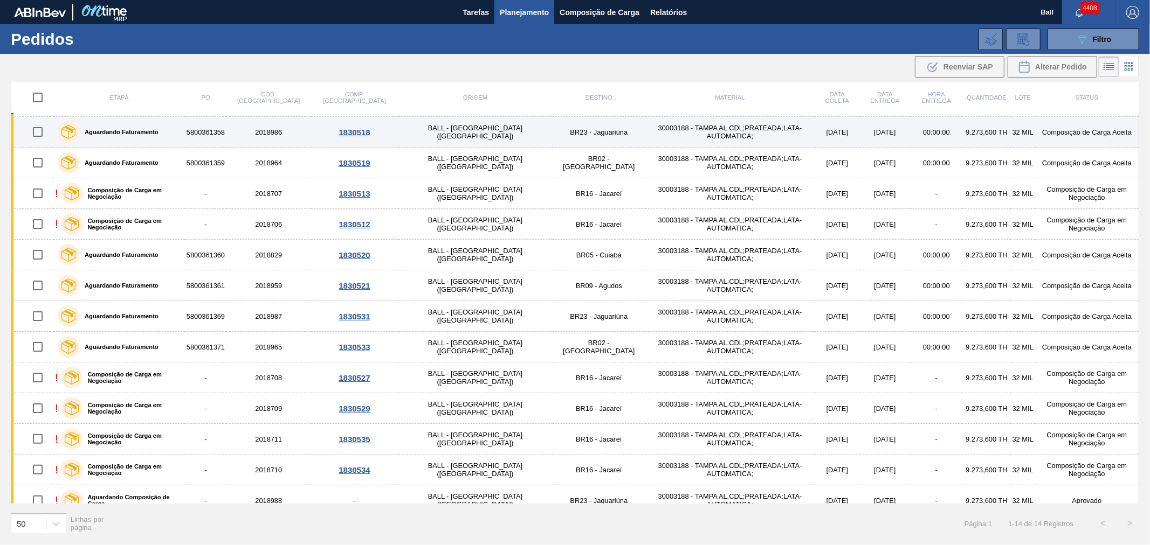
scroll to position [41, 0]
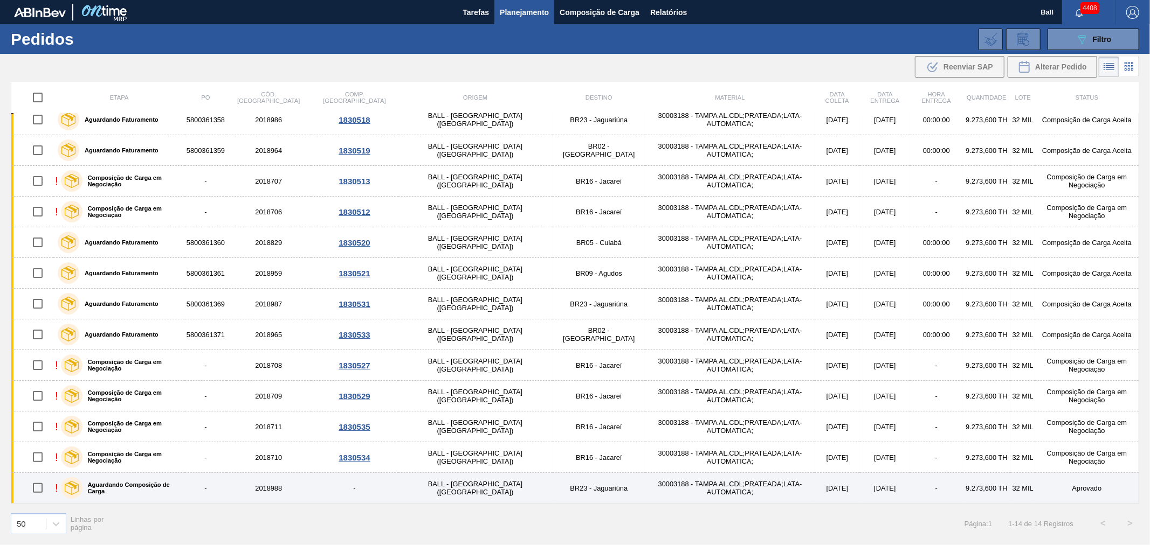
click at [226, 486] on td "-" at bounding box center [206, 488] width 42 height 31
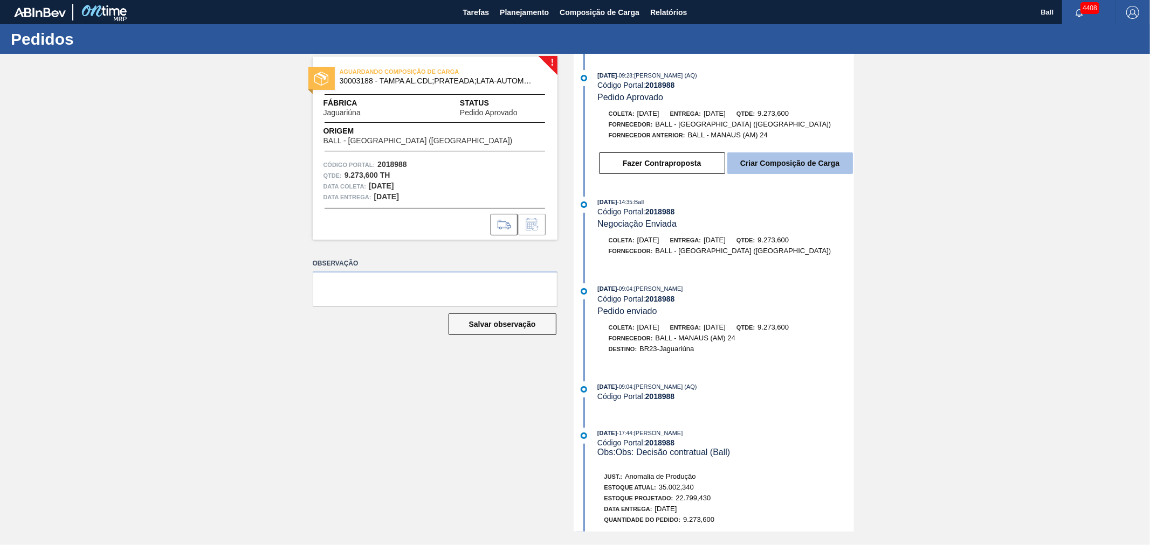
click at [796, 169] on button "Criar Composição de Carga" at bounding box center [790, 164] width 126 height 22
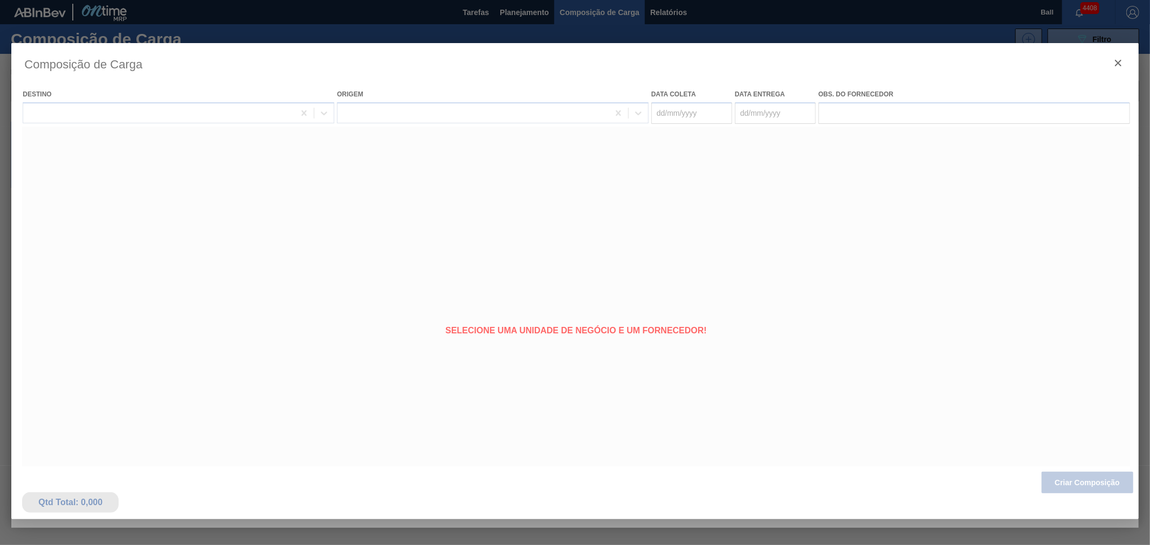
type coleta "[DATE]"
type entrega "[DATE]"
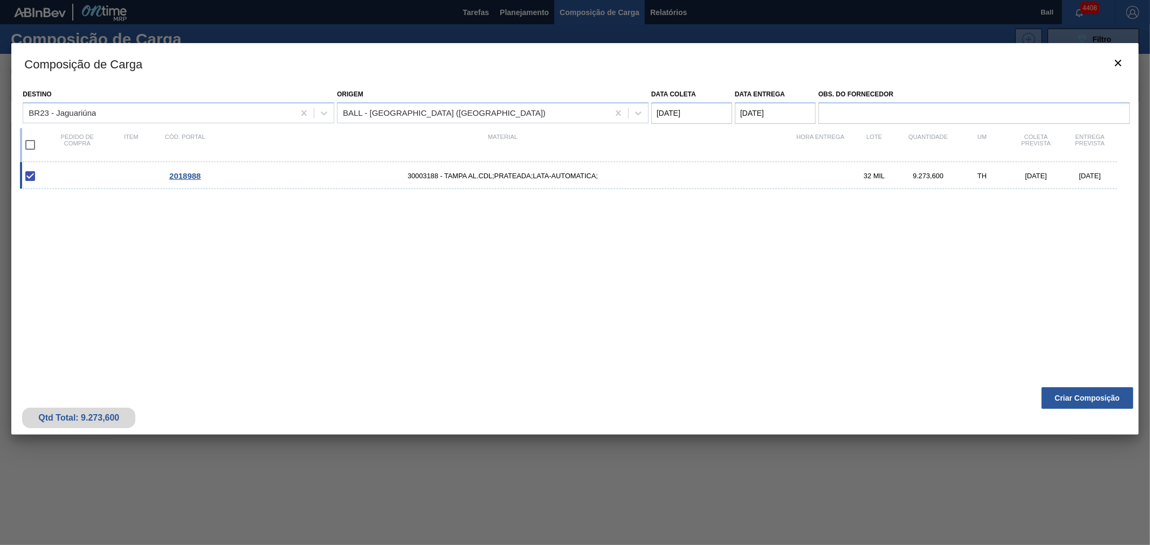
click at [1059, 486] on div "Composição de Carga Destino BR23 - Jaguariúna Origem BALL - [GEOGRAPHIC_DATA] (…" at bounding box center [574, 285] width 1126 height 485
click at [1084, 394] on button "Criar Composição" at bounding box center [1087, 399] width 92 height 22
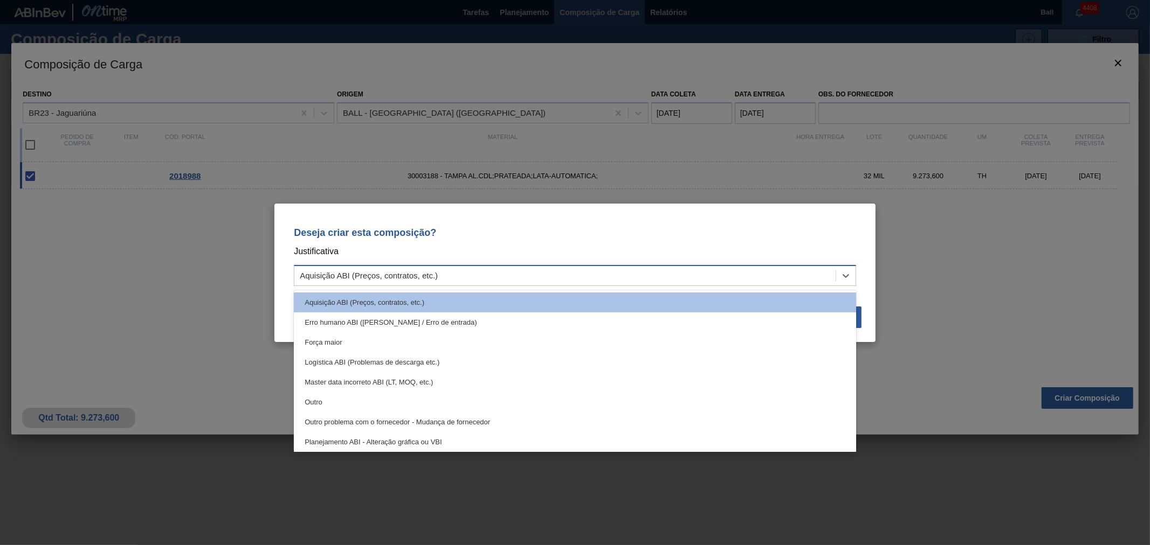
click at [520, 274] on div "Aquisição ABI (Preços, contratos, etc.)" at bounding box center [564, 276] width 541 height 16
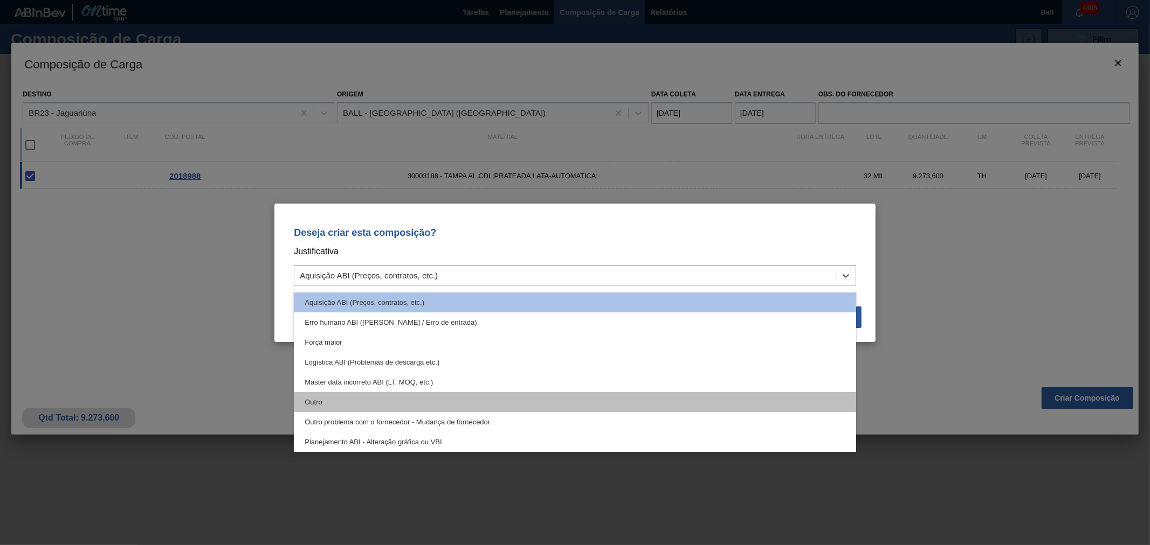
click at [496, 396] on div "Outro" at bounding box center [575, 402] width 562 height 20
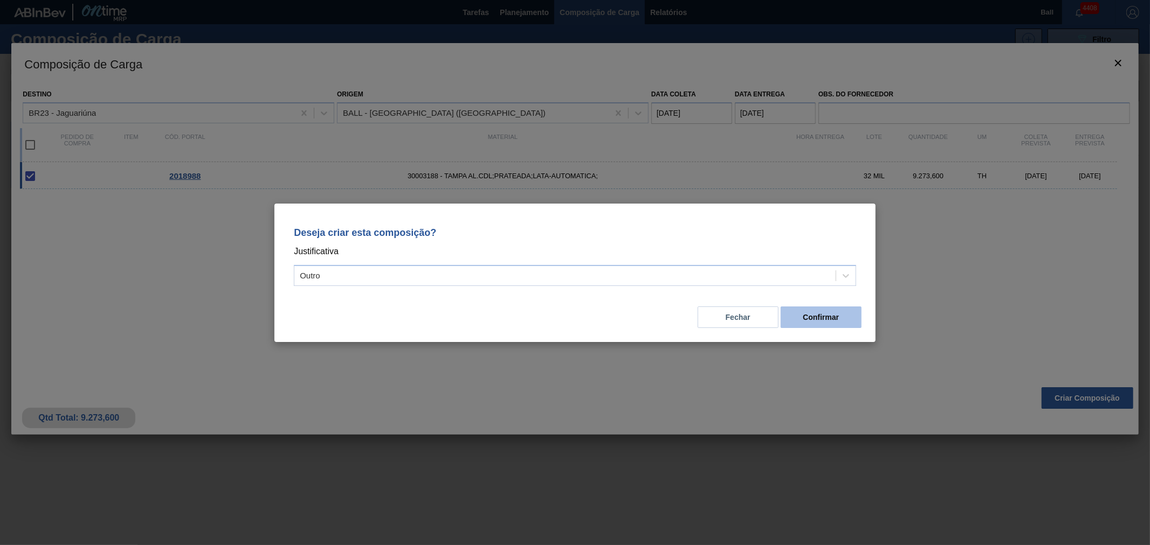
click at [833, 316] on button "Confirmar" at bounding box center [820, 318] width 81 height 22
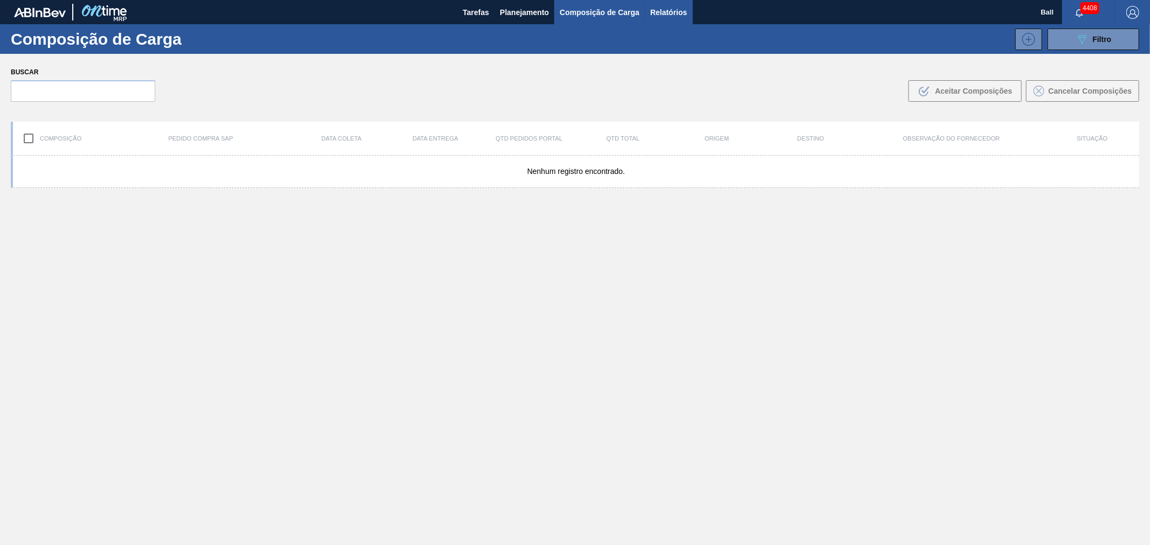
click at [676, 14] on span "Relatórios" at bounding box center [668, 12] width 37 height 13
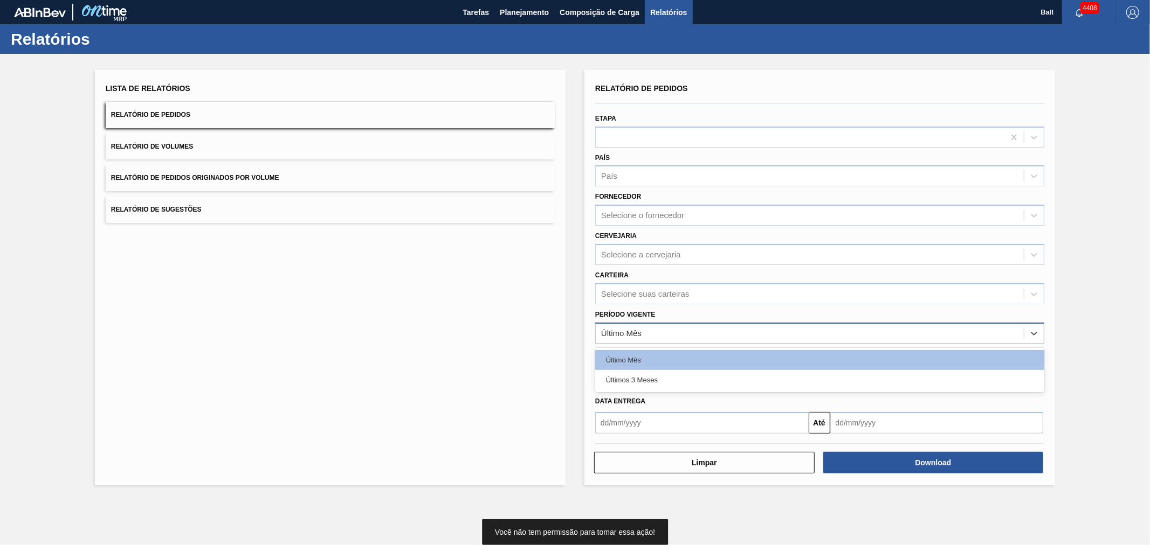
click at [623, 326] on div "Último Mês" at bounding box center [810, 334] width 428 height 16
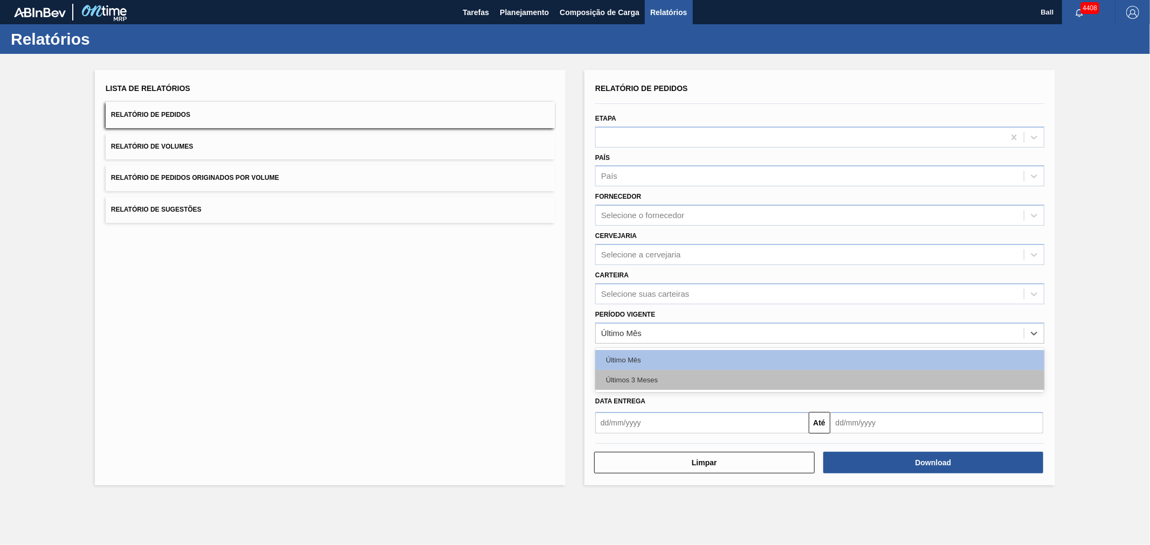
click at [618, 380] on div "Últimos 3 Meses" at bounding box center [819, 380] width 449 height 20
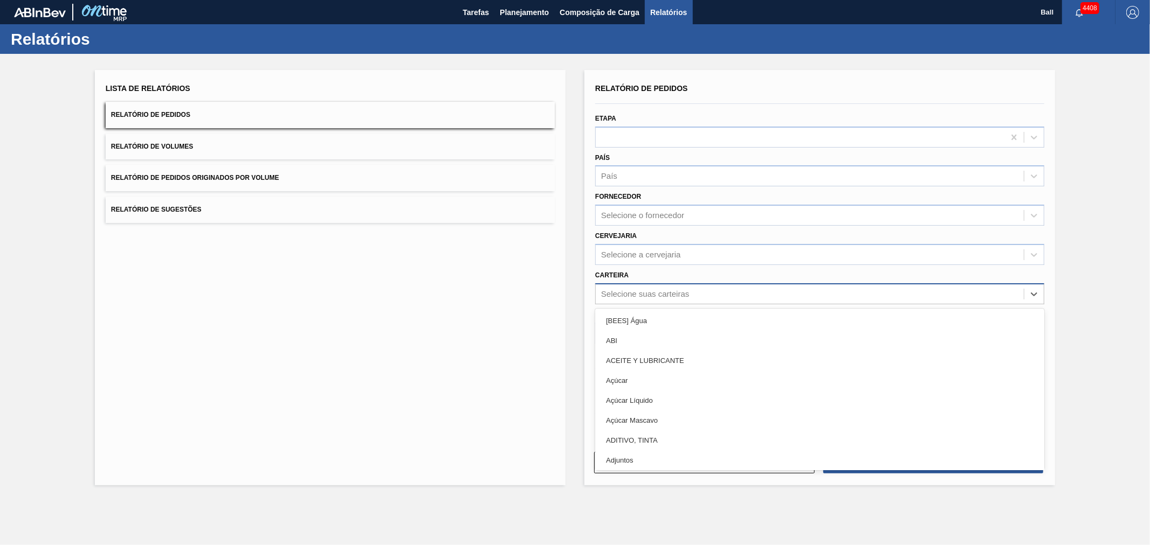
click at [617, 294] on div "Selecione suas carteiras" at bounding box center [645, 293] width 88 height 9
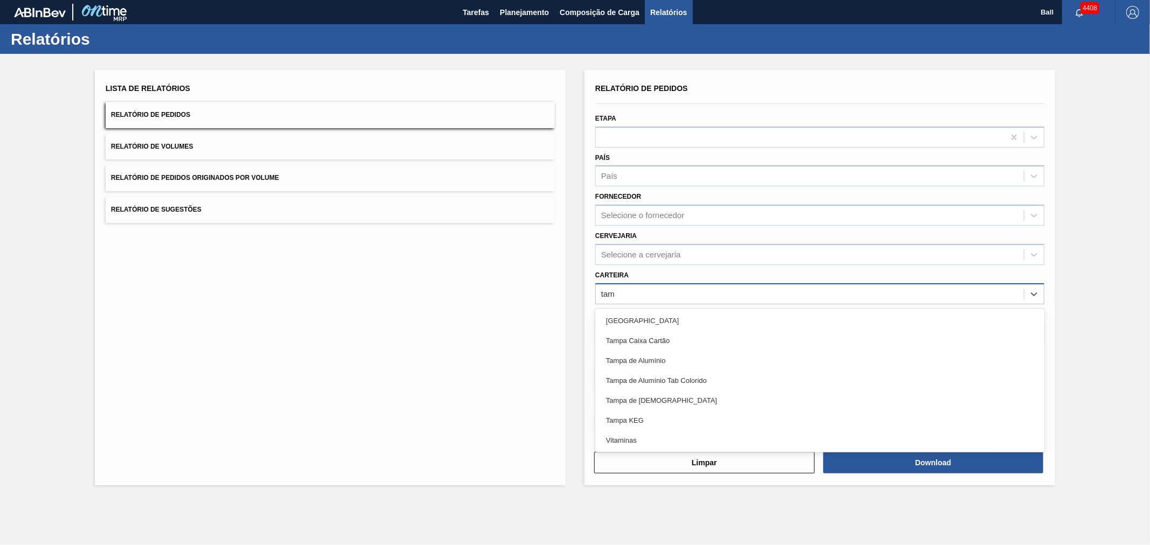
type input "tamp"
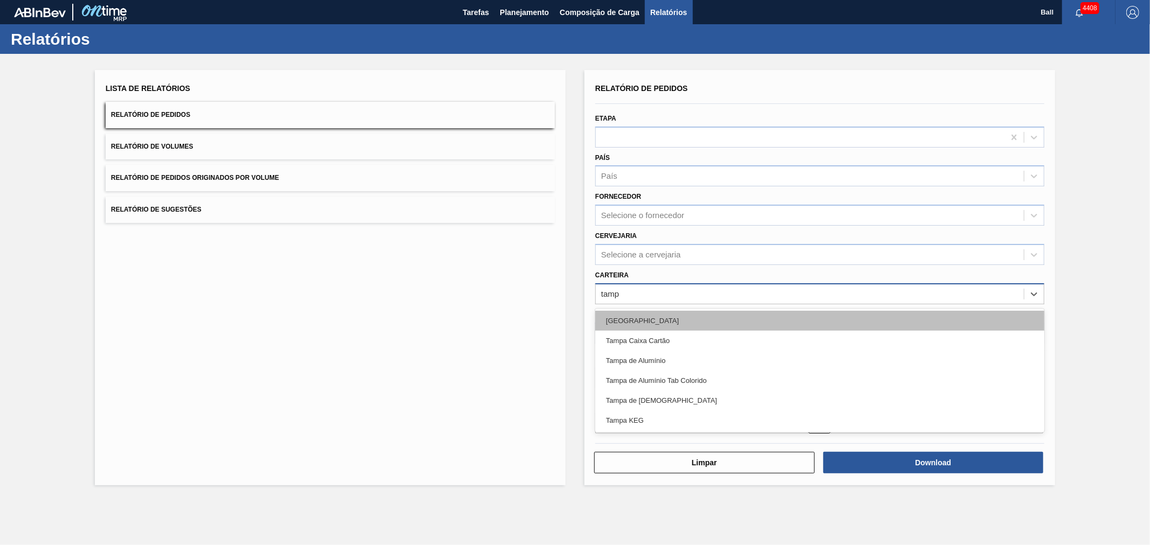
click at [616, 325] on div "[GEOGRAPHIC_DATA]" at bounding box center [819, 321] width 449 height 20
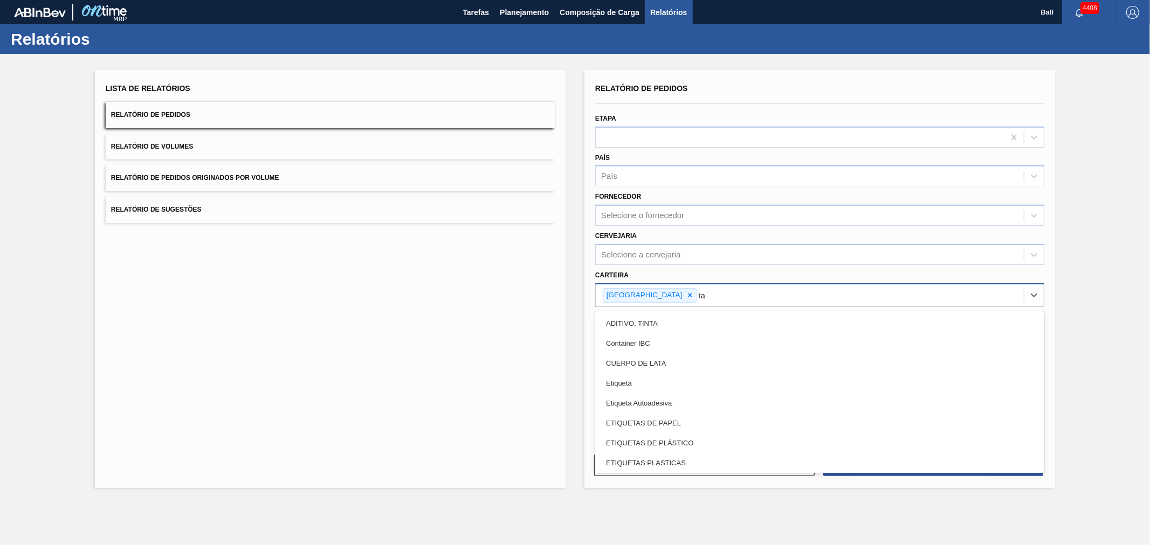
type input "tam"
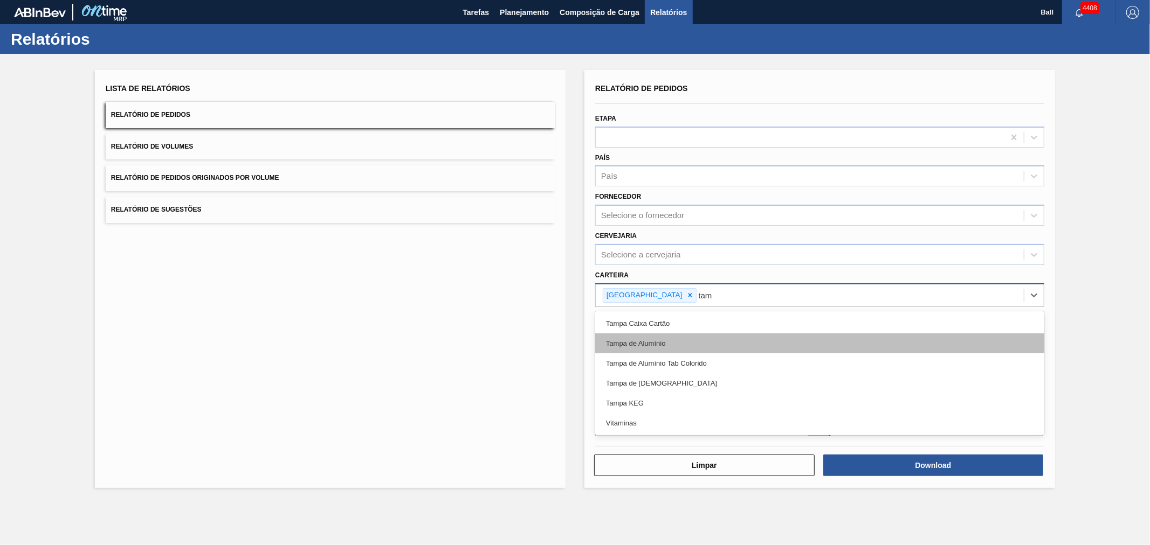
click at [644, 346] on div "Tampa de Alumínio" at bounding box center [819, 344] width 449 height 20
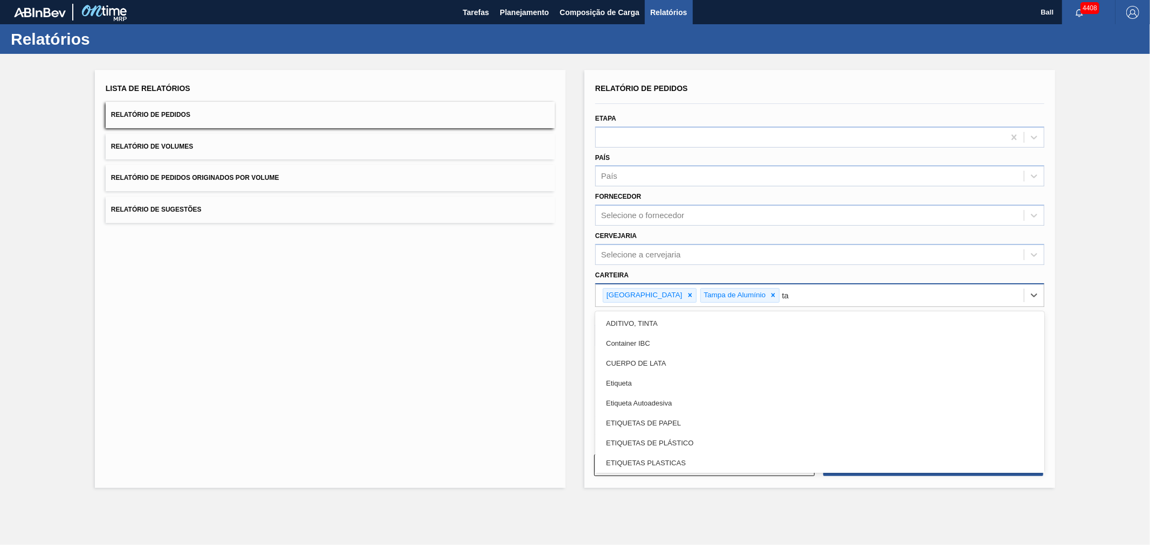
type input "tam"
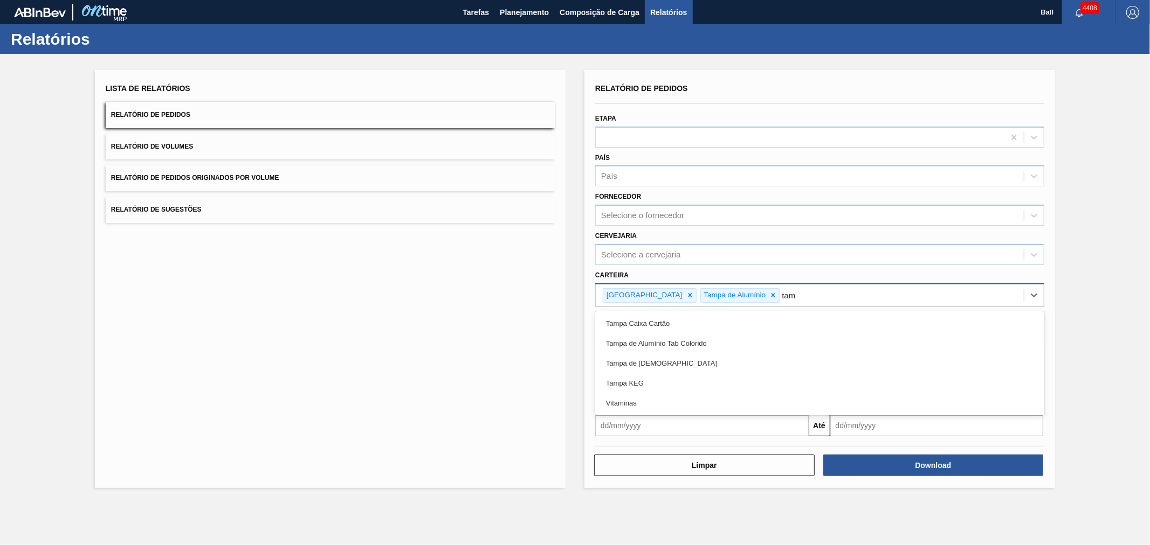
click at [633, 346] on div "Tampa de Alumínio Tab Colorido" at bounding box center [819, 344] width 449 height 20
type input "[GEOGRAPHIC_DATA]"
click at [633, 346] on div "Tampa de [DEMOGRAPHIC_DATA]" at bounding box center [819, 344] width 449 height 20
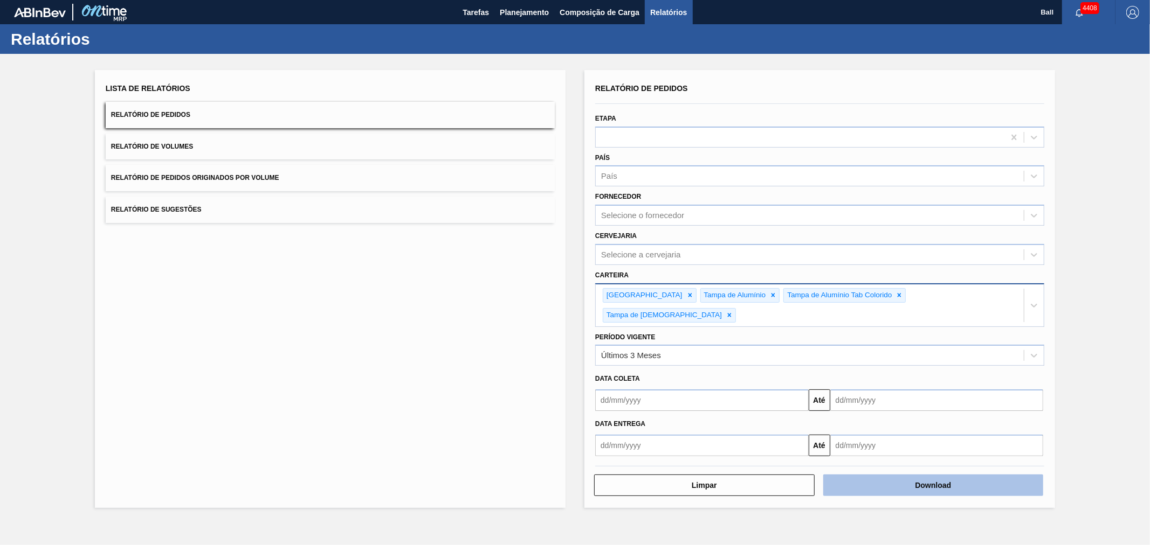
click at [908, 475] on button "Download" at bounding box center [933, 486] width 220 height 22
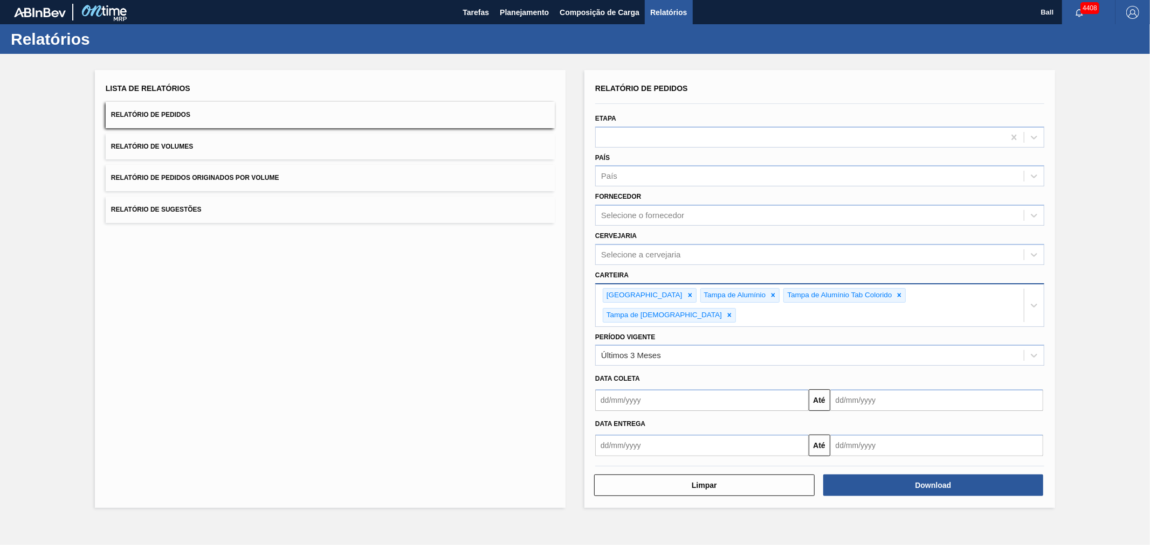
drag, startPoint x: 897, startPoint y: 465, endPoint x: 825, endPoint y: 573, distance: 130.7
click at [825, 0] on html "Tarefas Planejamento Composição de Carga Relatórios Ball 4408 Marcar todas como…" at bounding box center [575, 0] width 1150 height 0
click at [530, 17] on span "Planejamento" at bounding box center [524, 12] width 49 height 13
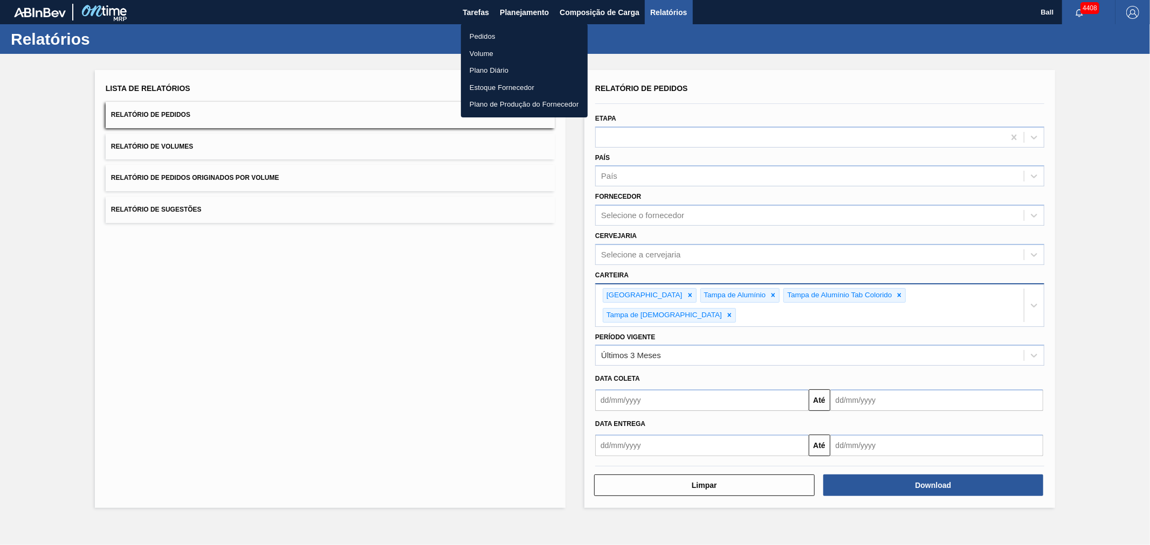
click at [493, 34] on li "Pedidos" at bounding box center [524, 36] width 127 height 17
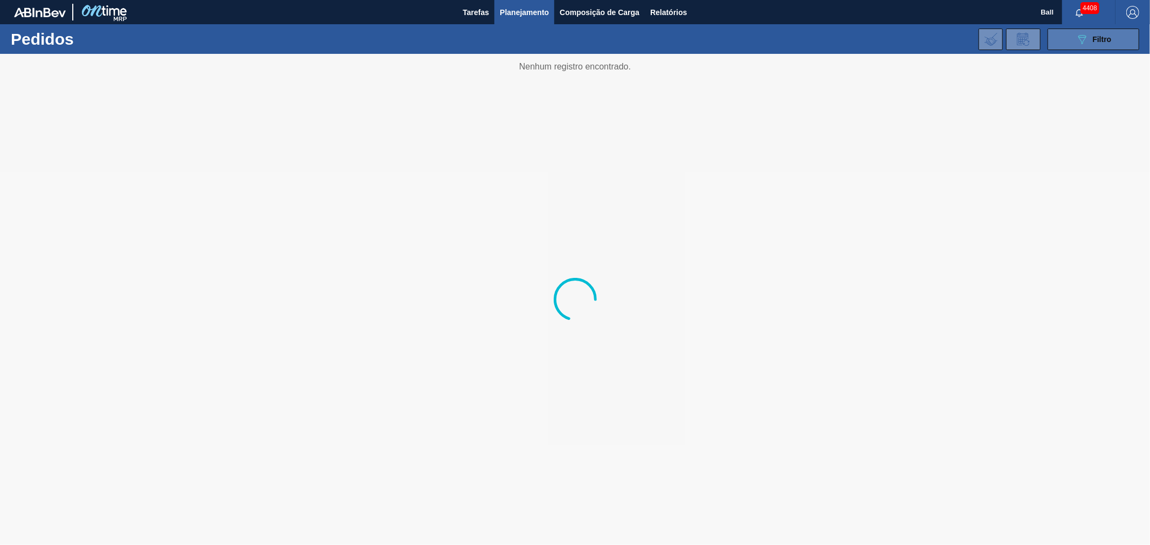
click at [1060, 36] on button "089F7B8B-B2A5-4AFE-B5C0-19BA573D28AC Filtro" at bounding box center [1093, 40] width 92 height 22
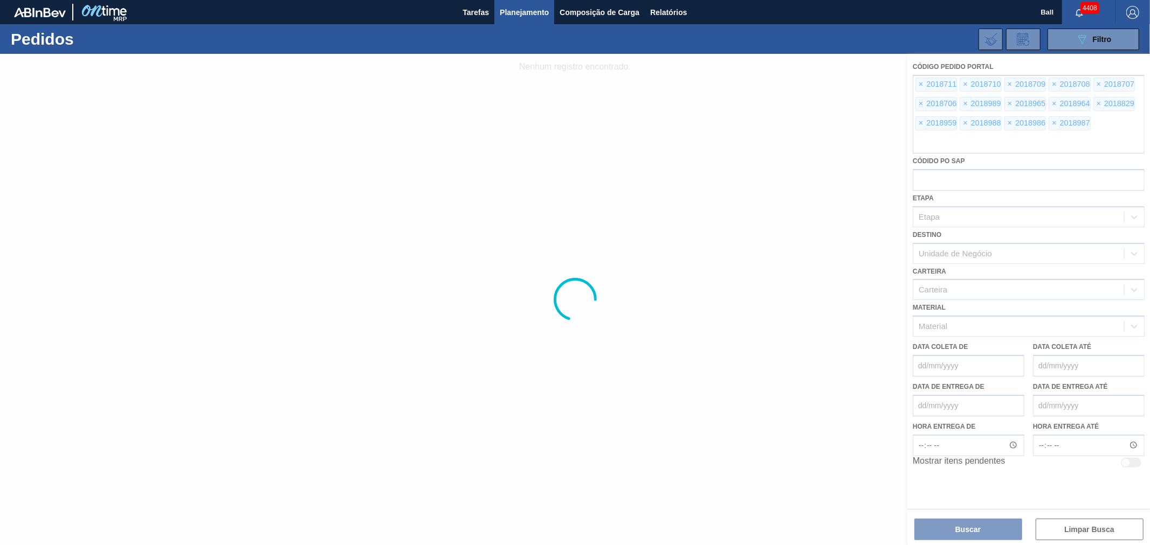
click at [919, 86] on div at bounding box center [575, 300] width 1150 height 492
click at [919, 84] on div at bounding box center [575, 300] width 1150 height 492
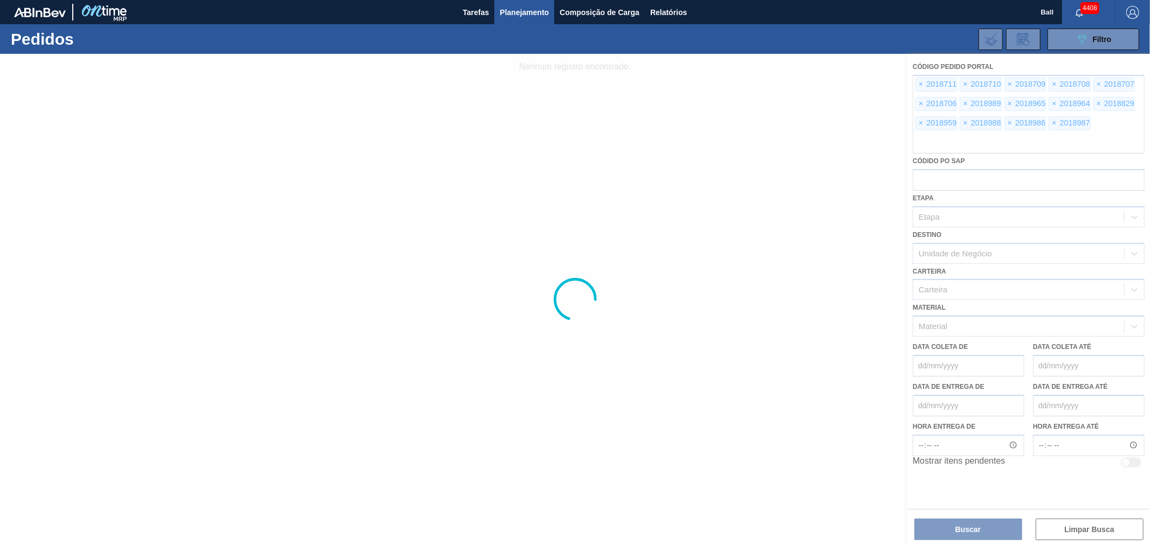
click at [919, 84] on div at bounding box center [575, 300] width 1150 height 492
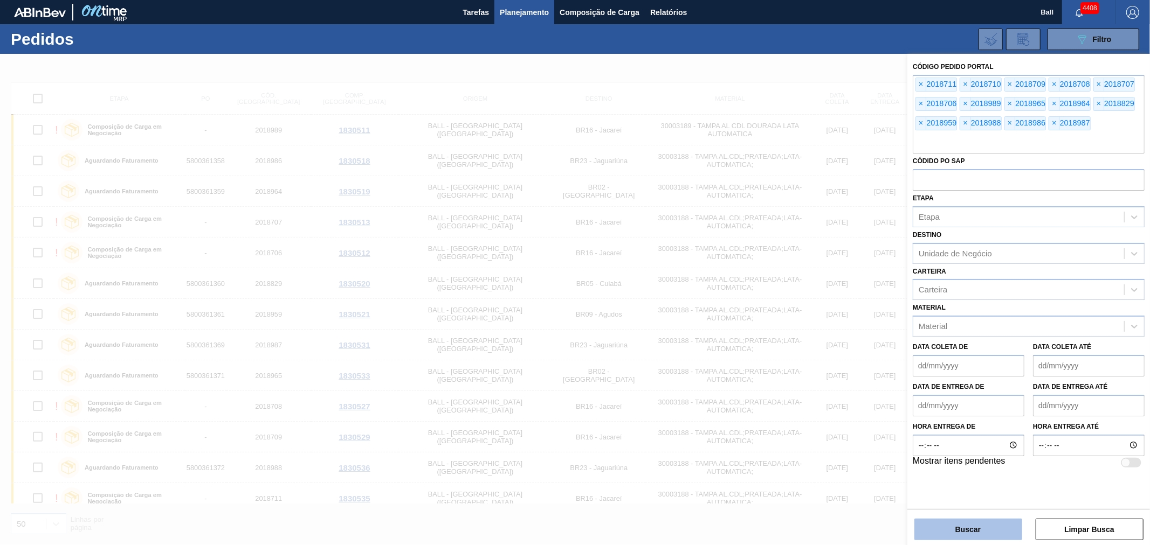
click at [998, 527] on button "Buscar" at bounding box center [968, 530] width 108 height 22
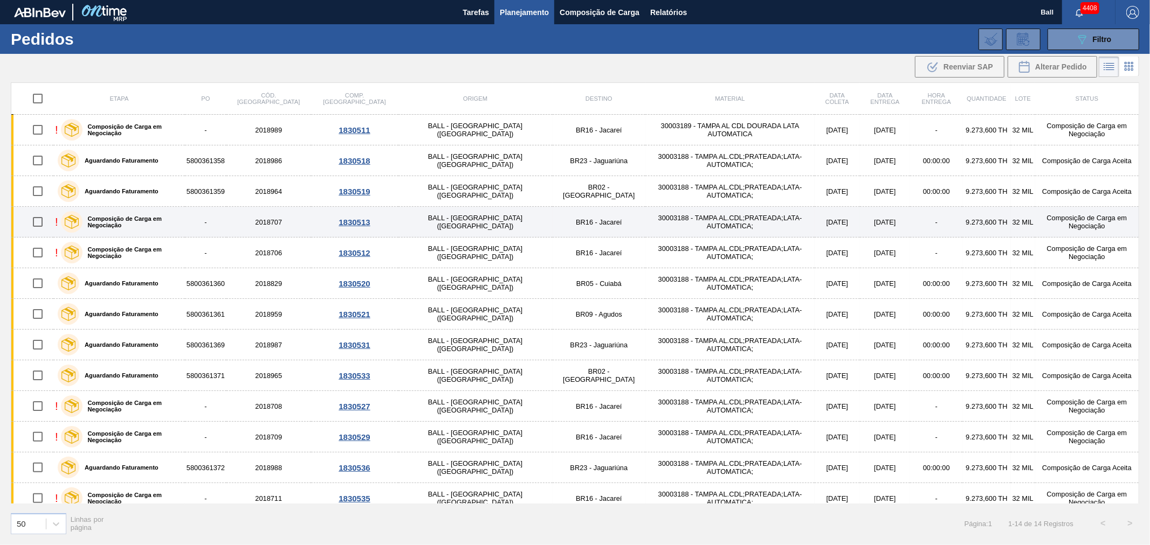
click at [910, 222] on td "-" at bounding box center [936, 222] width 52 height 31
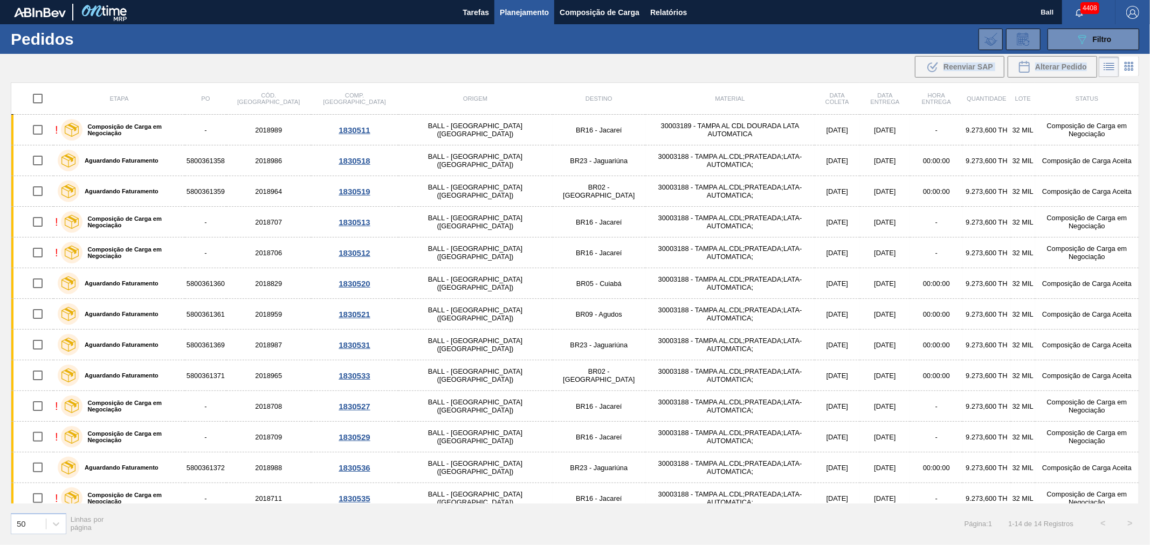
scroll to position [41, 0]
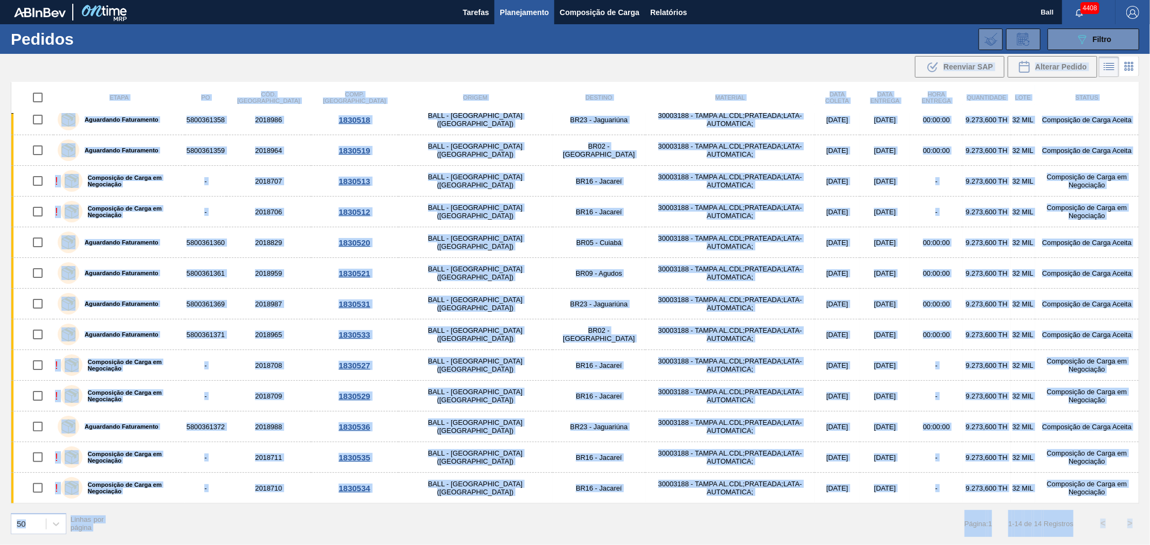
drag, startPoint x: 57, startPoint y: 74, endPoint x: 1149, endPoint y: 516, distance: 1177.8
click at [1149, 516] on main "Tarefas Planejamento Composição de Carga Relatórios Ball 4408 Marcar todas como…" at bounding box center [575, 272] width 1150 height 545
copy main "Loremips DOL Sitamet Consec Adipi EL Sed. Doeius Temp. Incid Utlabo Etdolor Mag…"
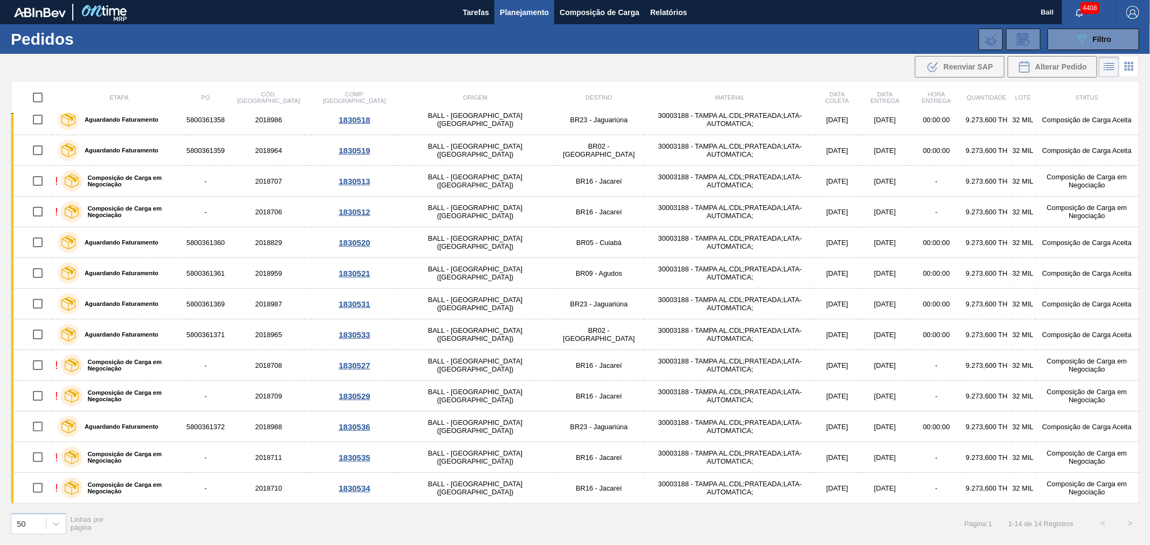
click at [61, 60] on div ".b{fill:var(--color-action-default)} Reenviar SAP Alterar Pedido" at bounding box center [575, 67] width 1150 height 26
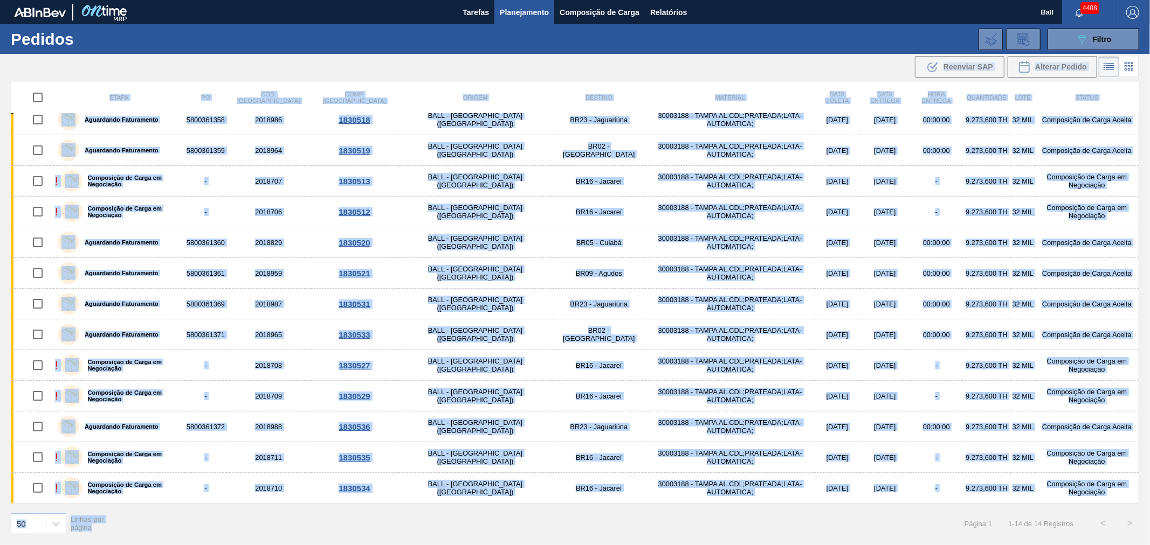
drag, startPoint x: 26, startPoint y: 71, endPoint x: 523, endPoint y: 526, distance: 673.3
click at [523, 526] on main "Tarefas Planejamento Composição de Carga Relatórios Ball 4408 Marcar todas como…" at bounding box center [575, 272] width 1150 height 545
copy main "Loremips DOL Sitamet Consec Adipi EL Sed. Doeius Temp. Incid Utlabo Etdolor Mag…"
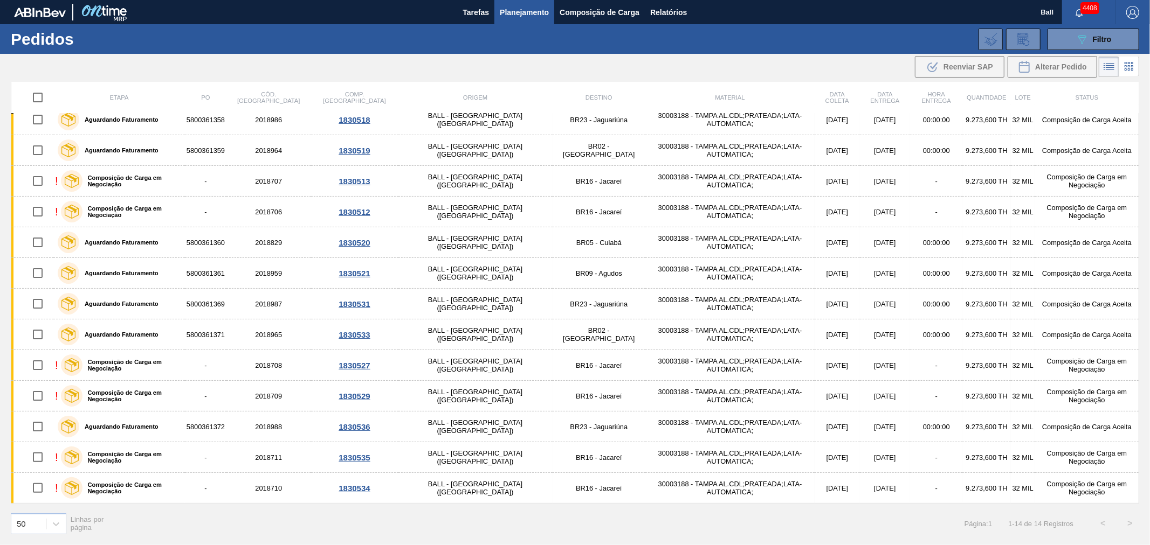
click at [468, 59] on div ".b{fill:var(--color-action-default)} Reenviar SAP Alterar Pedido" at bounding box center [575, 67] width 1150 height 26
